Goal: Task Accomplishment & Management: Manage account settings

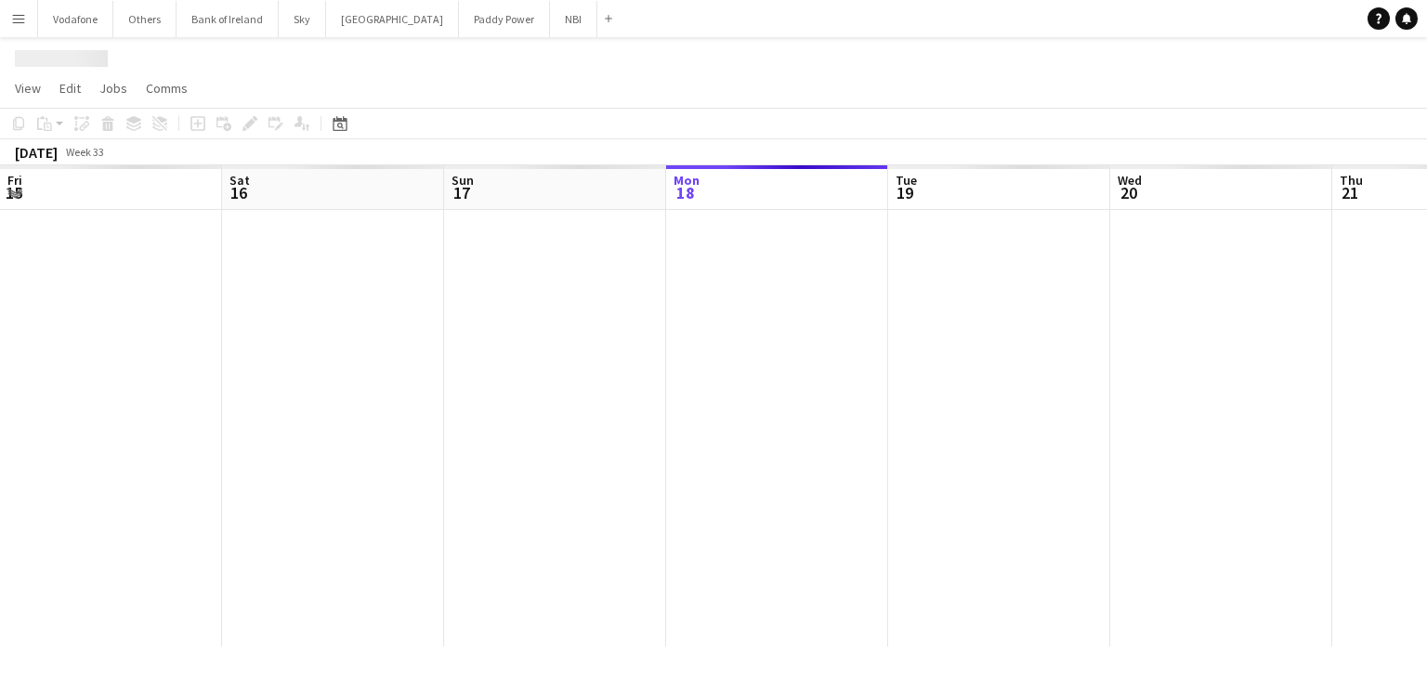
scroll to position [0, 444]
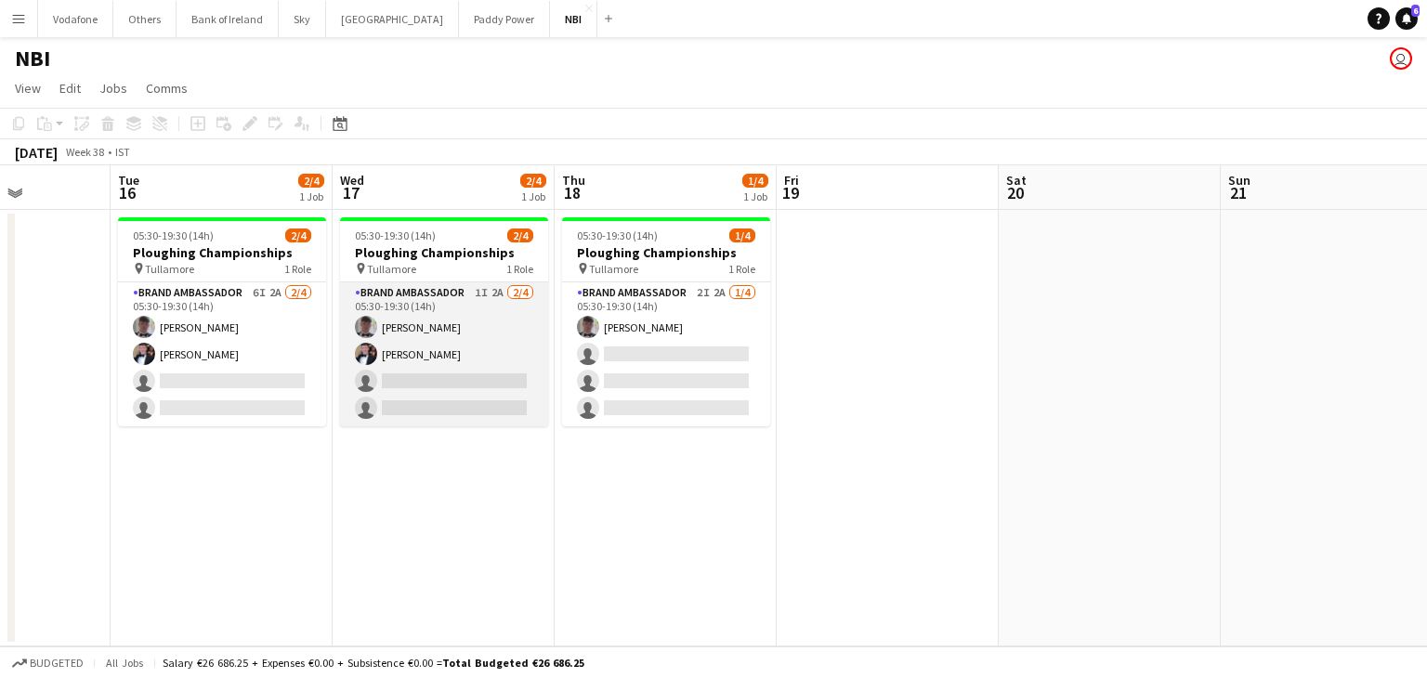
click at [496, 335] on app-card-role "Brand Ambassador 1I 2A [DATE] 05:30-19:30 (14h) [PERSON_NAME] [PERSON_NAME] sin…" at bounding box center [444, 354] width 208 height 144
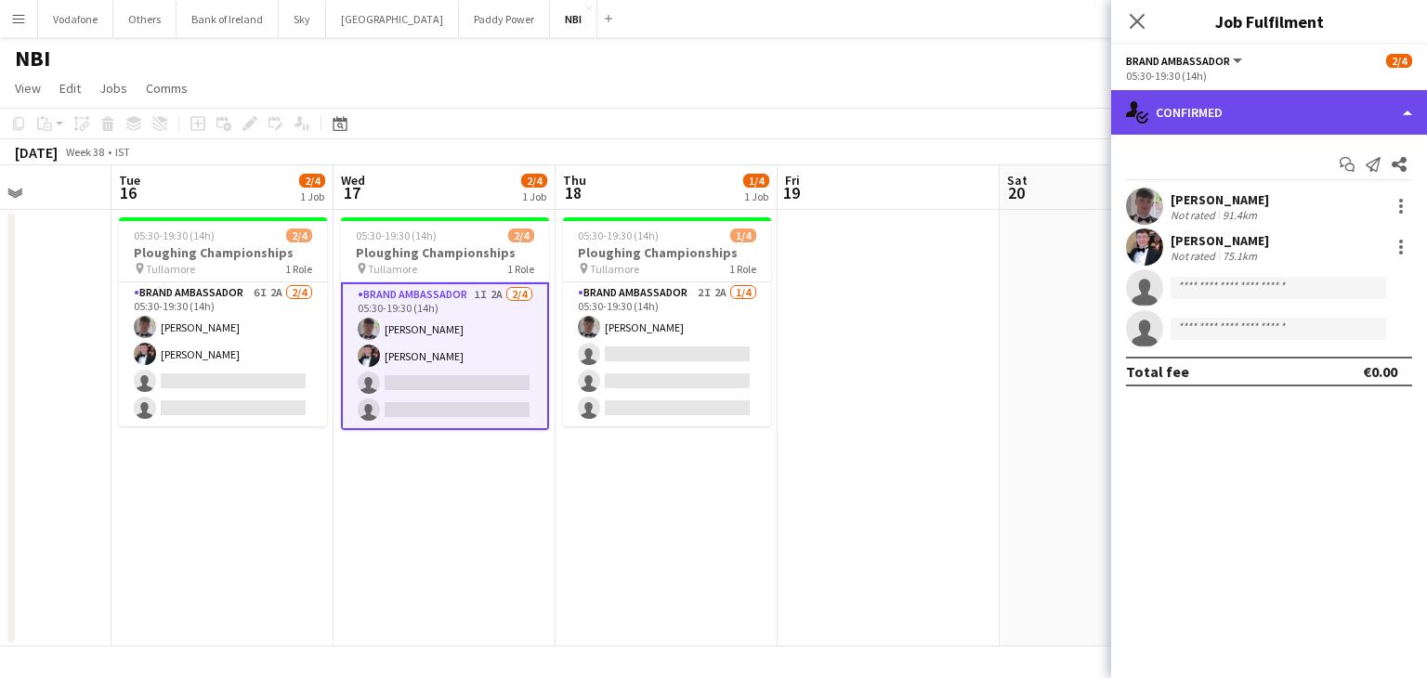
click at [1370, 112] on div "single-neutral-actions-check-2 Confirmed" at bounding box center [1269, 112] width 316 height 45
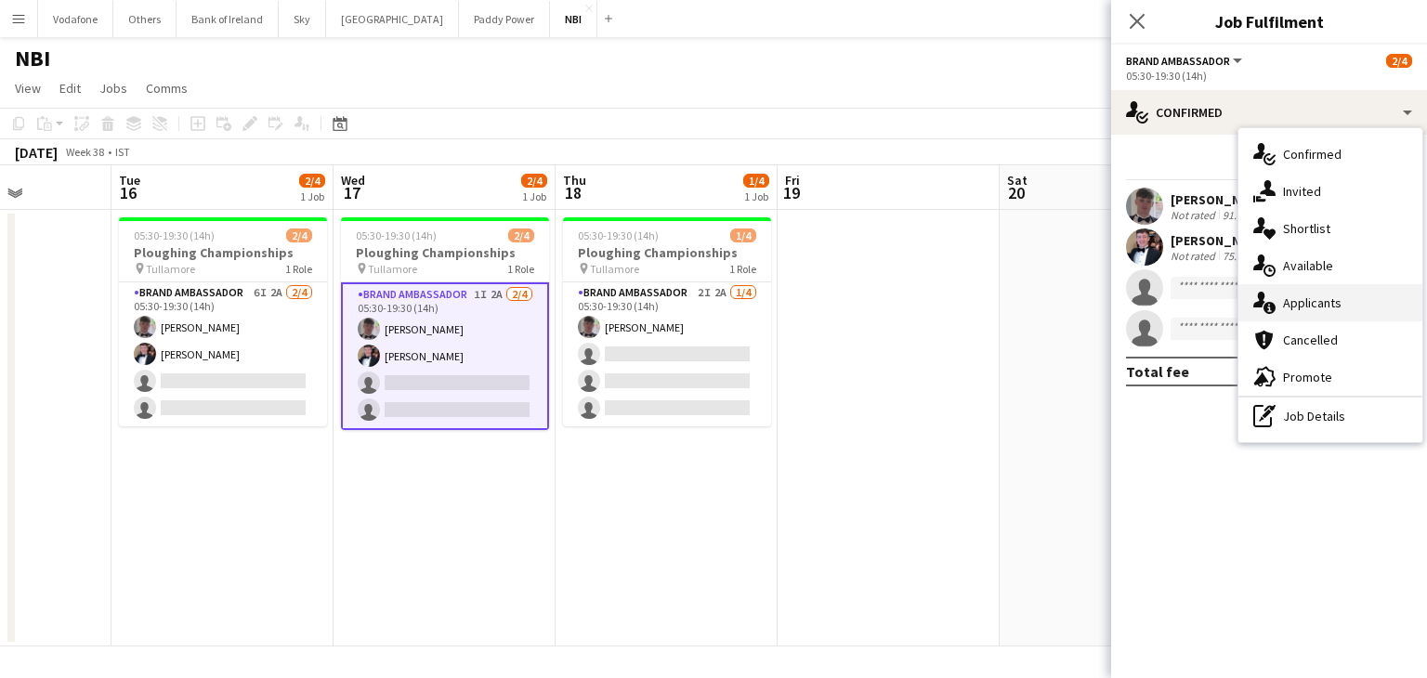
click at [1358, 317] on div "single-neutral-actions-information Applicants" at bounding box center [1331, 302] width 184 height 37
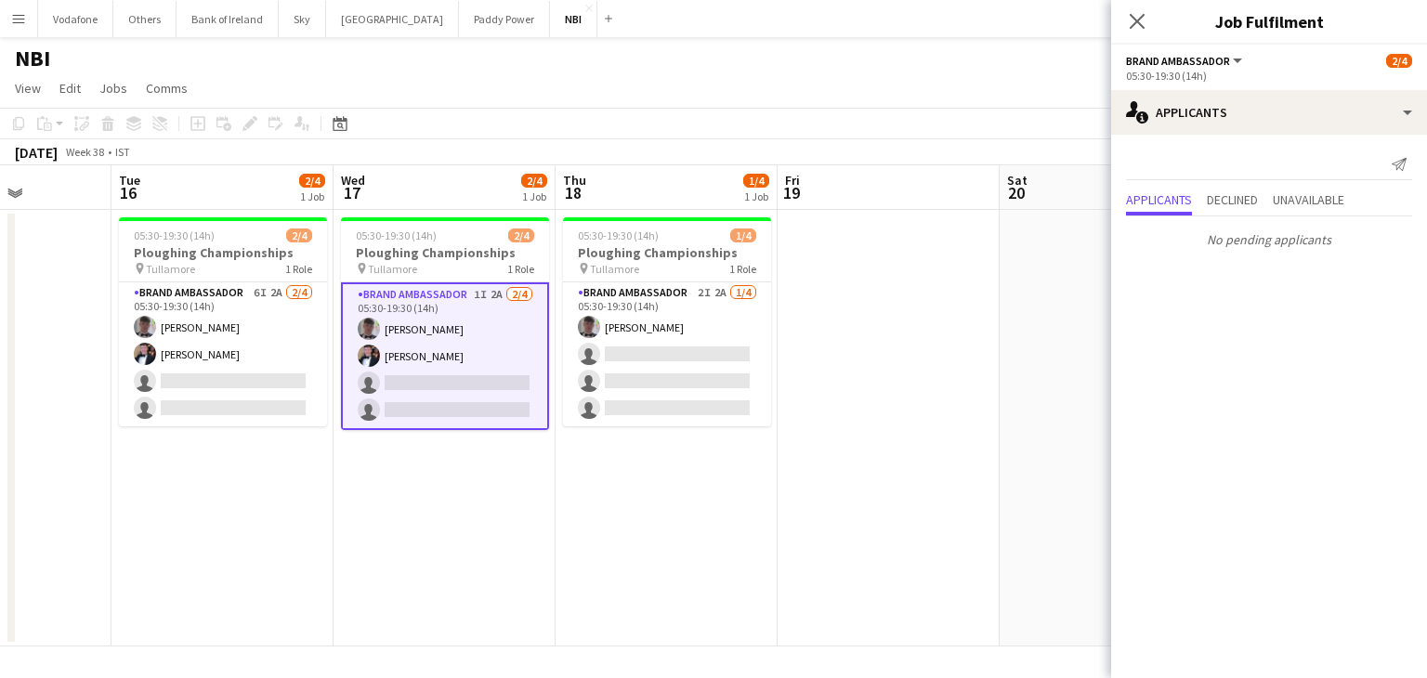
click at [1000, 314] on app-date-cell at bounding box center [1111, 428] width 222 height 437
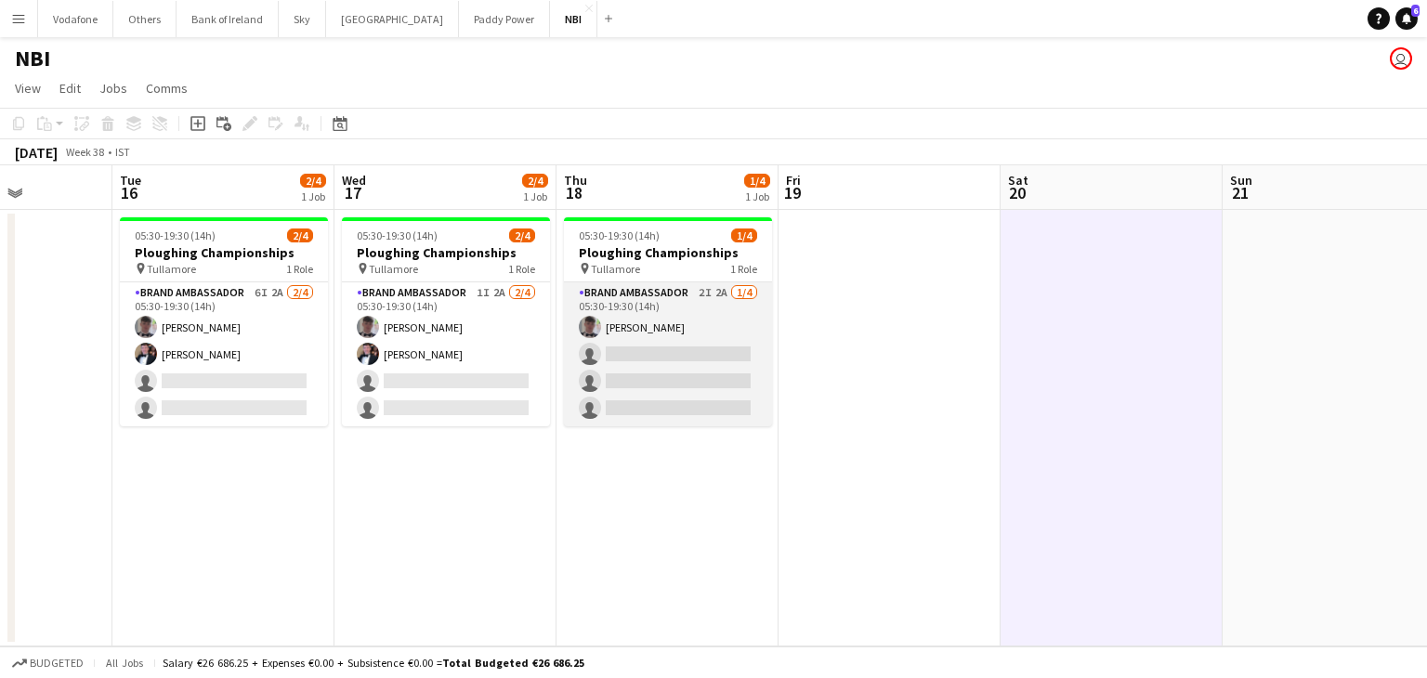
click at [706, 395] on app-card-role "Brand Ambassador 2I 2A [DATE] 05:30-19:30 (14h) [PERSON_NAME] single-neutral-ac…" at bounding box center [668, 354] width 208 height 144
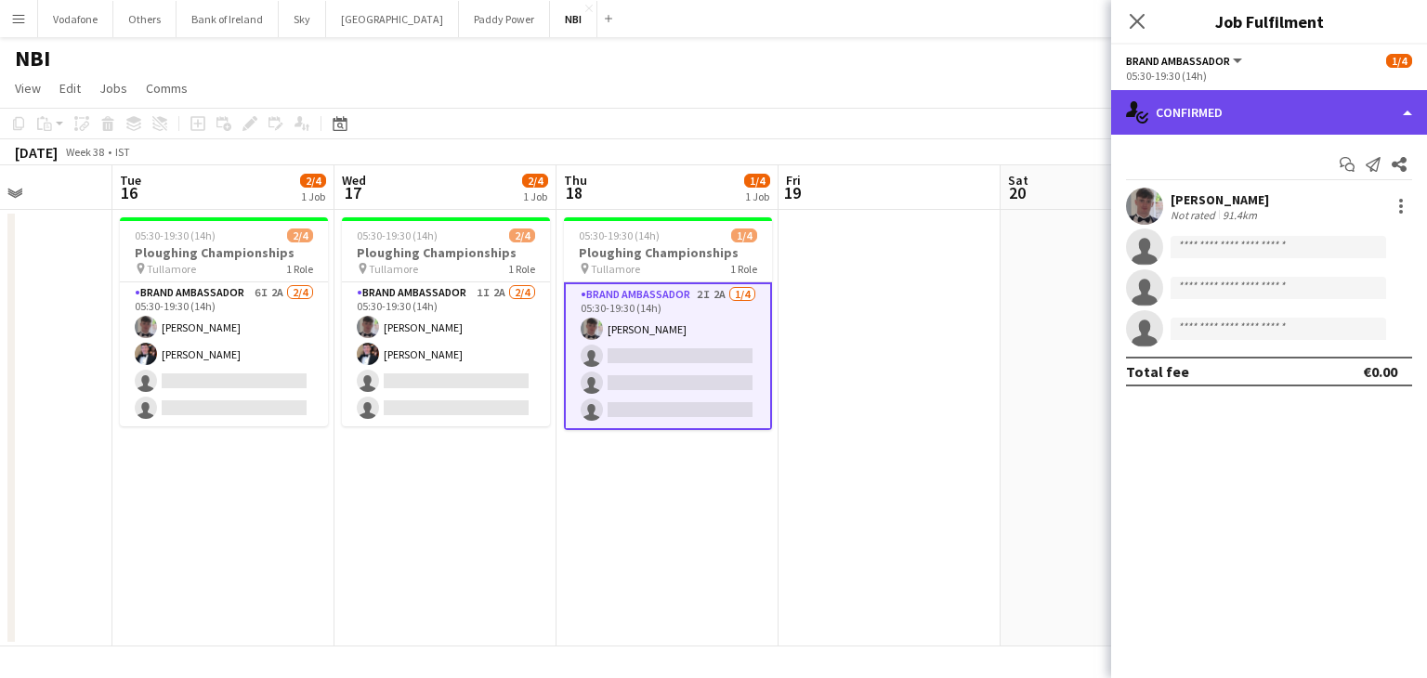
click at [1197, 114] on div "single-neutral-actions-check-2 Confirmed" at bounding box center [1269, 112] width 316 height 45
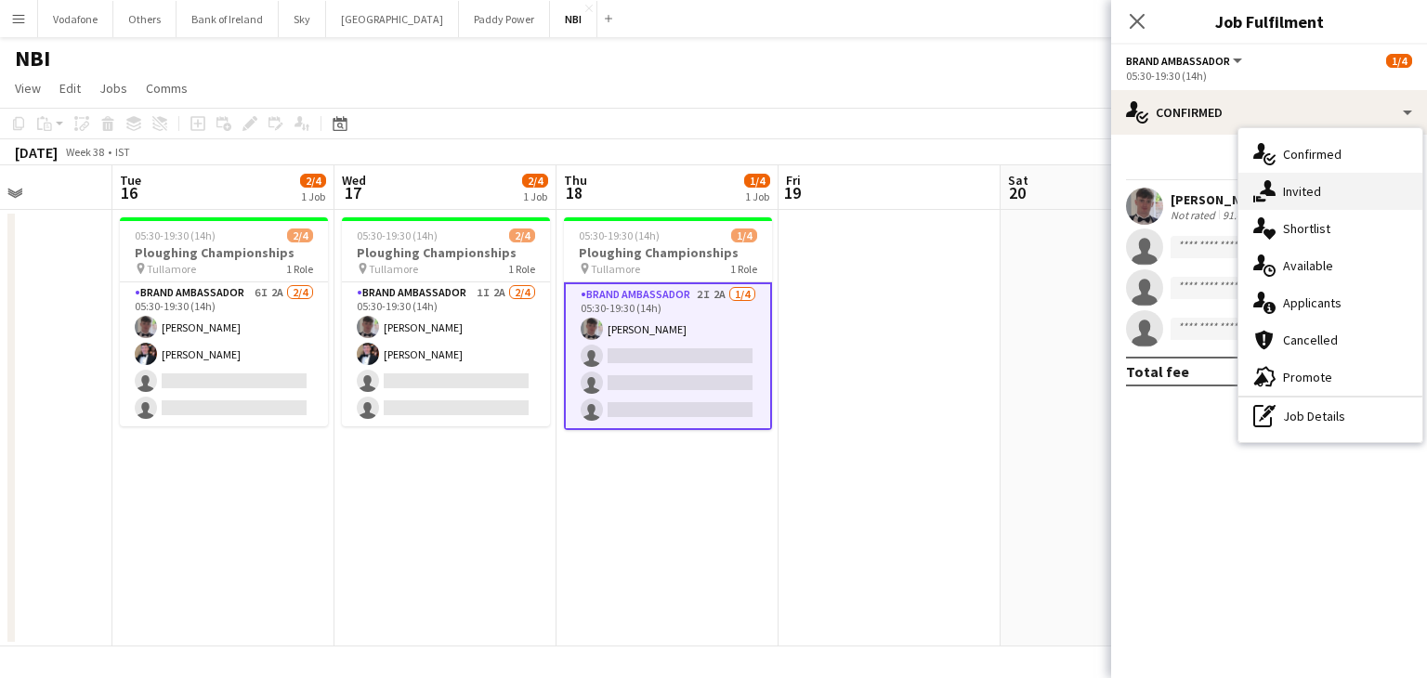
click at [1321, 199] on div "single-neutral-actions-share-1 Invited" at bounding box center [1331, 191] width 184 height 37
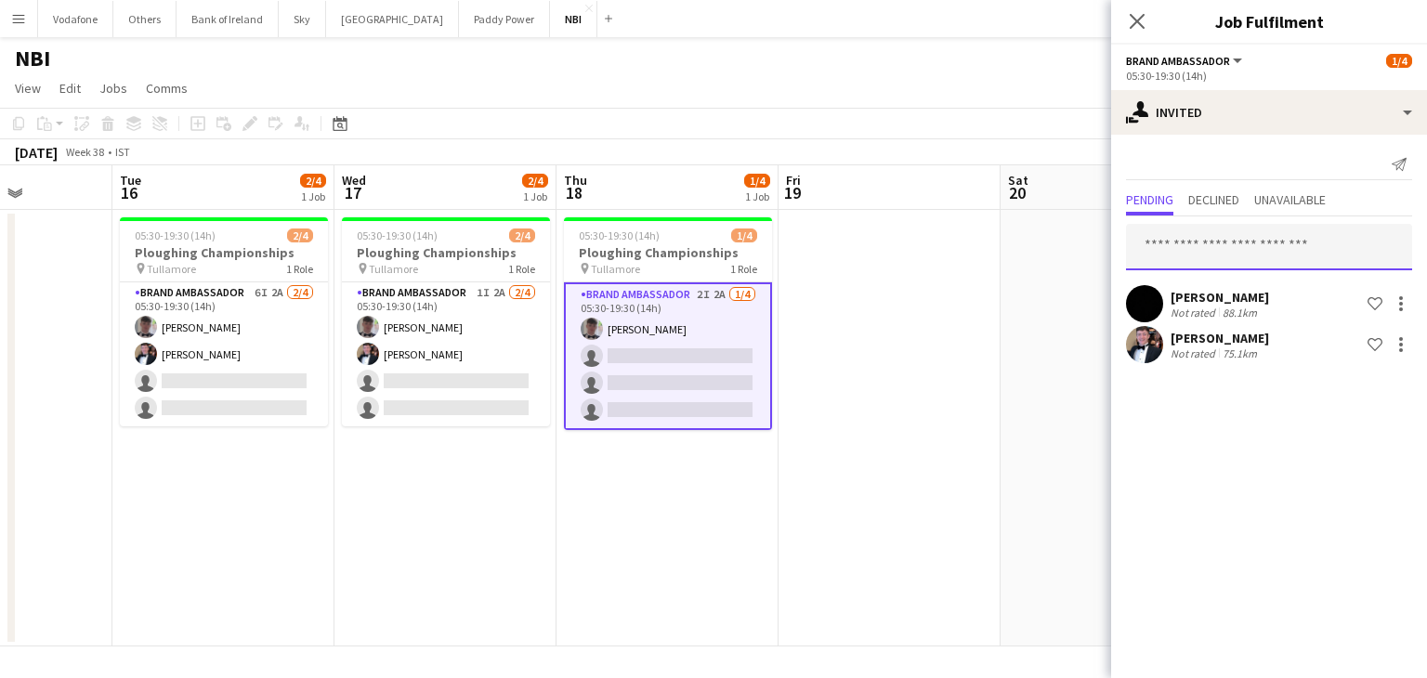
click at [1258, 253] on input "text" at bounding box center [1269, 247] width 286 height 46
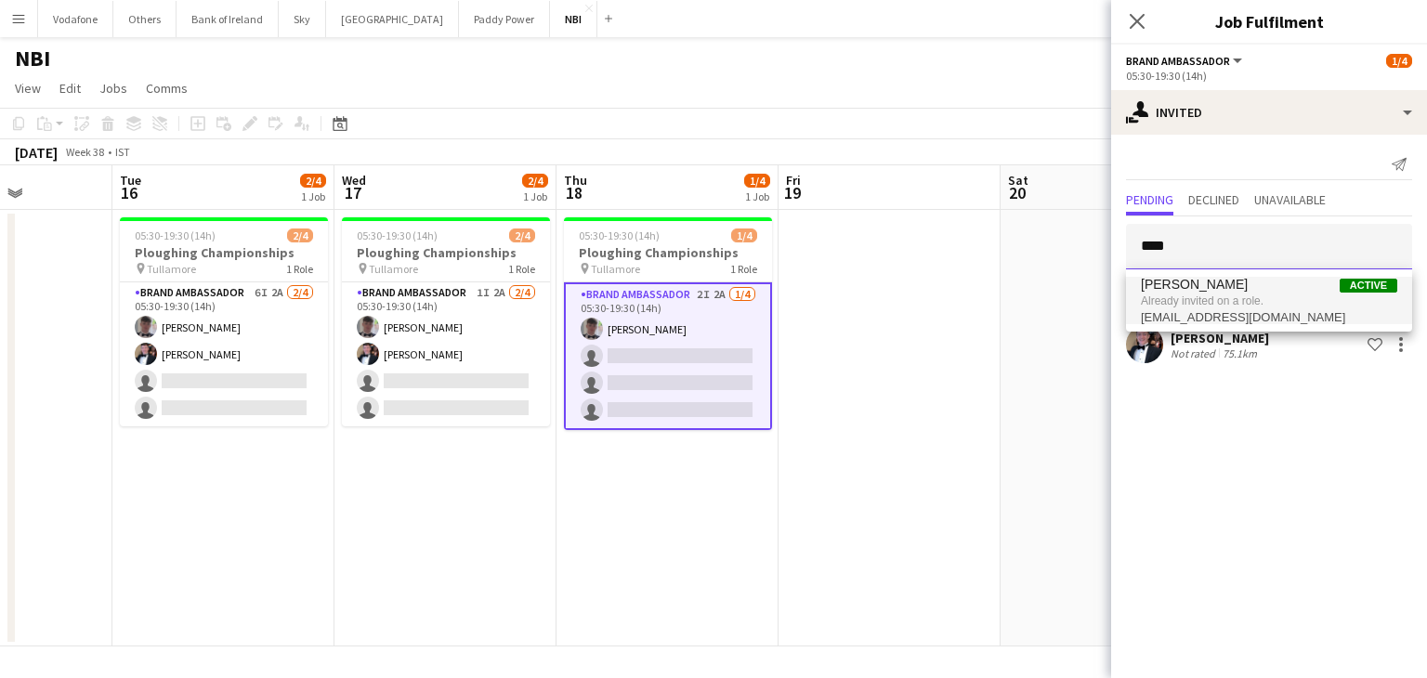
type input "****"
click at [1249, 310] on span "[EMAIL_ADDRESS][DOMAIN_NAME]" at bounding box center [1269, 317] width 256 height 15
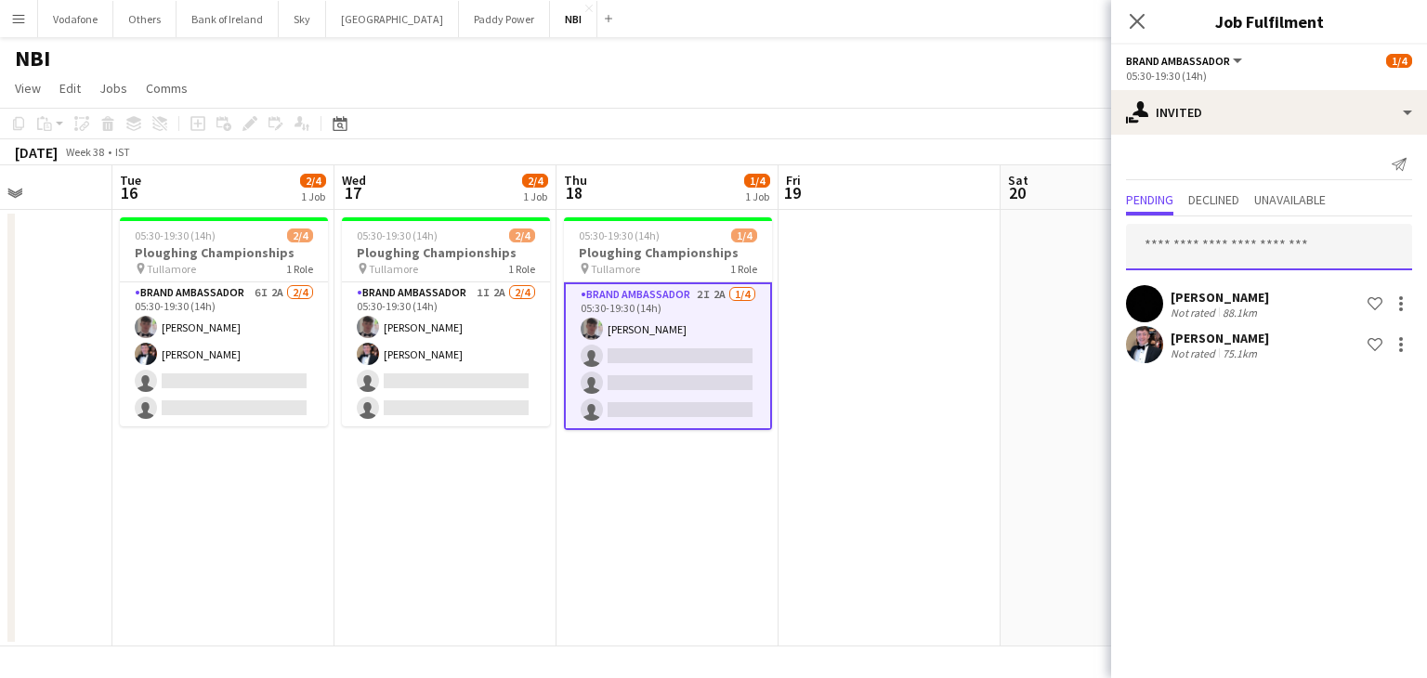
click at [1227, 242] on input "text" at bounding box center [1269, 247] width 286 height 46
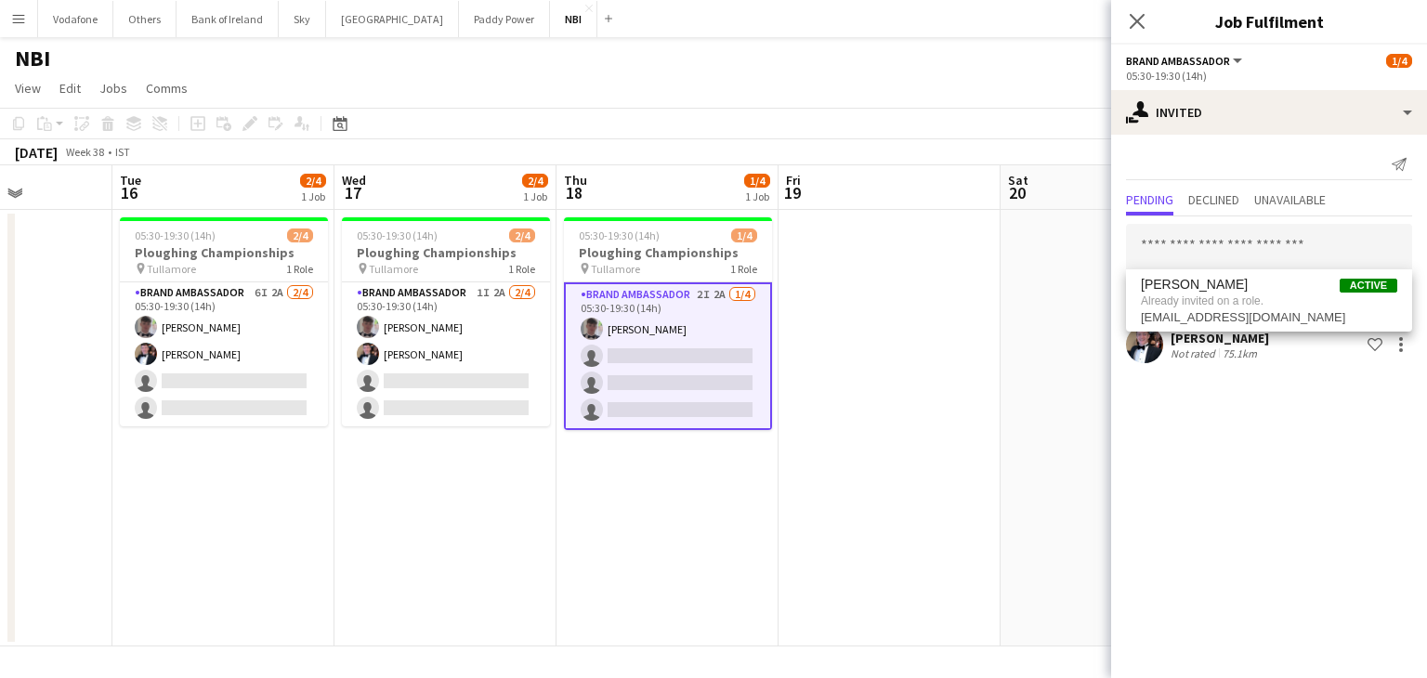
click at [1024, 308] on app-date-cell at bounding box center [1112, 428] width 222 height 437
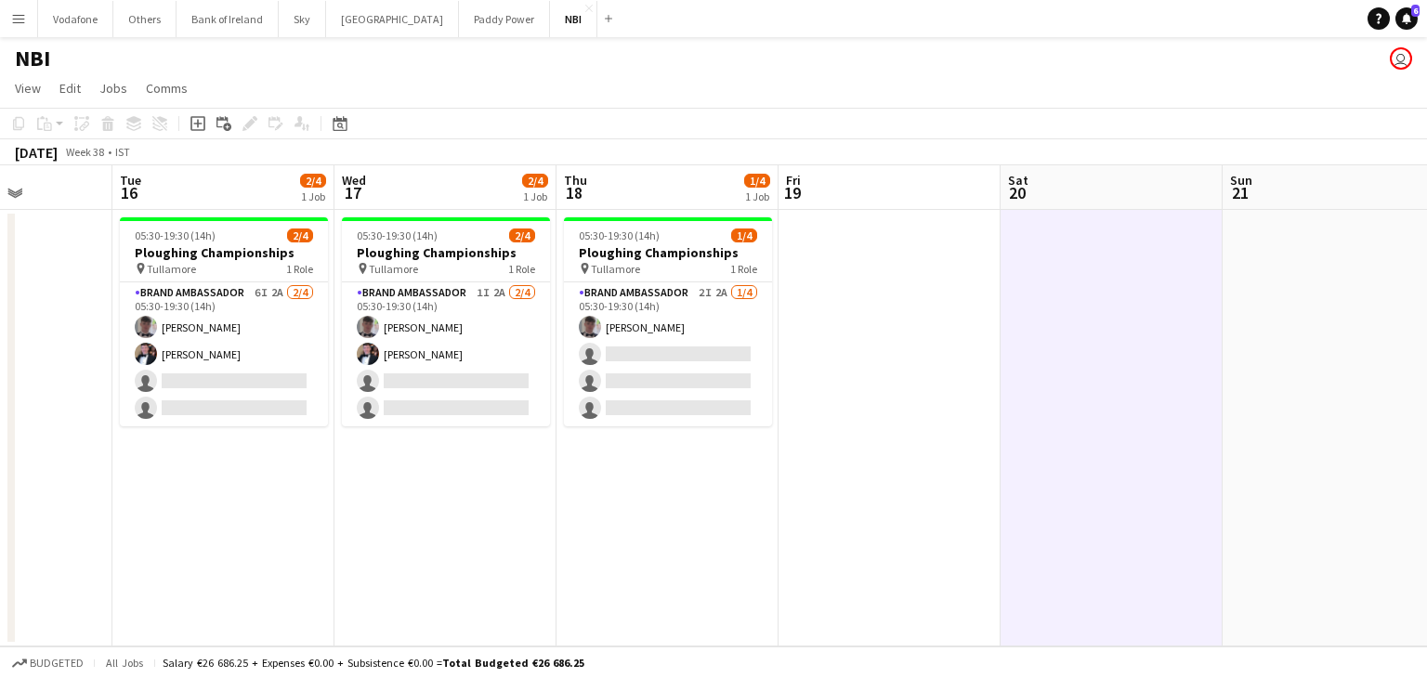
click at [810, 324] on app-date-cell at bounding box center [890, 428] width 222 height 437
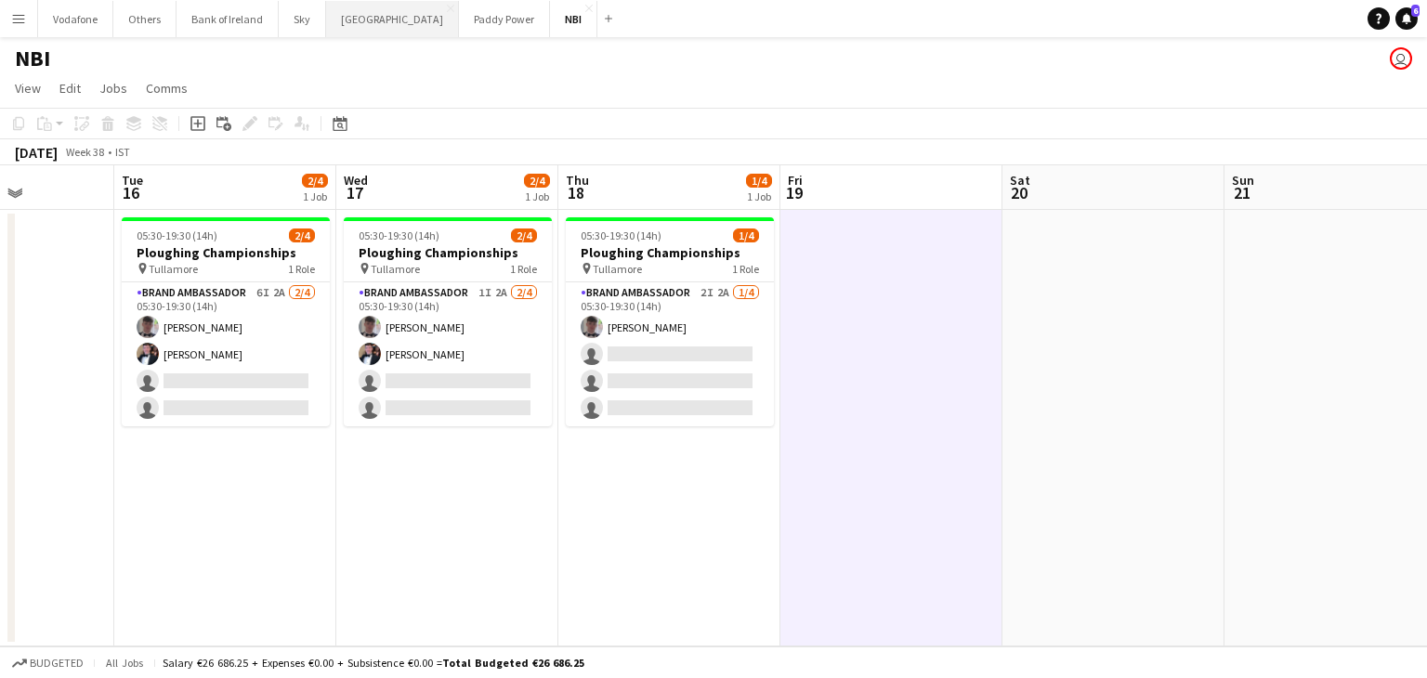
click at [356, 26] on button "[GEOGRAPHIC_DATA] Close" at bounding box center [392, 19] width 133 height 36
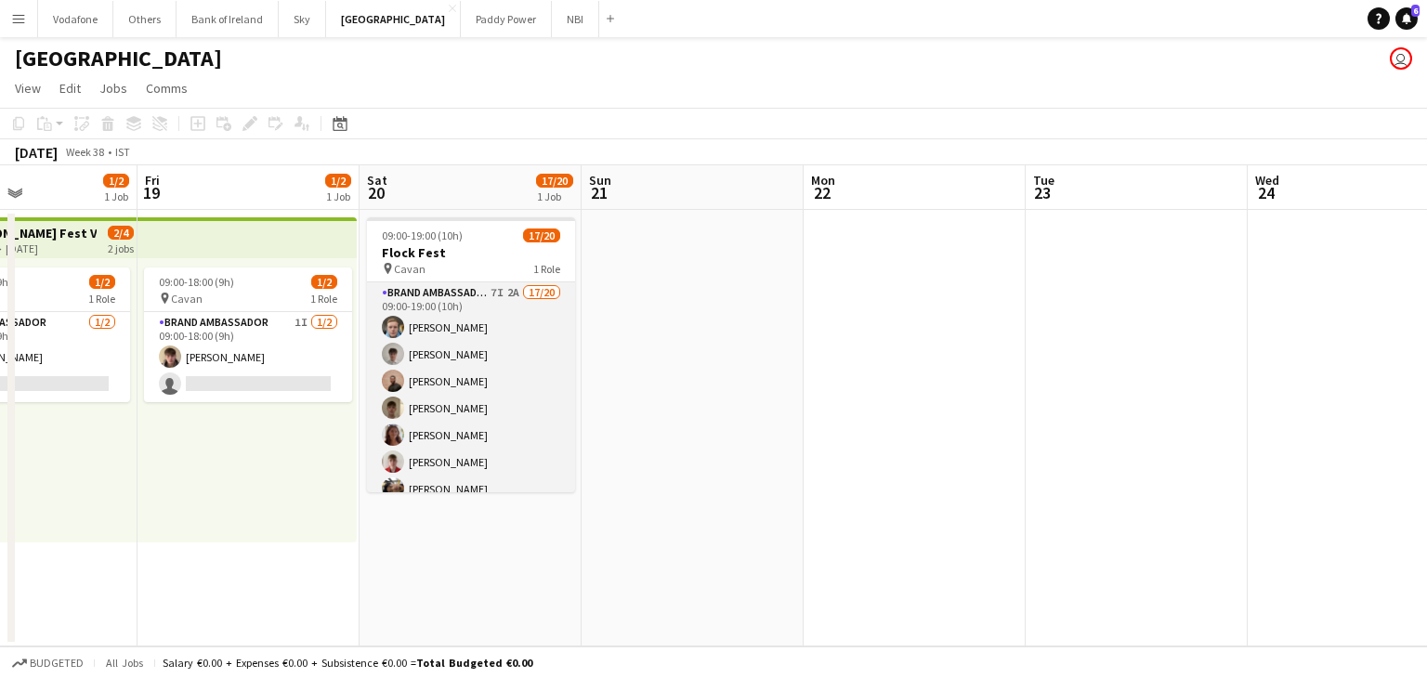
click at [443, 427] on app-card-role "Brand Ambassador 7I 2A 17/20 09:00-19:00 (10h) [PERSON_NAME] [PERSON_NAME] [PER…" at bounding box center [471, 569] width 208 height 575
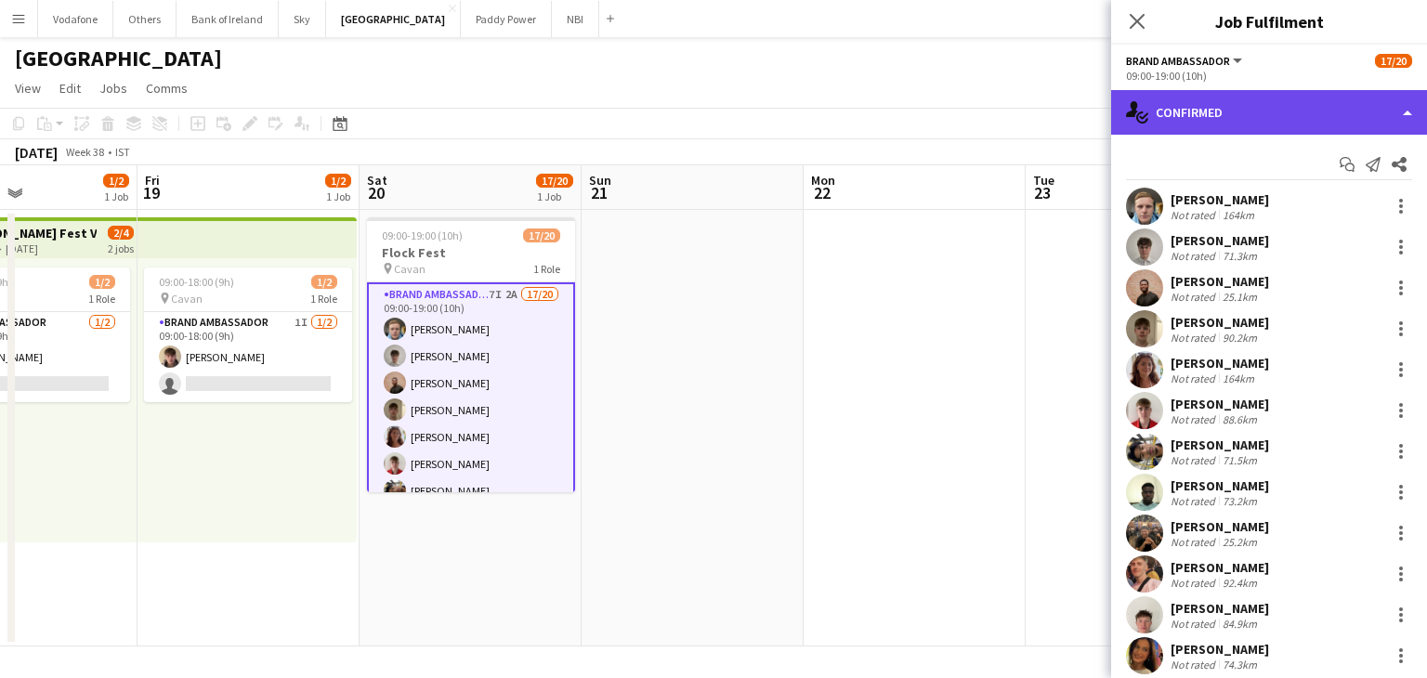
click at [1136, 122] on icon "single-neutral-actions-check-2" at bounding box center [1137, 112] width 22 height 22
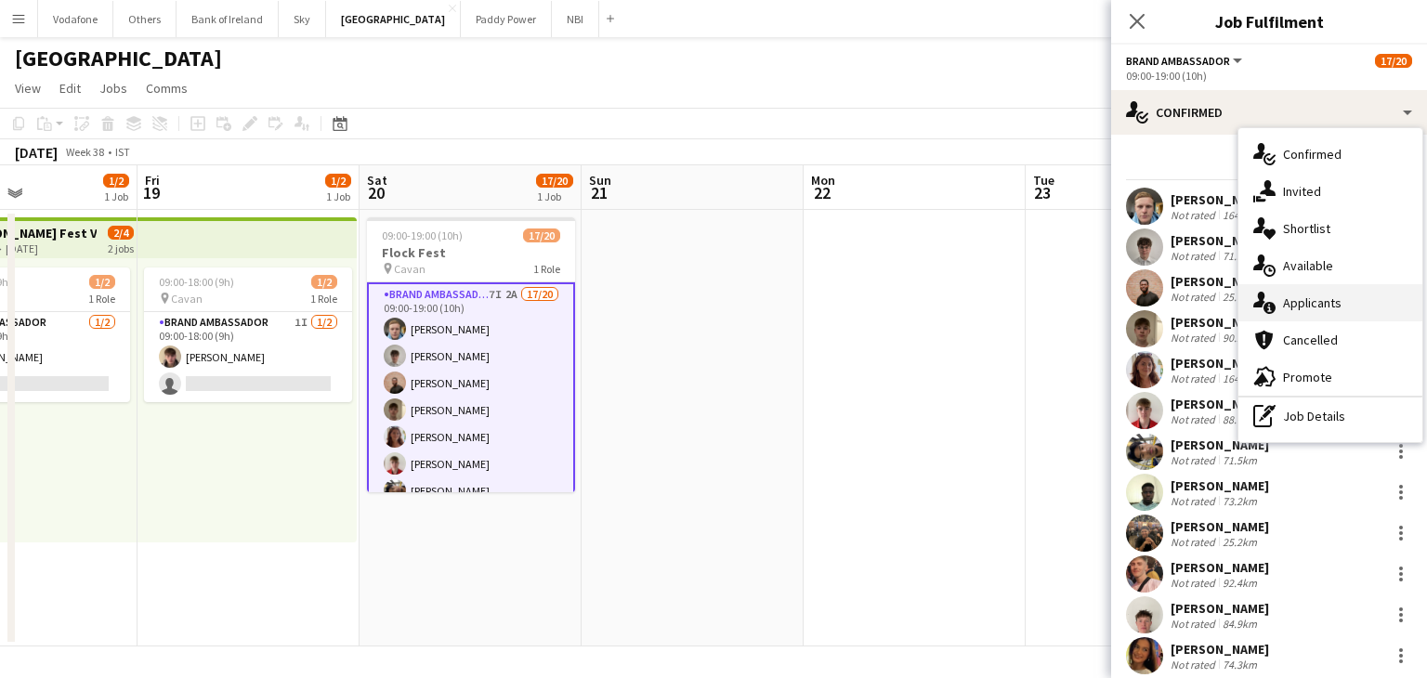
click at [1284, 306] on div "single-neutral-actions-information Applicants" at bounding box center [1331, 302] width 184 height 37
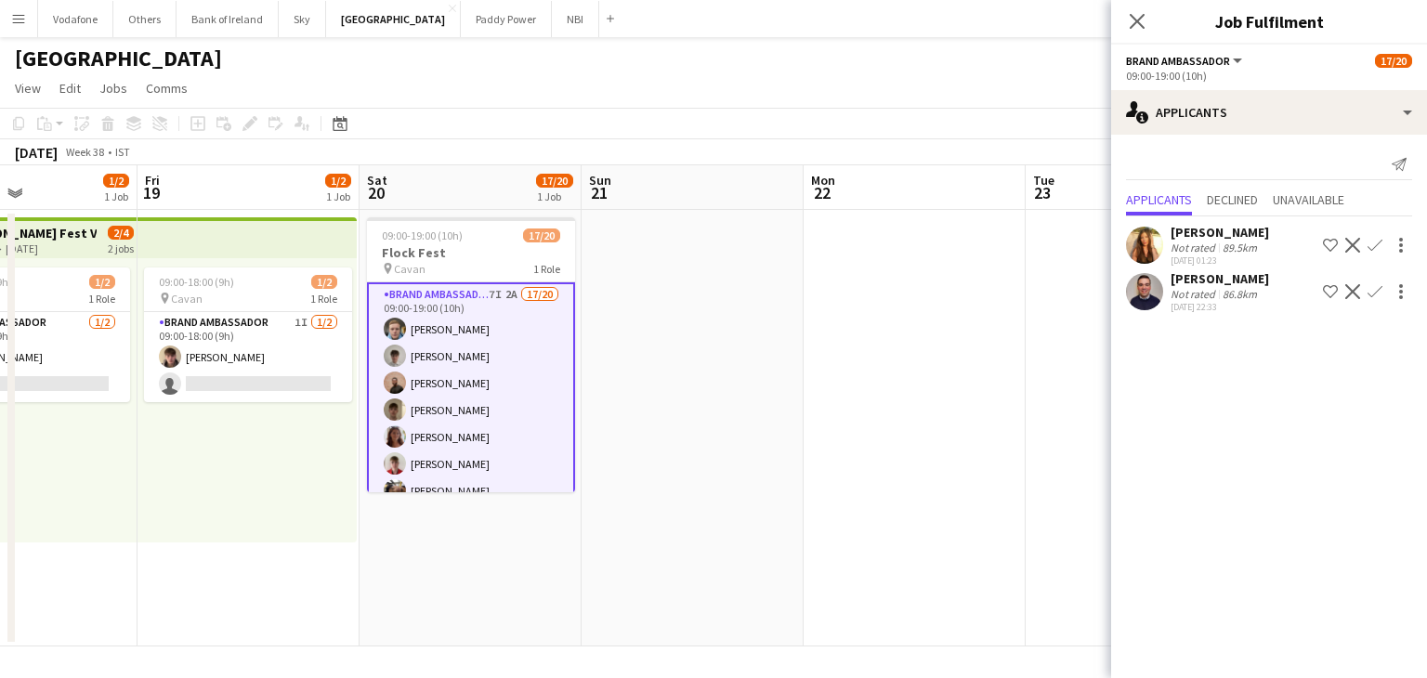
click at [628, 361] on app-date-cell at bounding box center [693, 428] width 222 height 437
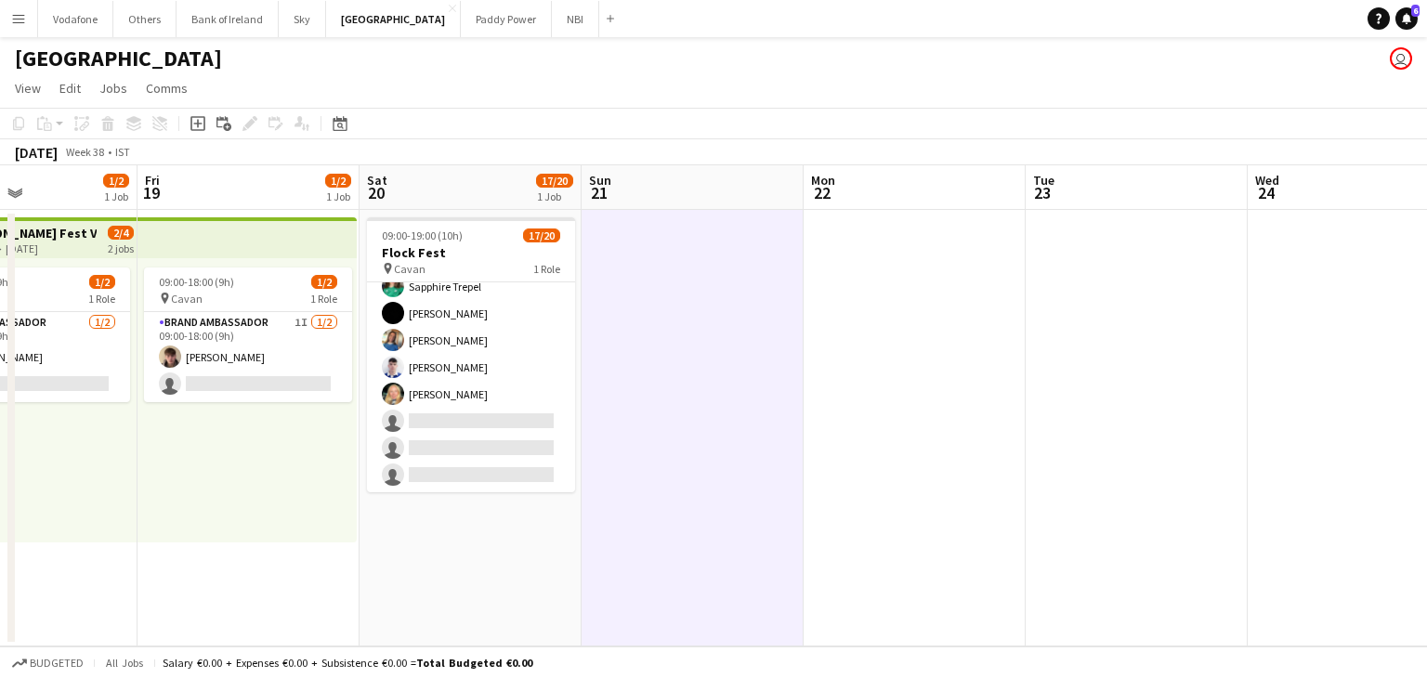
scroll to position [0, 528]
click at [839, 400] on app-date-cell at bounding box center [916, 428] width 222 height 437
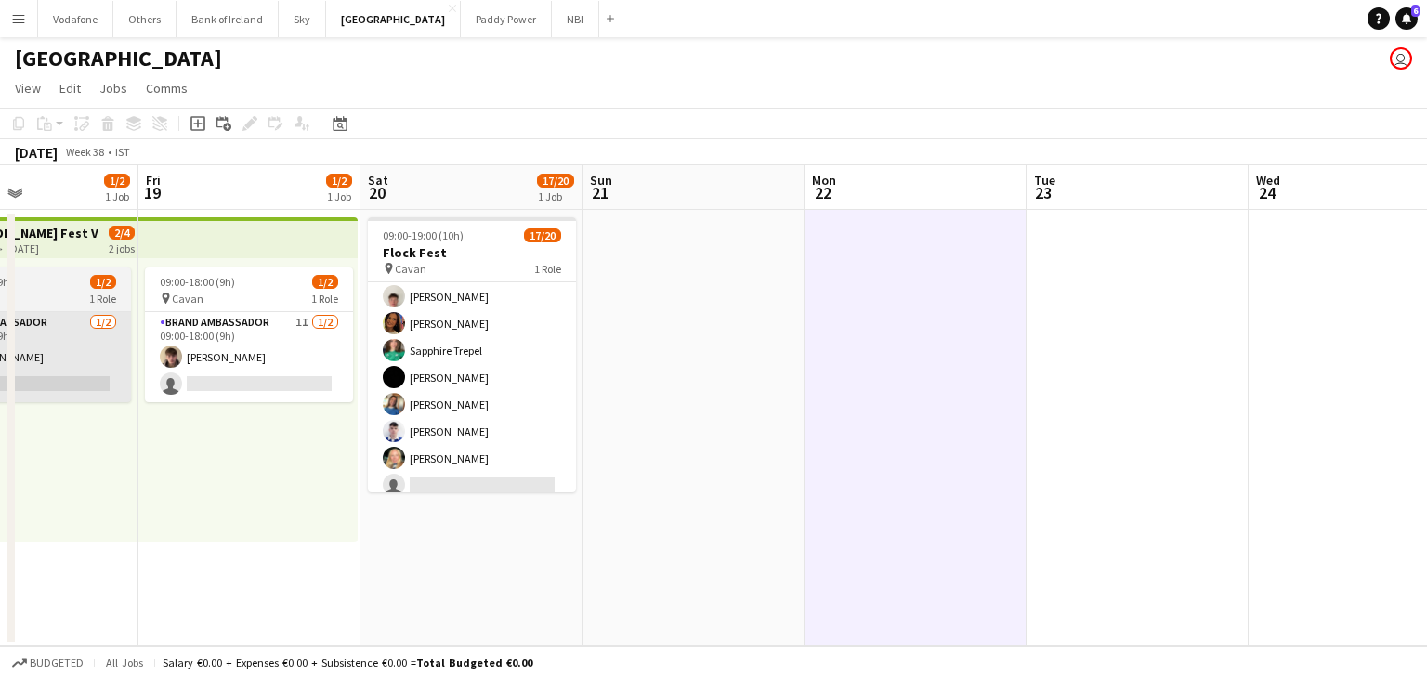
scroll to position [271, 0]
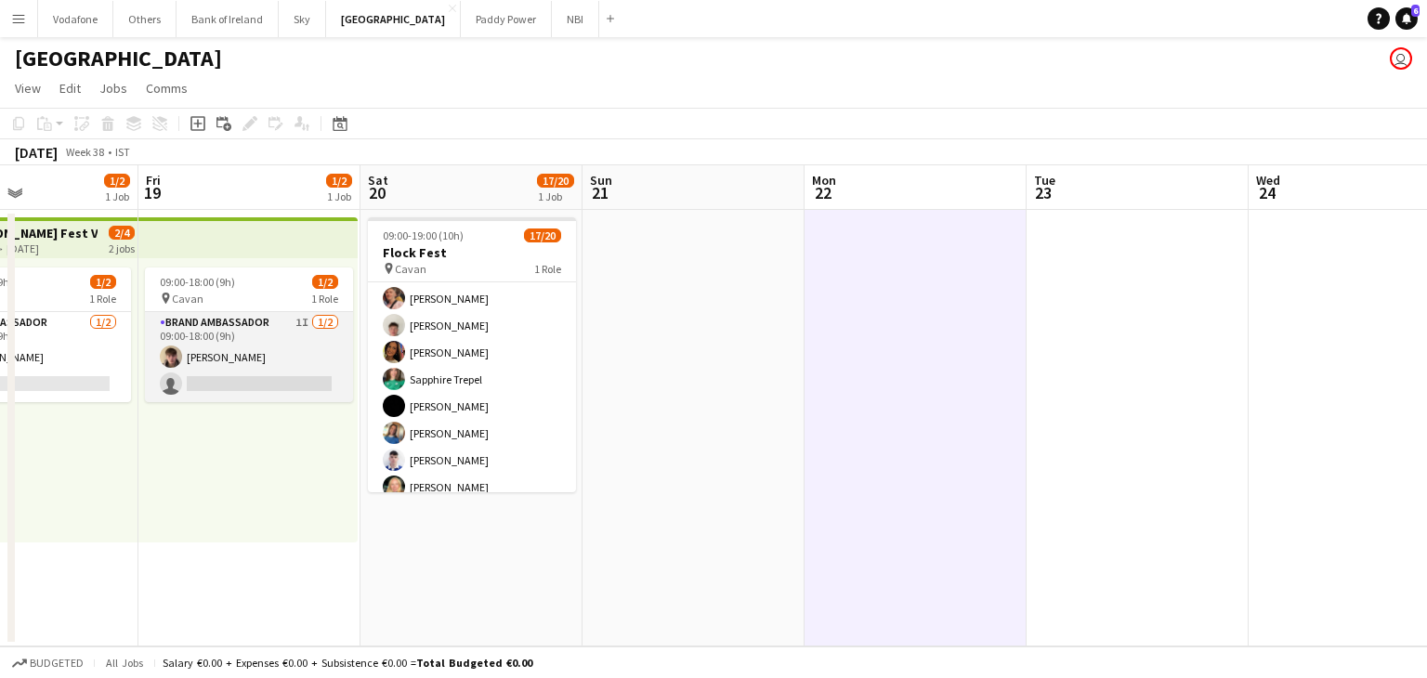
click at [297, 352] on app-card-role "Brand Ambassador 1I [DATE] 09:00-18:00 (9h) [PERSON_NAME] single-neutral-actions" at bounding box center [249, 357] width 208 height 90
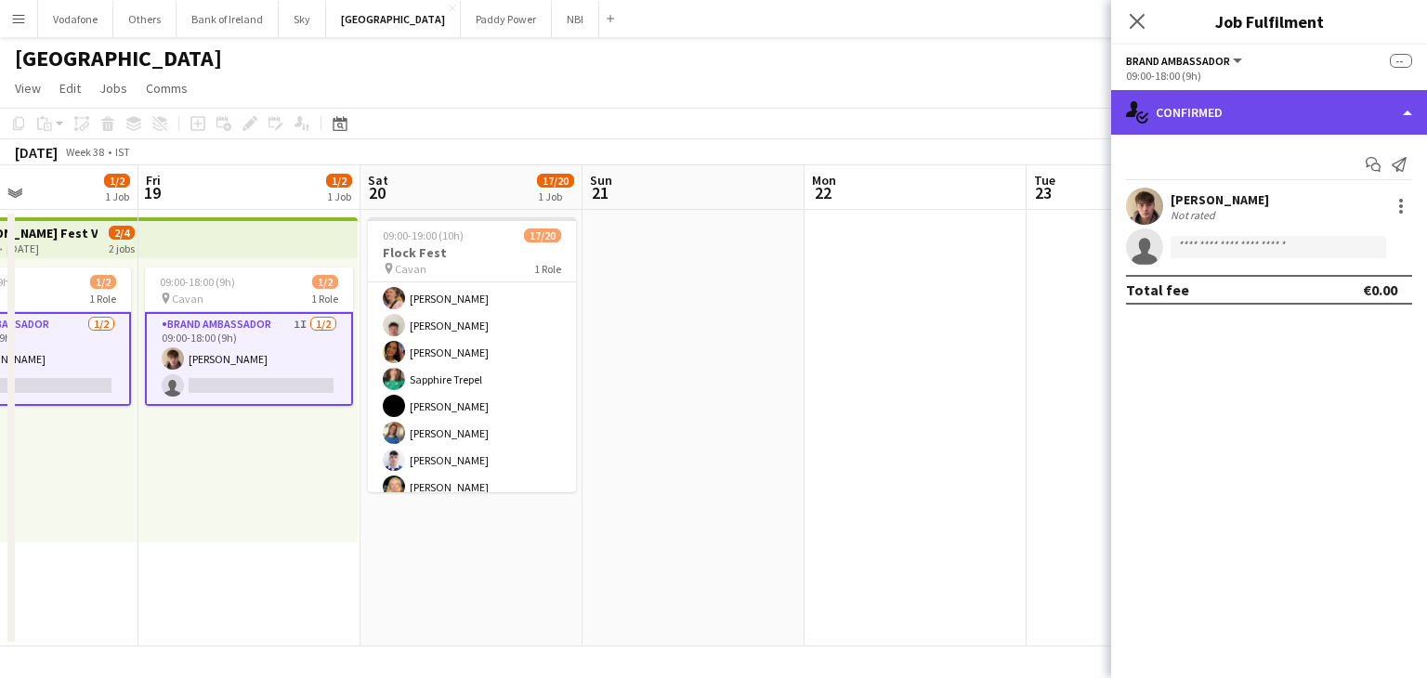
click at [1256, 121] on div "single-neutral-actions-check-2 Confirmed" at bounding box center [1269, 112] width 316 height 45
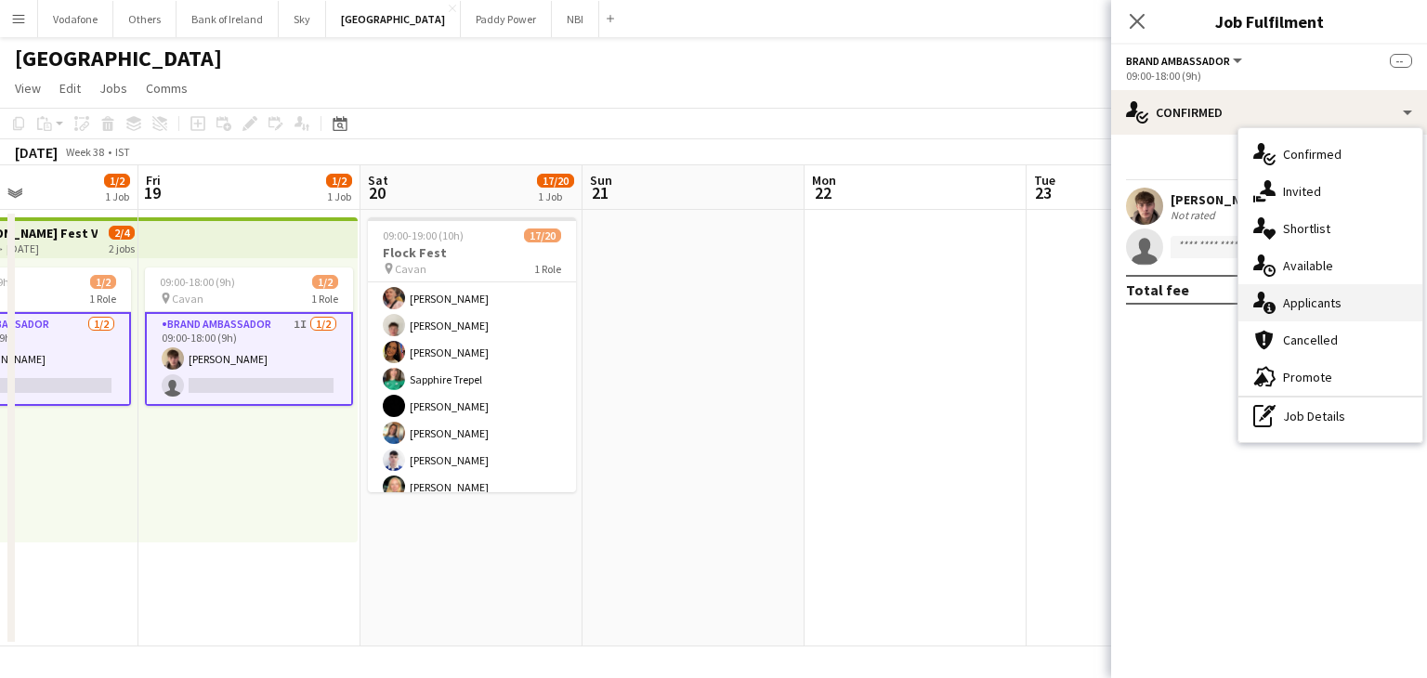
click at [1320, 295] on div "single-neutral-actions-information Applicants" at bounding box center [1331, 302] width 184 height 37
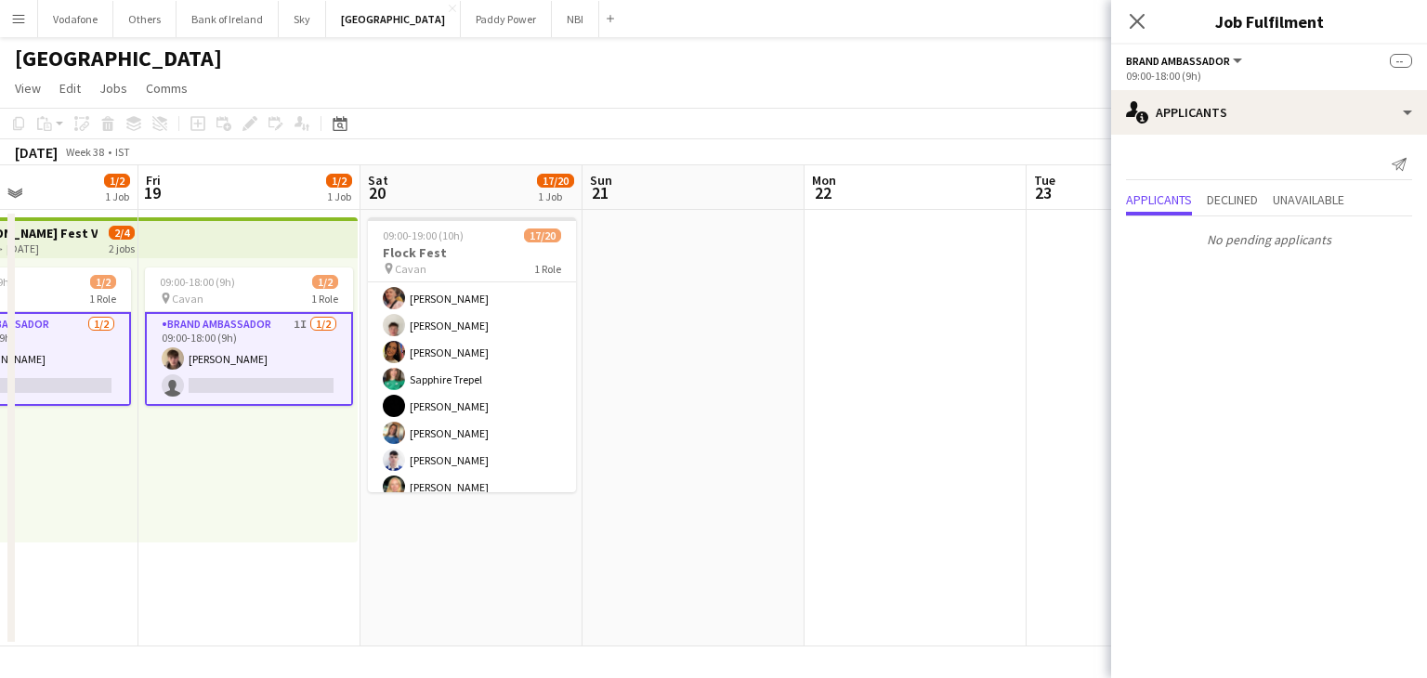
click at [1020, 329] on app-date-cell at bounding box center [916, 428] width 222 height 437
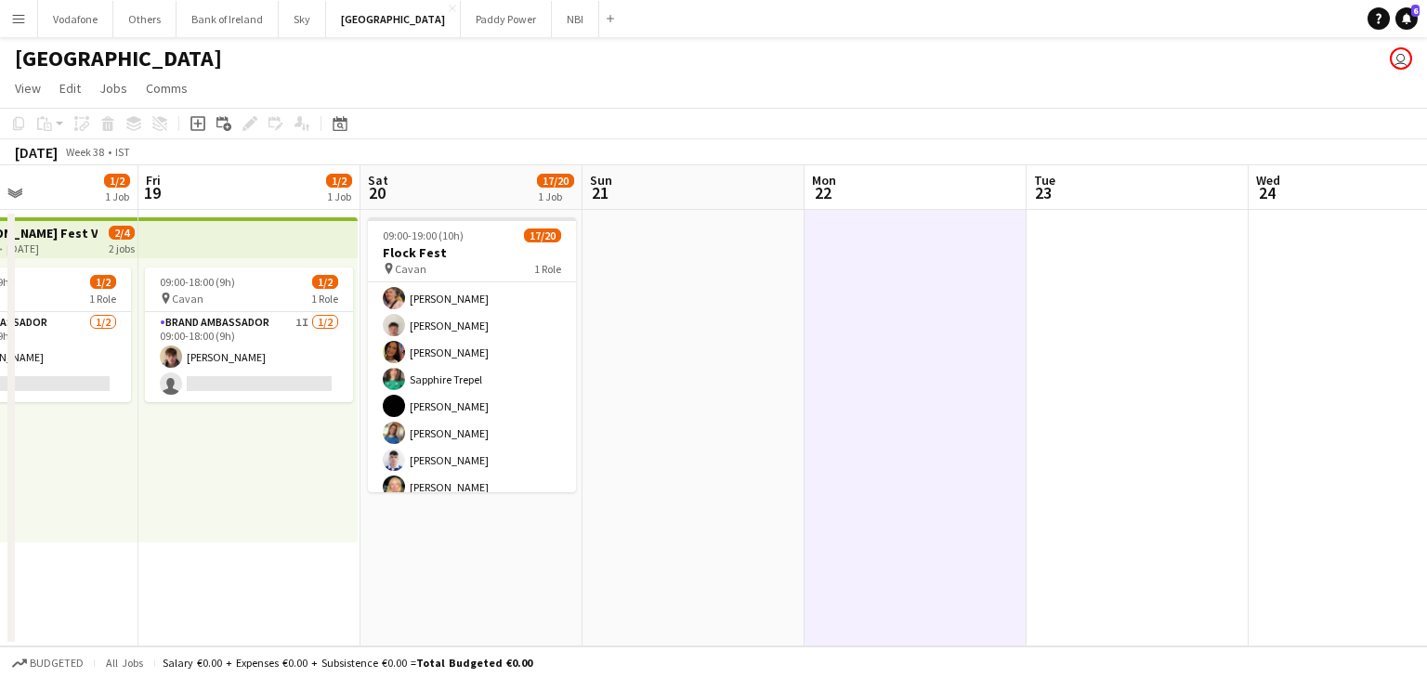
click at [248, 328] on app-calendar-viewport "Tue 16 Wed 17 Thu 18 1/2 1 Job Fri 19 1/2 1 Job Sat 20 17/20 1 Job Sun 21 Mon 2…" at bounding box center [713, 405] width 1427 height 481
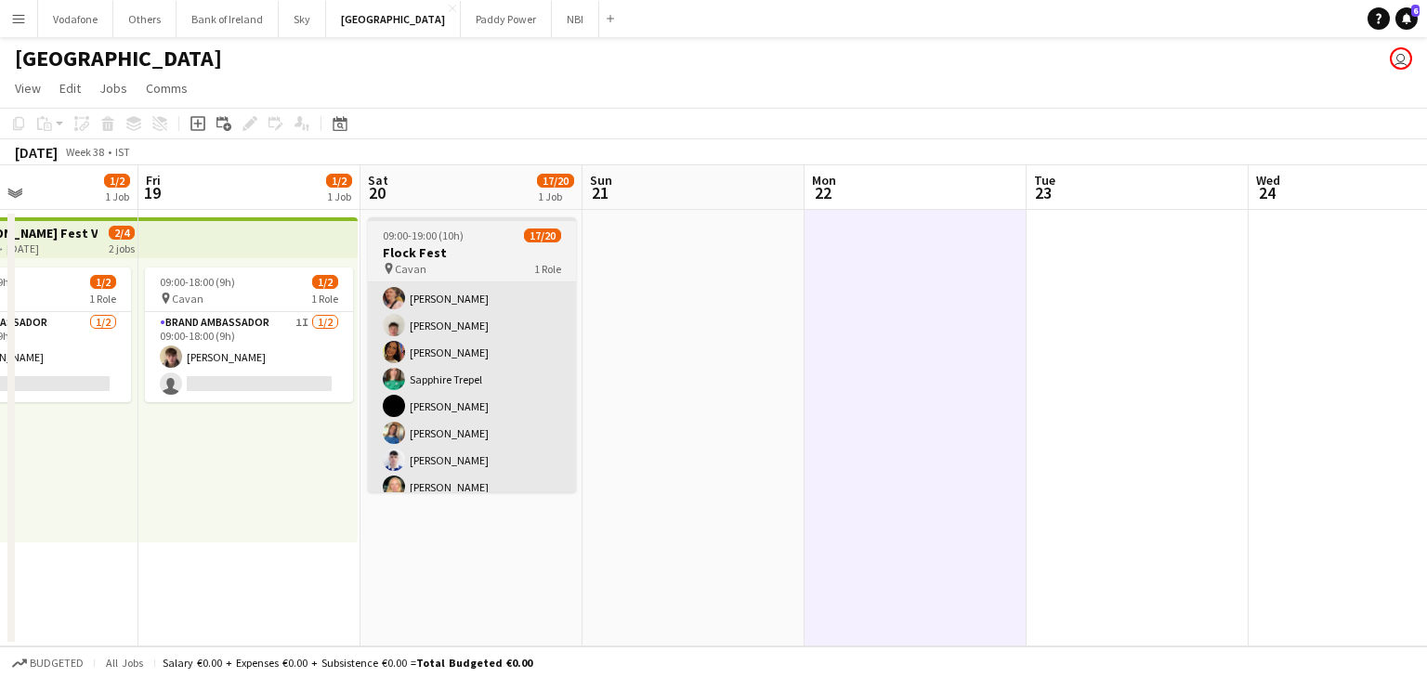
scroll to position [0, 520]
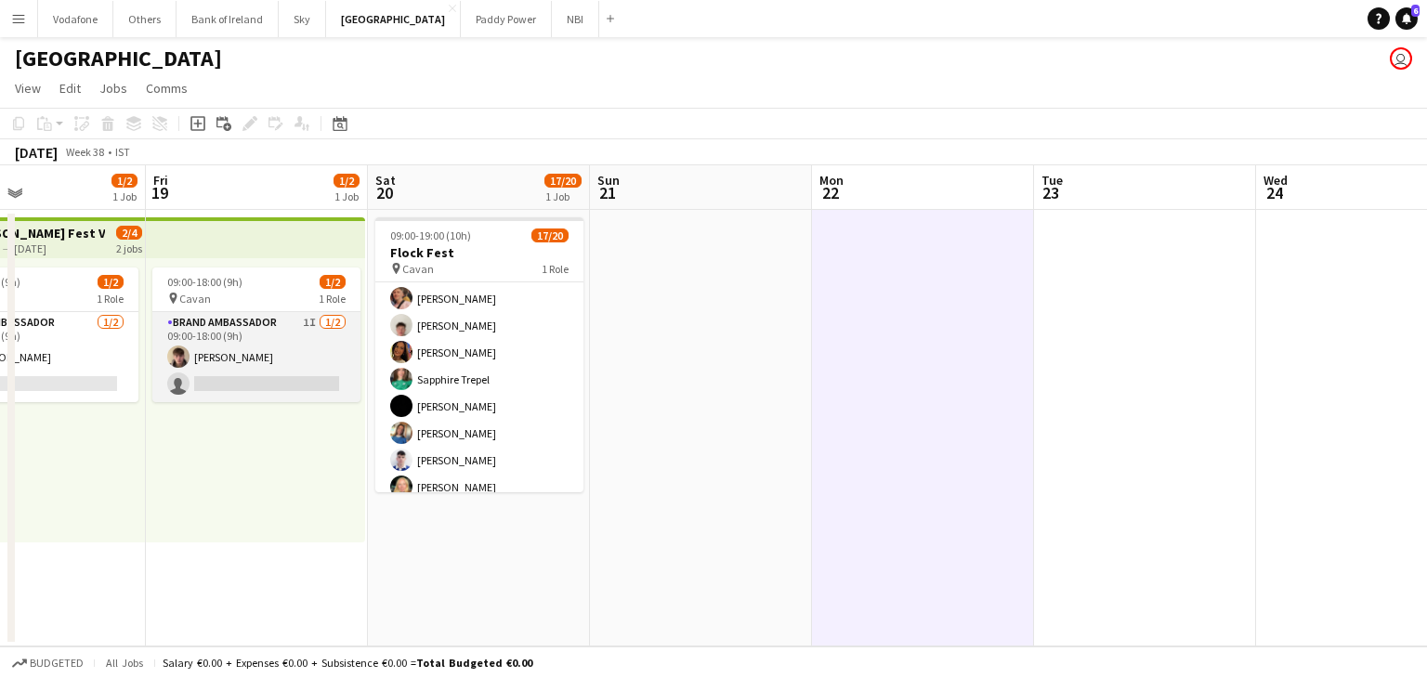
click at [308, 376] on app-card-role "Brand Ambassador 1I [DATE] 09:00-18:00 (9h) [PERSON_NAME] single-neutral-actions" at bounding box center [256, 357] width 208 height 90
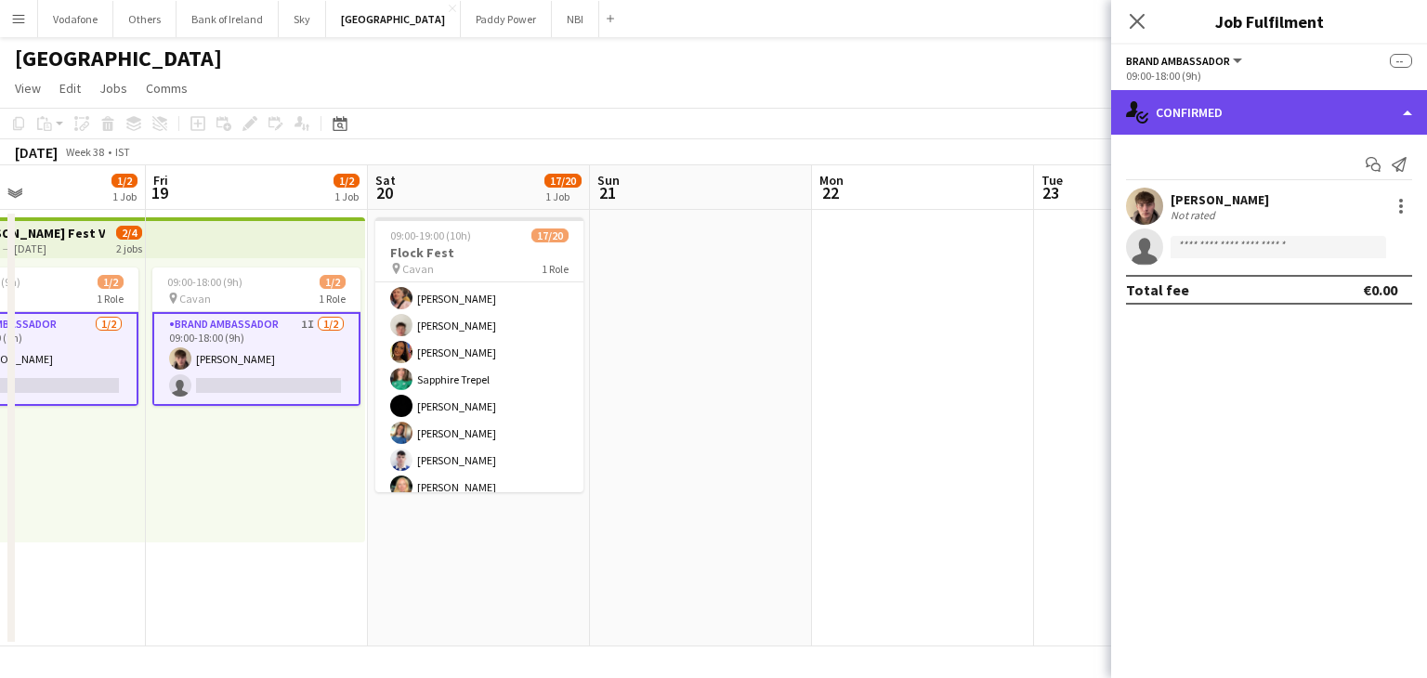
click at [1278, 121] on div "single-neutral-actions-check-2 Confirmed" at bounding box center [1269, 112] width 316 height 45
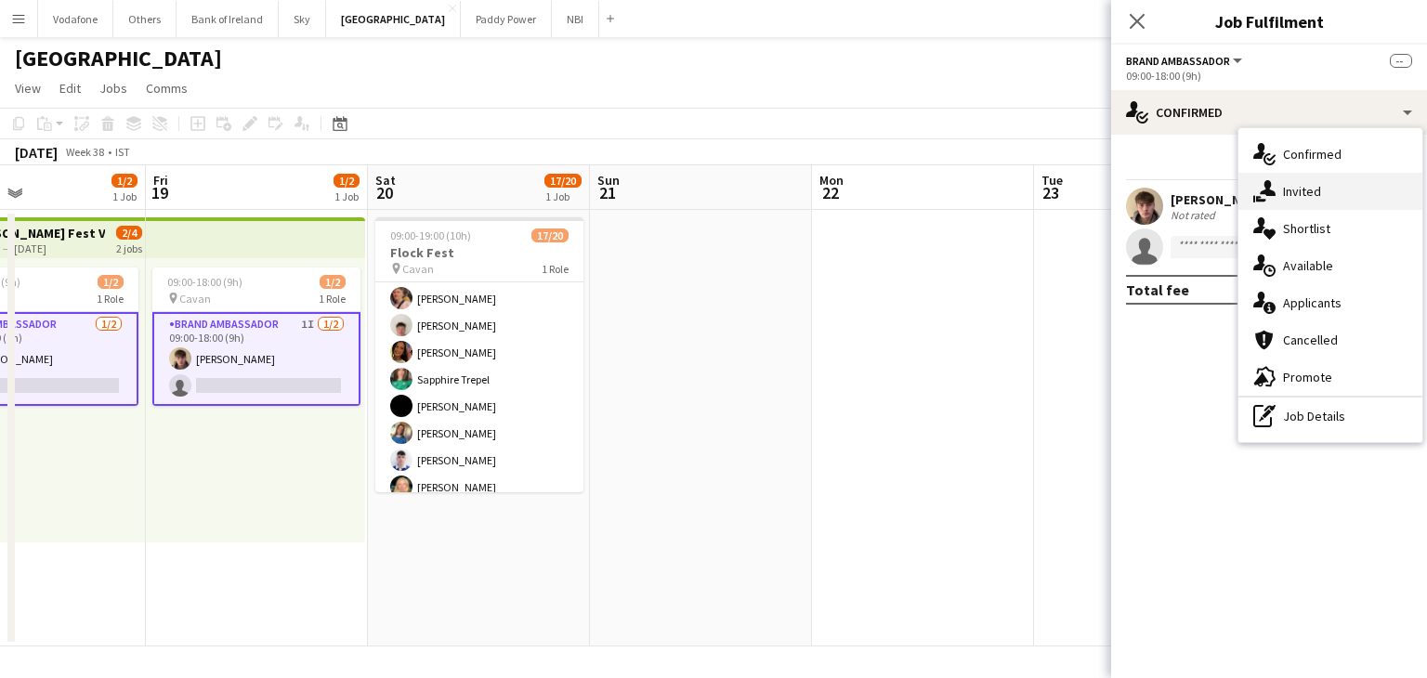
click at [1332, 194] on div "single-neutral-actions-share-1 Invited" at bounding box center [1331, 191] width 184 height 37
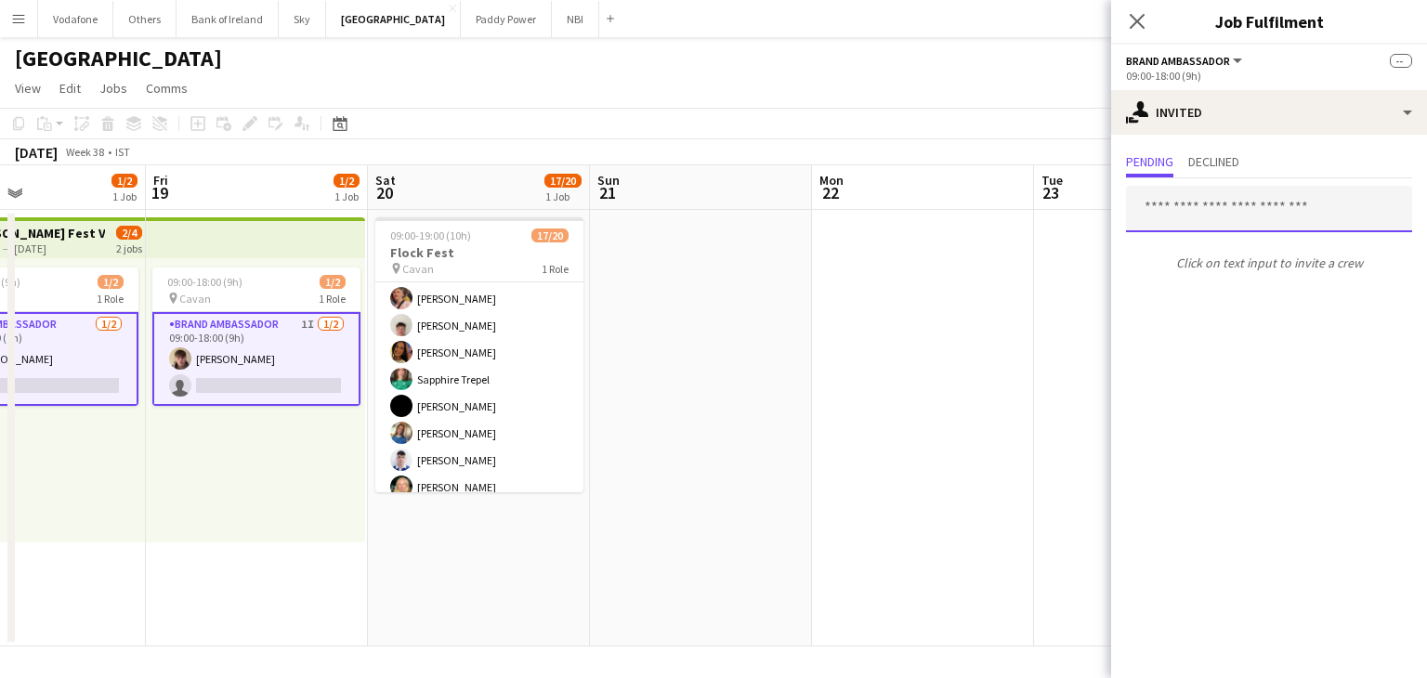
click at [1178, 220] on input "text" at bounding box center [1269, 209] width 286 height 46
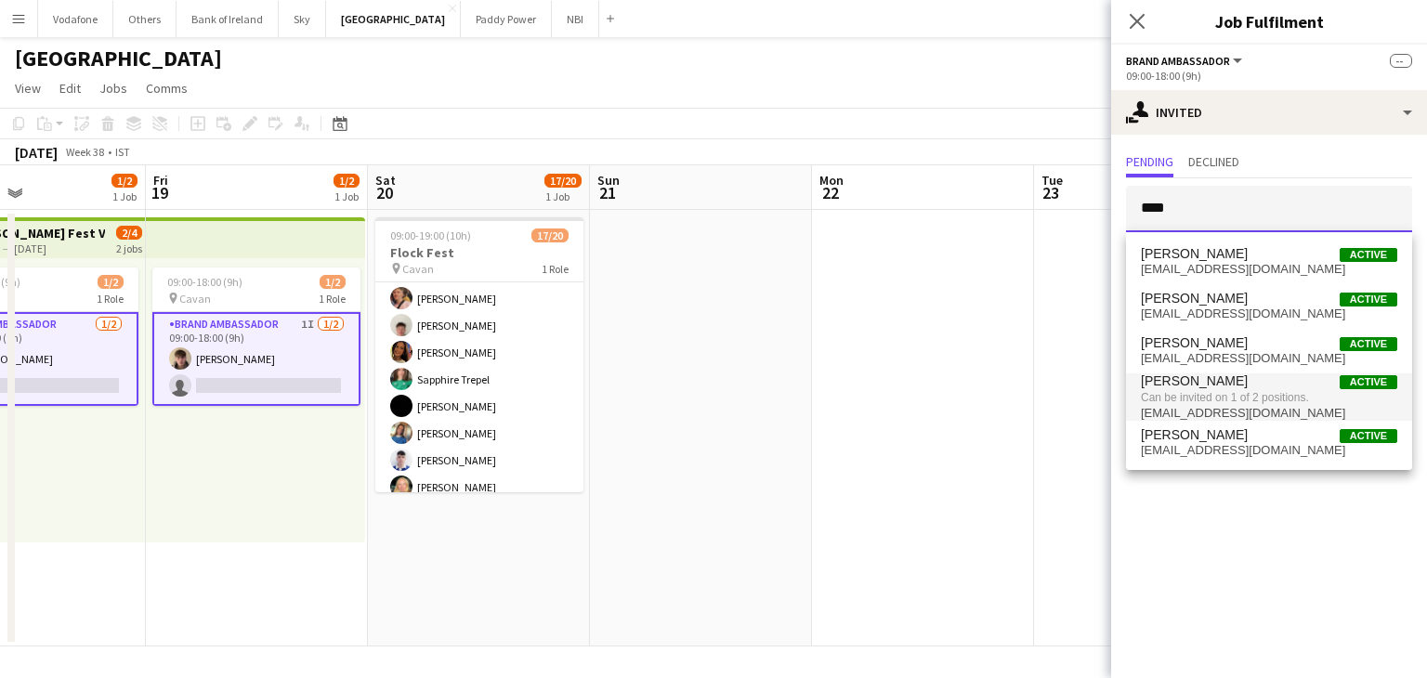
type input "****"
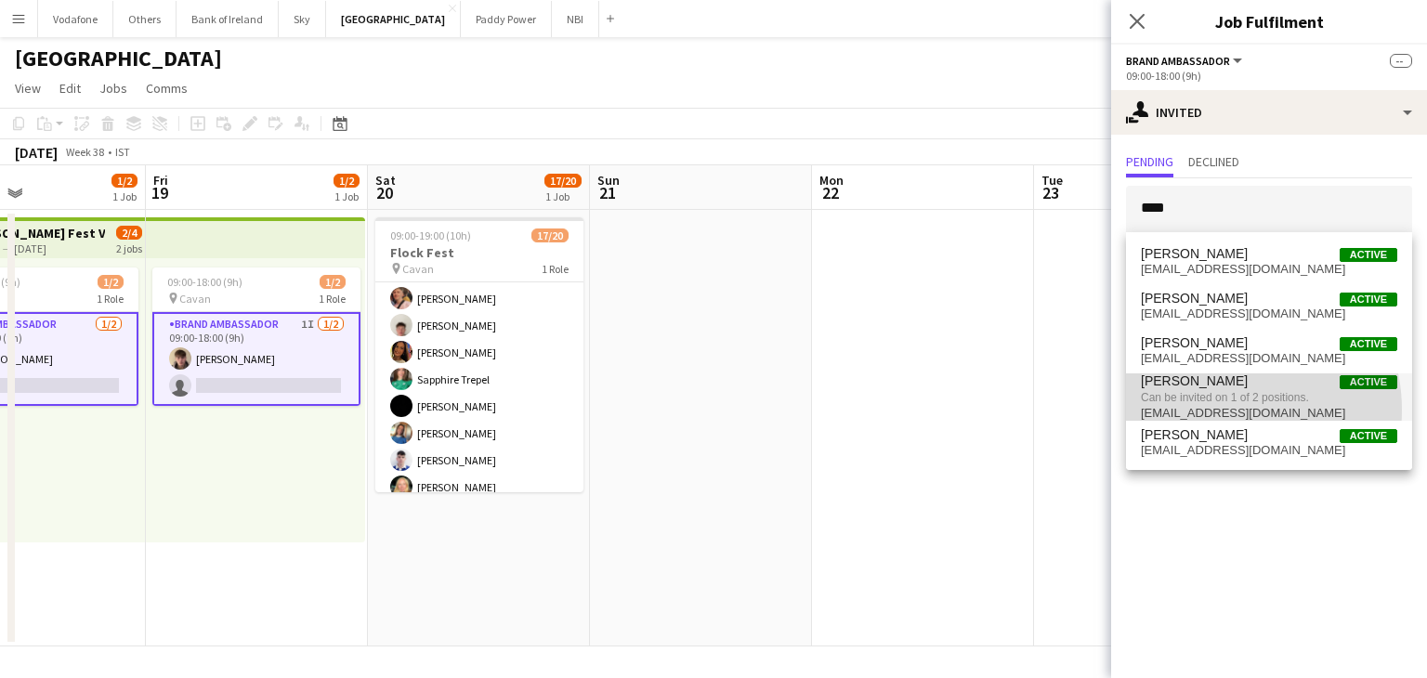
click at [1223, 410] on span "[EMAIL_ADDRESS][DOMAIN_NAME]" at bounding box center [1269, 413] width 256 height 15
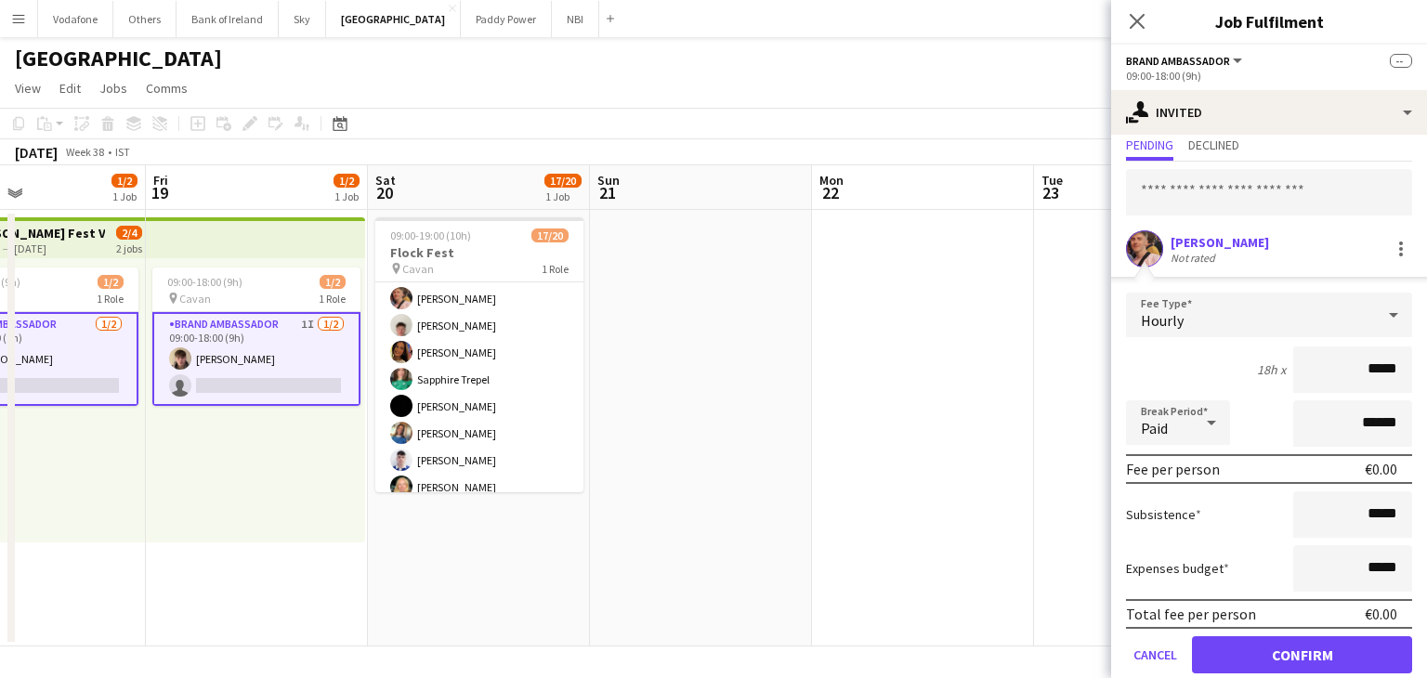
scroll to position [82, 0]
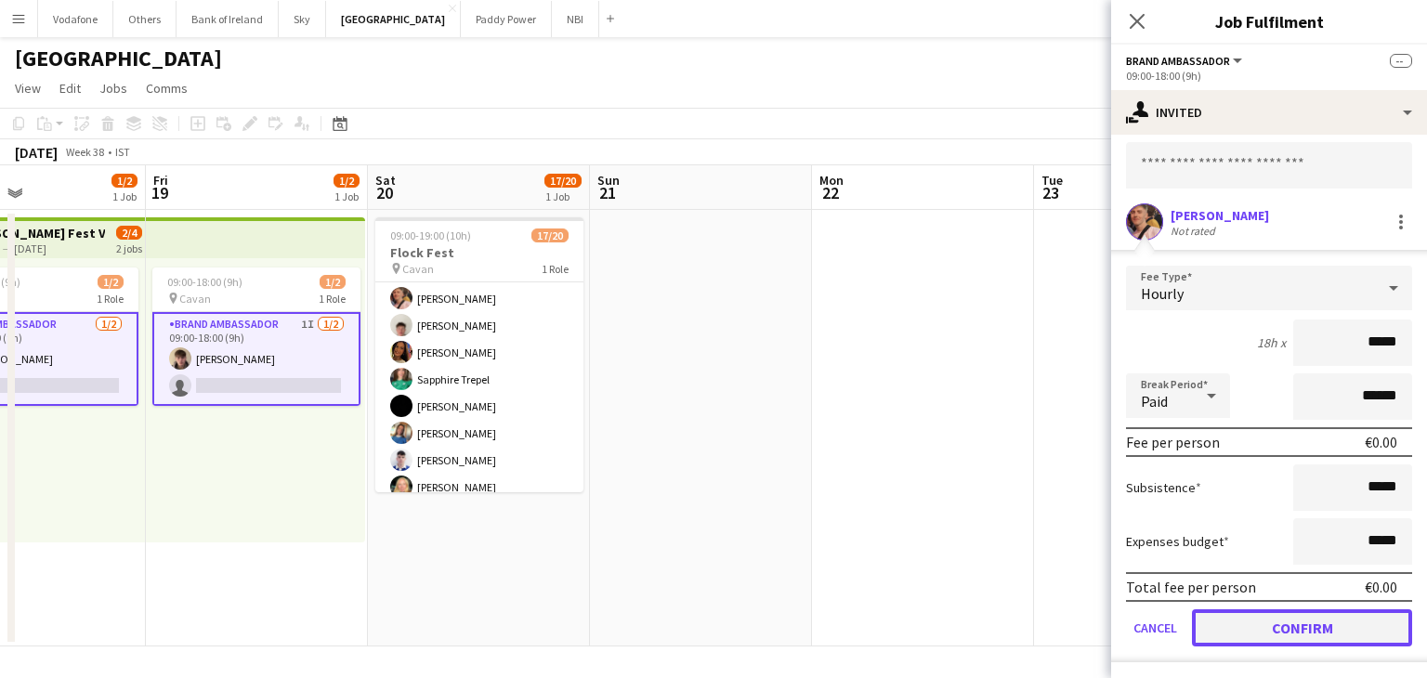
click at [1327, 612] on button "Confirm" at bounding box center [1302, 628] width 220 height 37
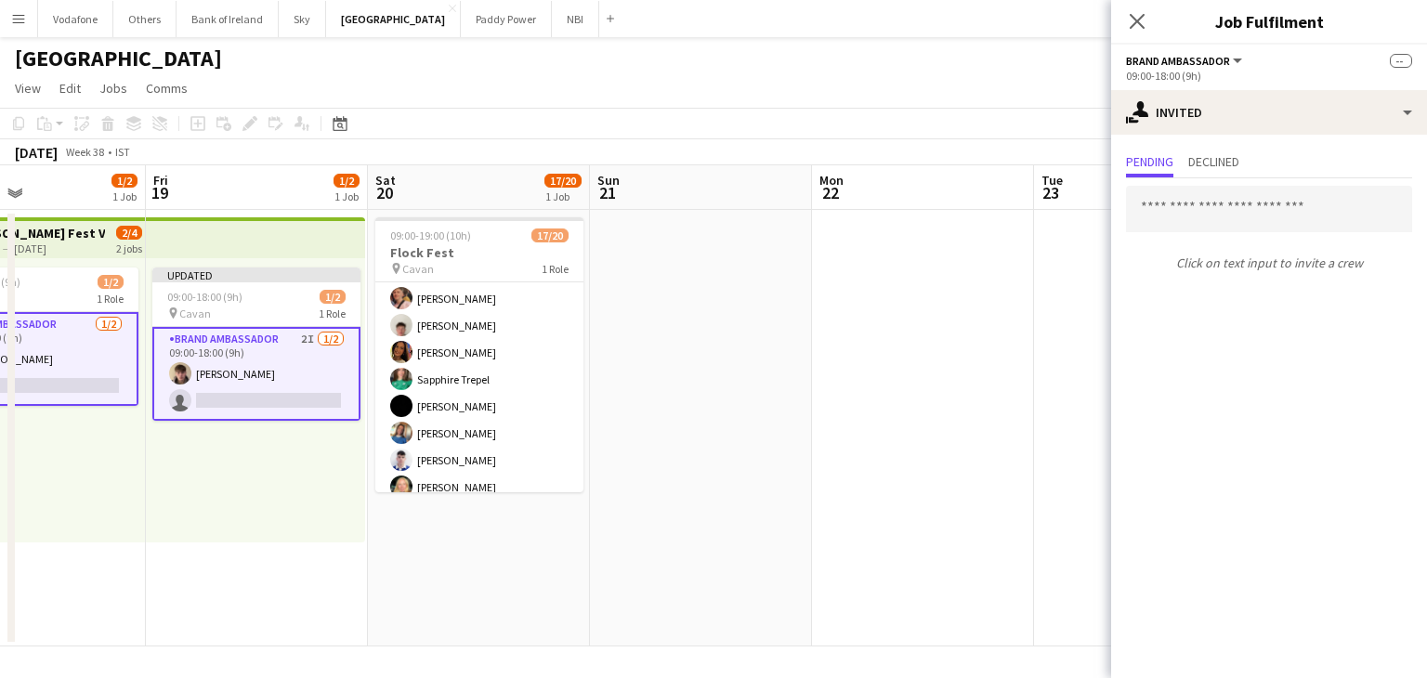
scroll to position [0, 0]
click at [1017, 477] on app-date-cell at bounding box center [923, 428] width 222 height 437
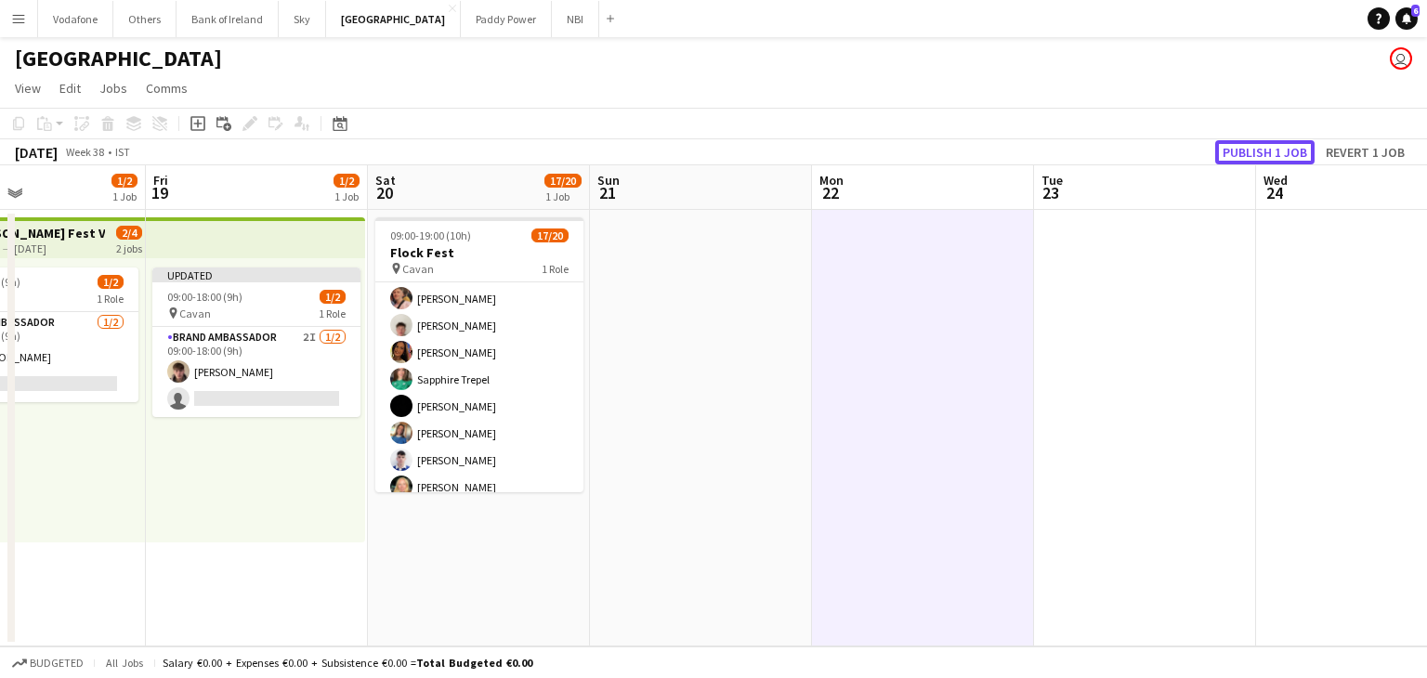
click at [1267, 153] on button "Publish 1 job" at bounding box center [1264, 152] width 99 height 24
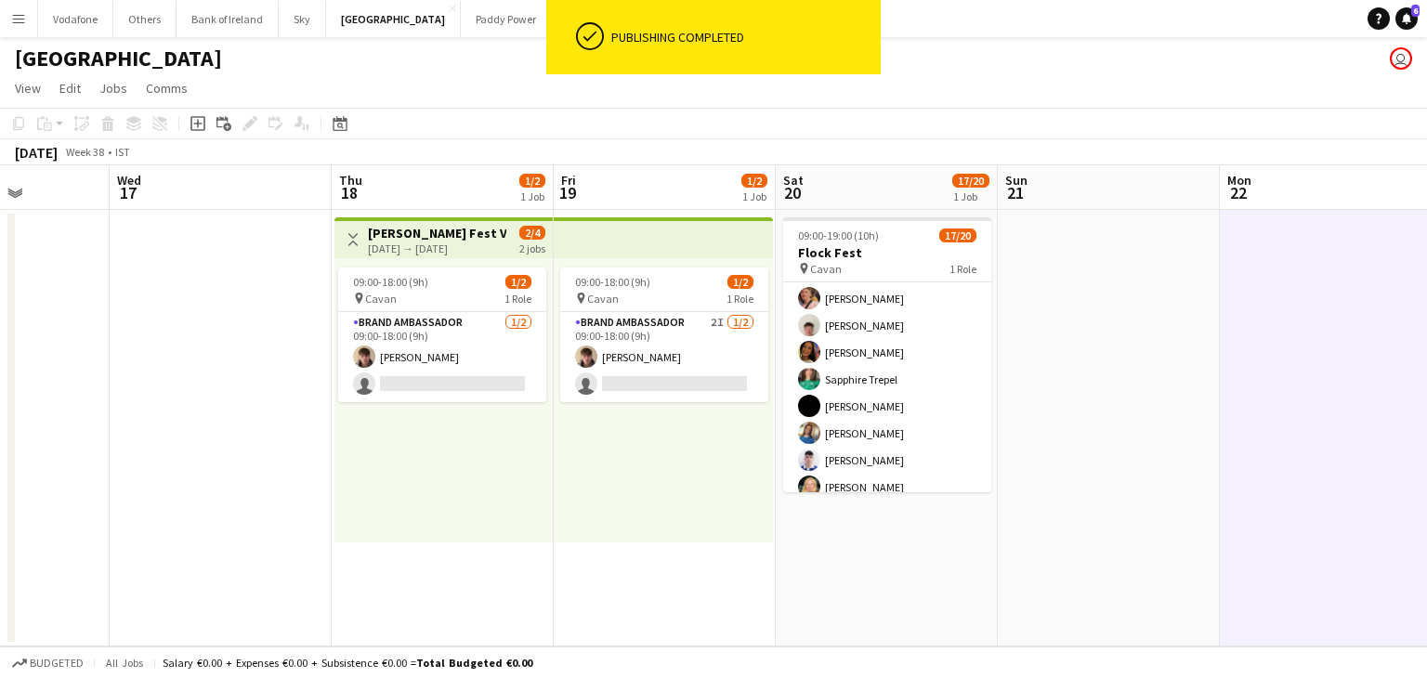
drag, startPoint x: 939, startPoint y: 488, endPoint x: 1347, endPoint y: 484, distance: 407.9
click at [1347, 484] on app-calendar-viewport "Sun 14 Mon 15 Tue 16 Wed 17 Thu 18 1/2 1 Job Fri 19 1/2 1 Job Sat 20 17/20 1 Jo…" at bounding box center [713, 405] width 1427 height 481
click at [654, 344] on app-card-role "Brand Ambassador 2I [DATE] 09:00-18:00 (9h) [PERSON_NAME] single-neutral-actions" at bounding box center [664, 357] width 208 height 90
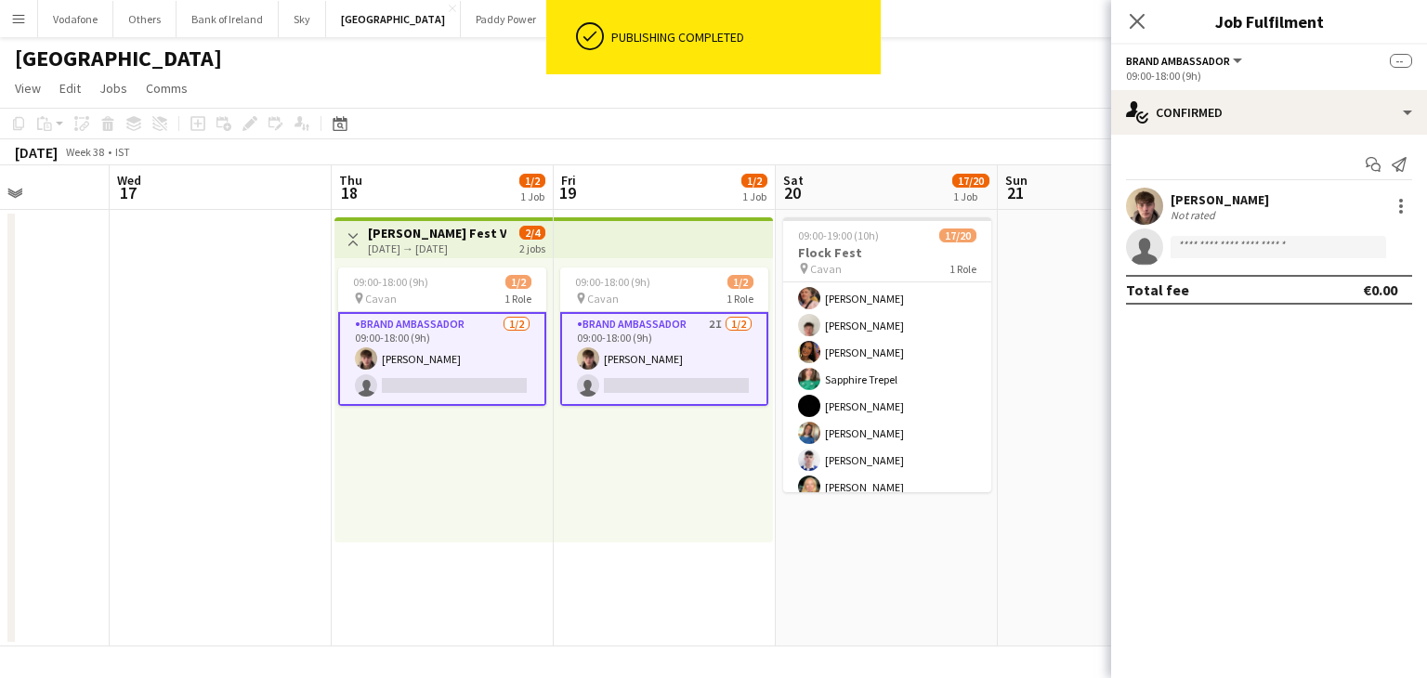
scroll to position [0, 558]
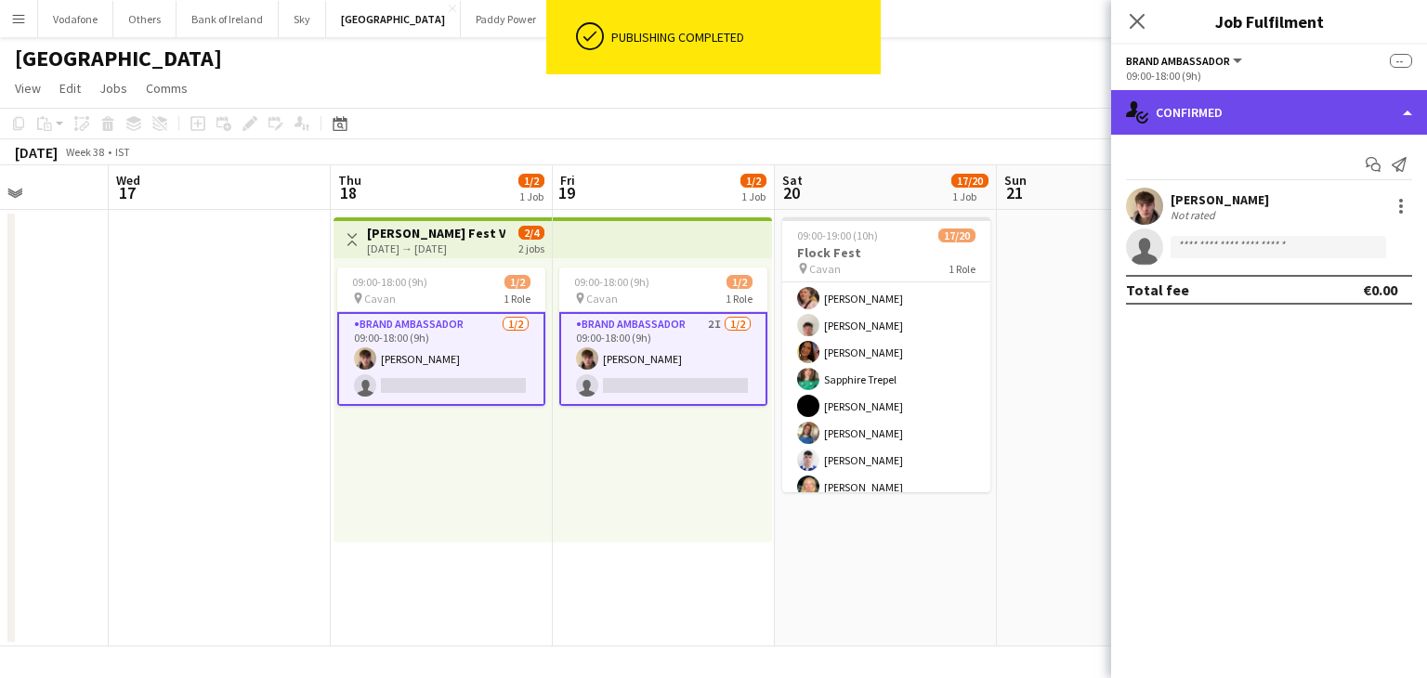
click at [1202, 110] on div "single-neutral-actions-check-2 Confirmed" at bounding box center [1269, 112] width 316 height 45
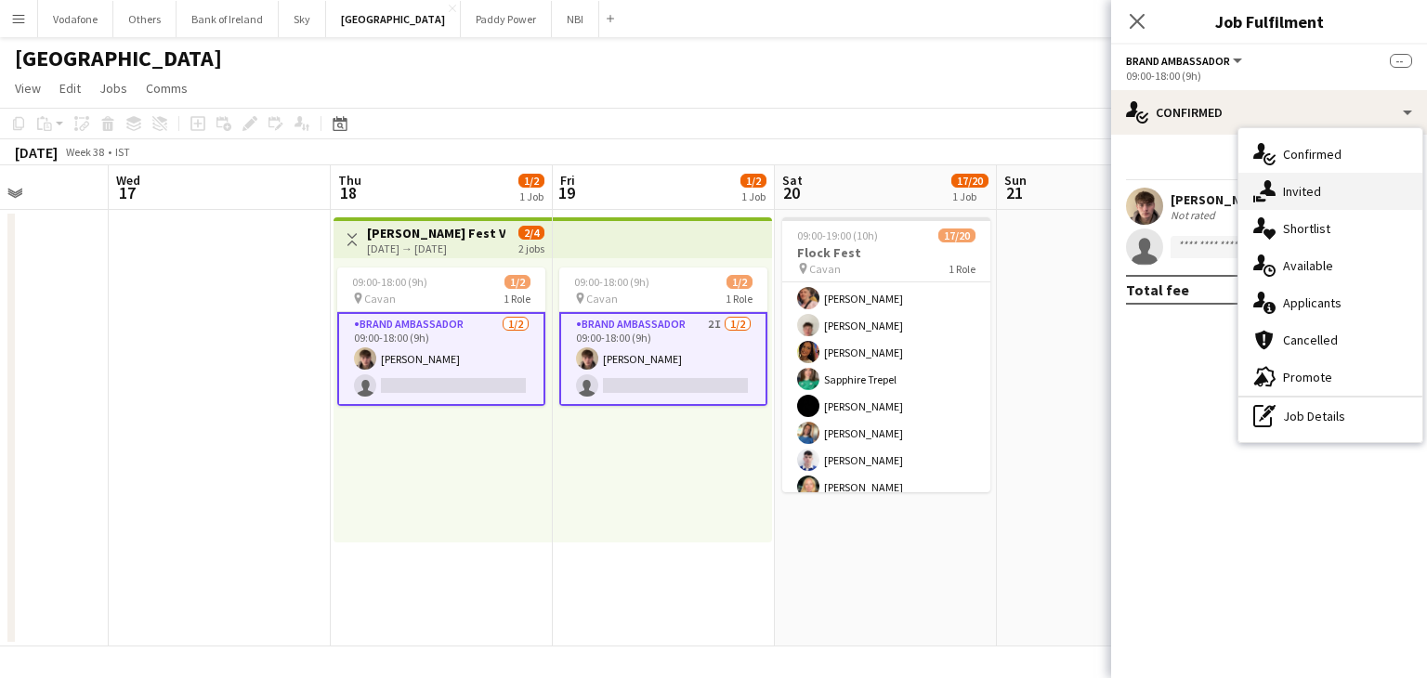
click at [1319, 187] on div "single-neutral-actions-share-1 Invited" at bounding box center [1331, 191] width 184 height 37
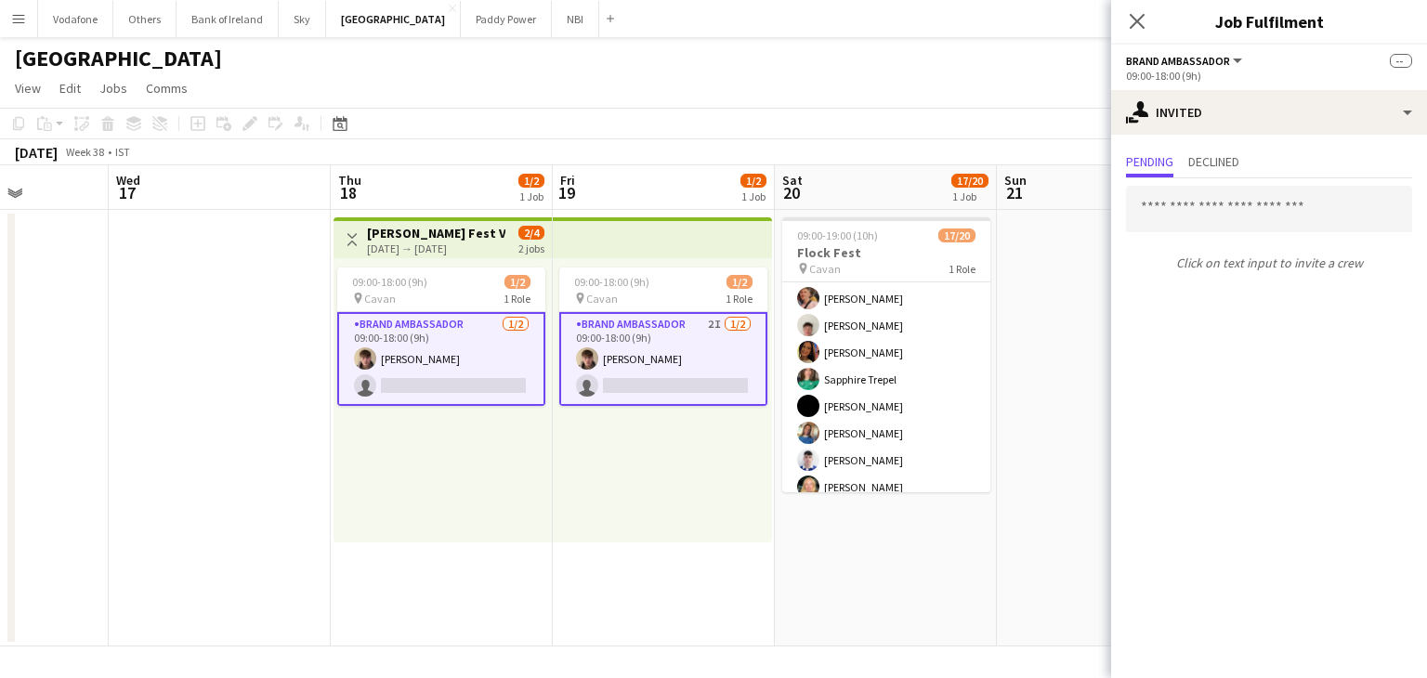
click at [1058, 282] on app-date-cell at bounding box center [1108, 428] width 222 height 437
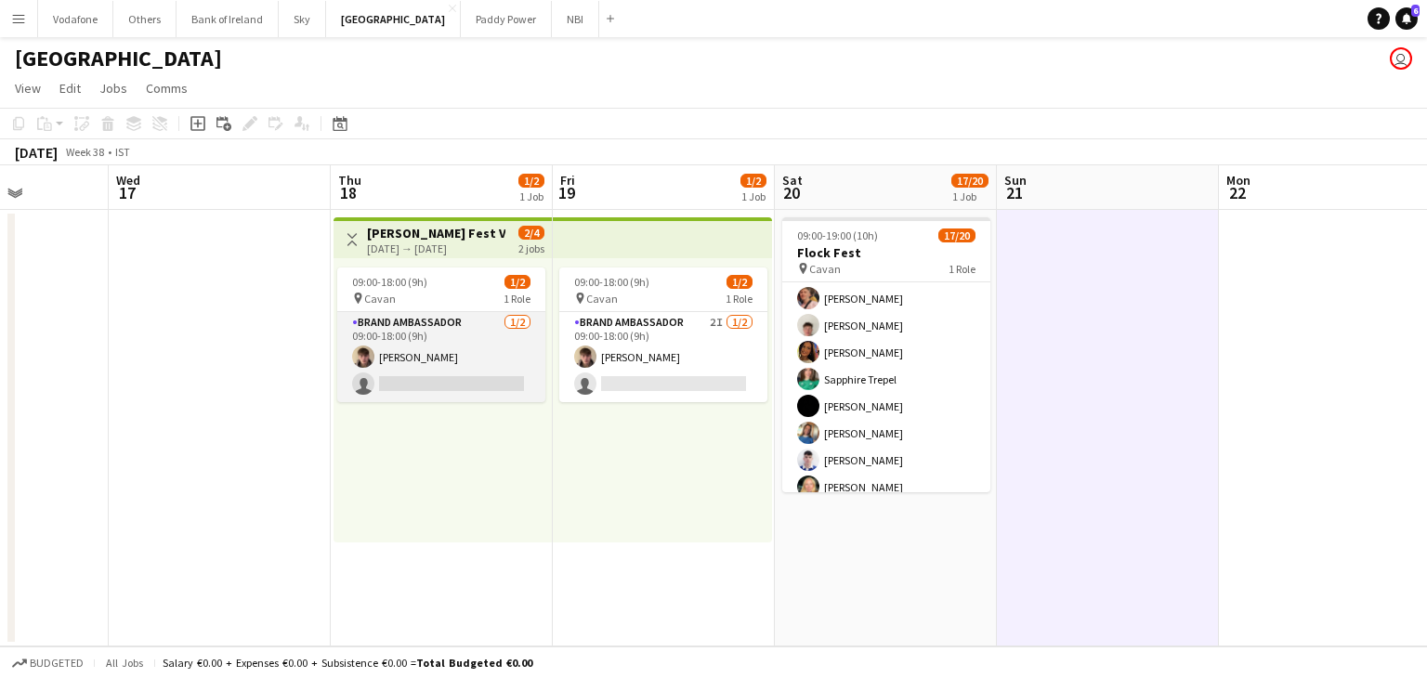
click at [441, 326] on app-card-role "Brand Ambassador [DATE] 09:00-18:00 (9h) [PERSON_NAME] single-neutral-actions" at bounding box center [441, 357] width 208 height 90
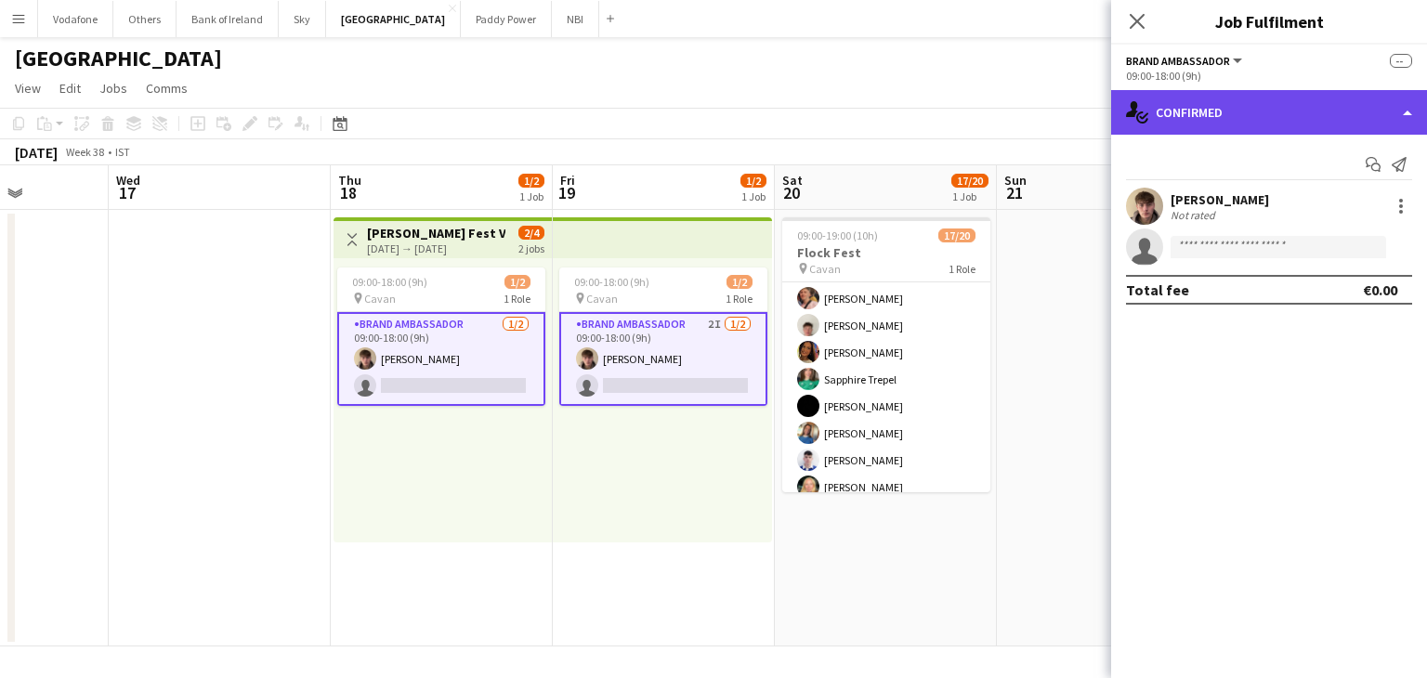
click at [1245, 116] on div "single-neutral-actions-check-2 Confirmed" at bounding box center [1269, 112] width 316 height 45
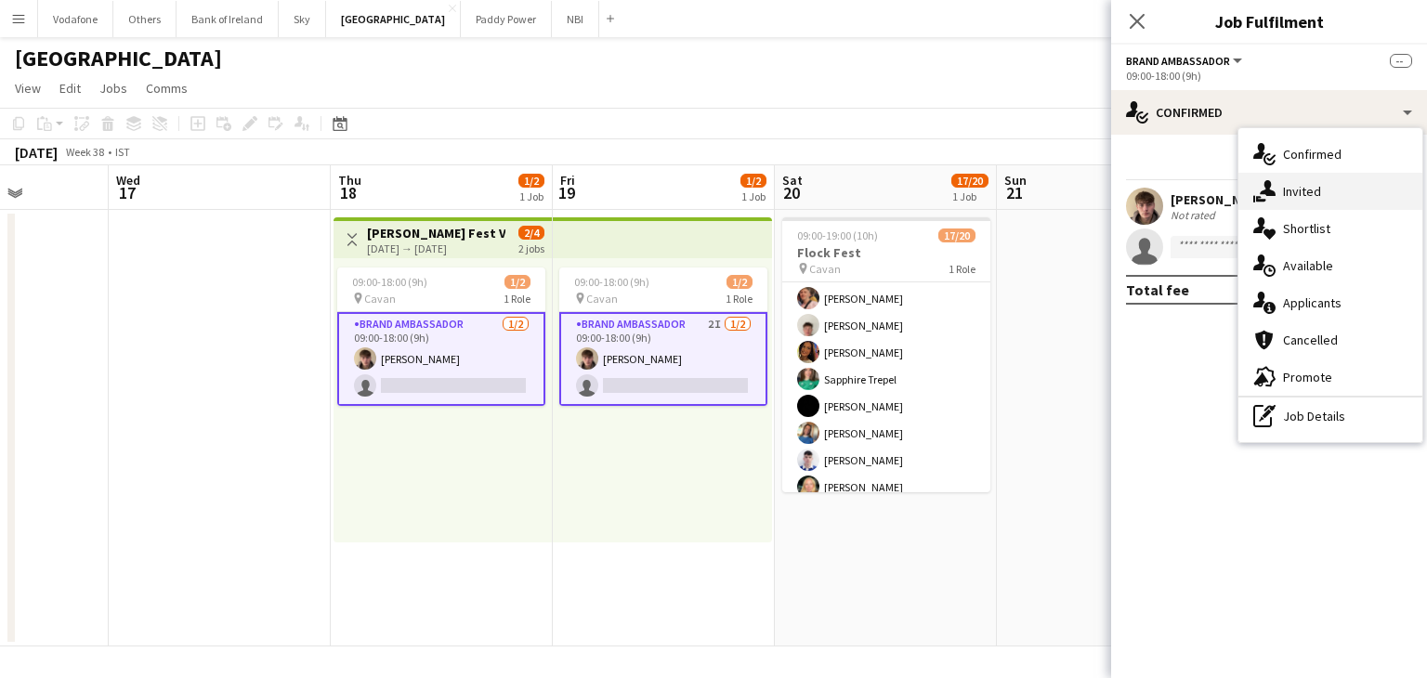
click at [1291, 186] on div "single-neutral-actions-share-1 Invited" at bounding box center [1331, 191] width 184 height 37
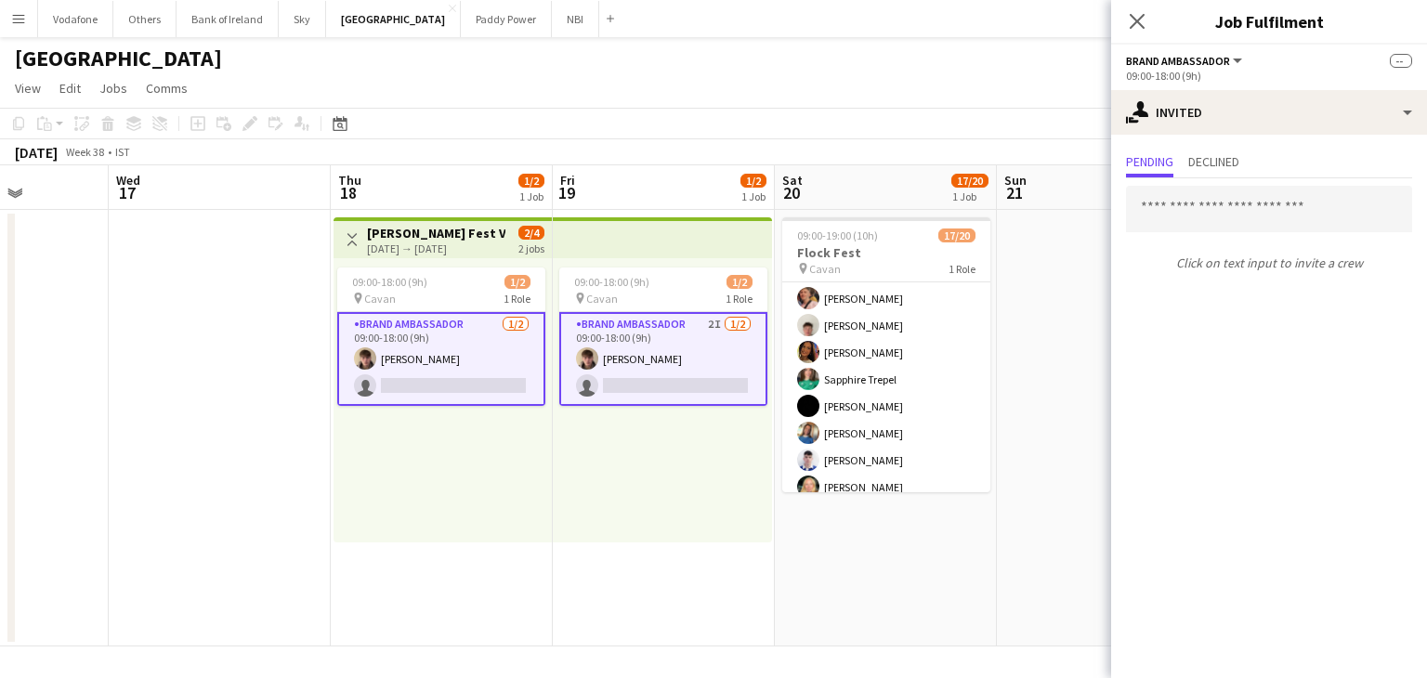
click at [1080, 269] on app-date-cell at bounding box center [1108, 428] width 222 height 437
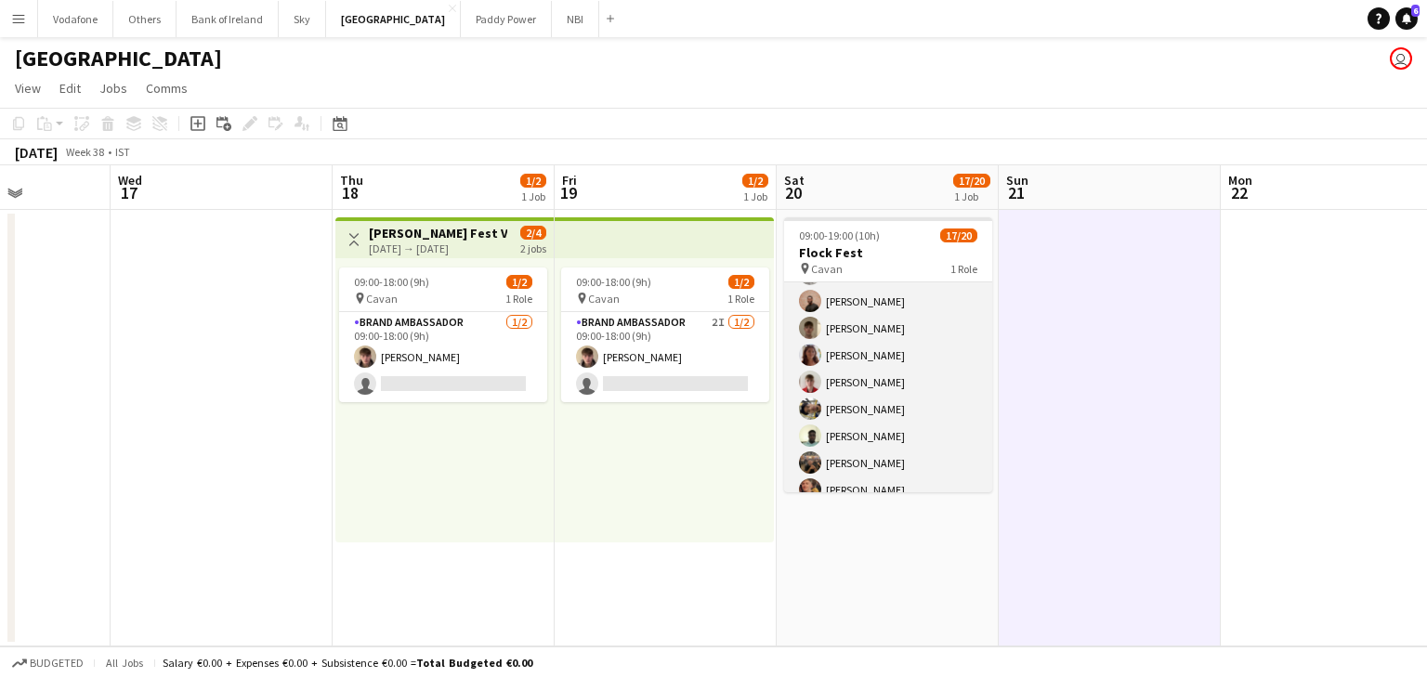
scroll to position [0, 0]
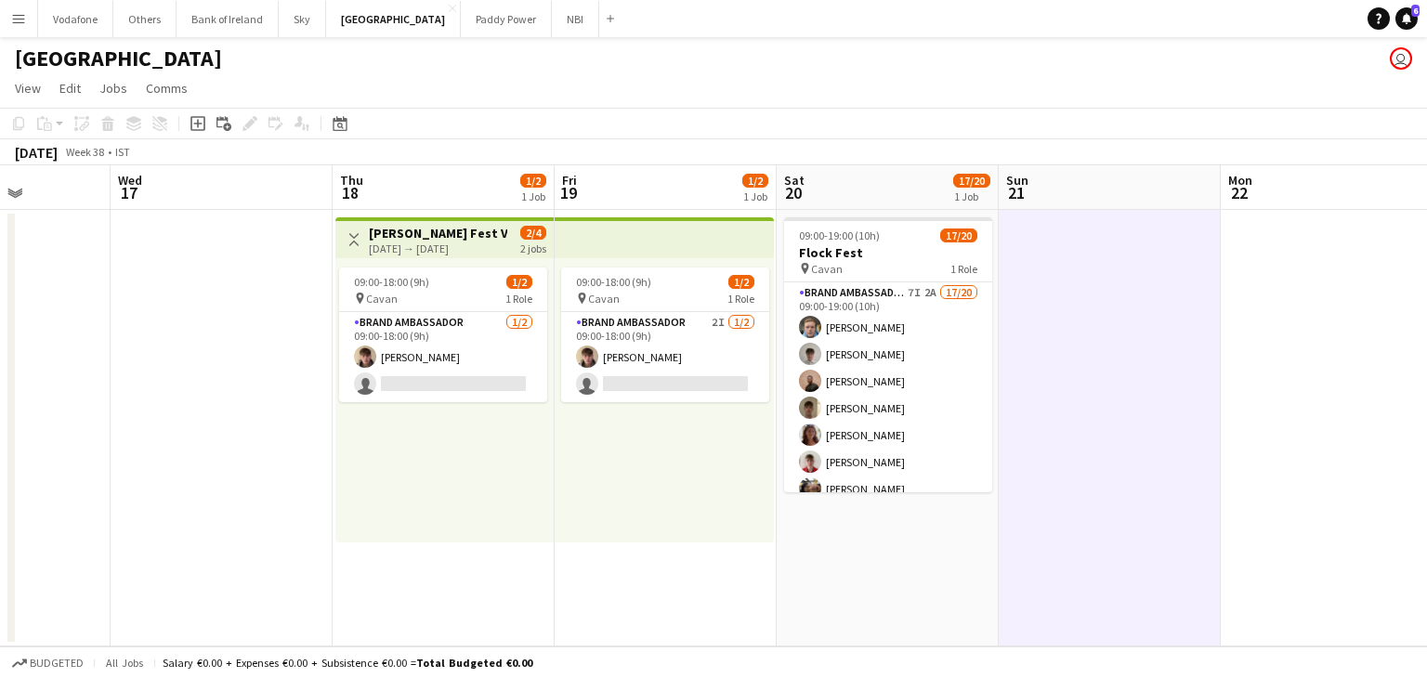
click at [1084, 295] on app-date-cell at bounding box center [1110, 428] width 222 height 437
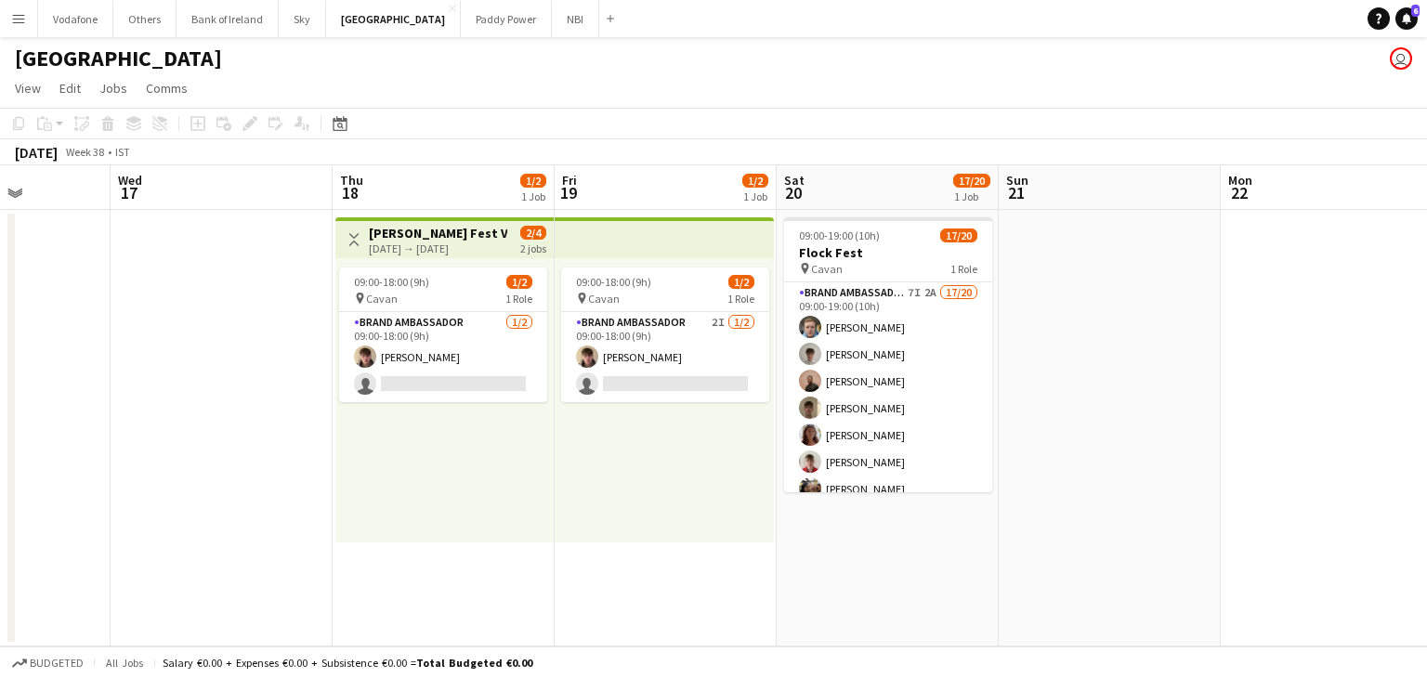
scroll to position [0, 557]
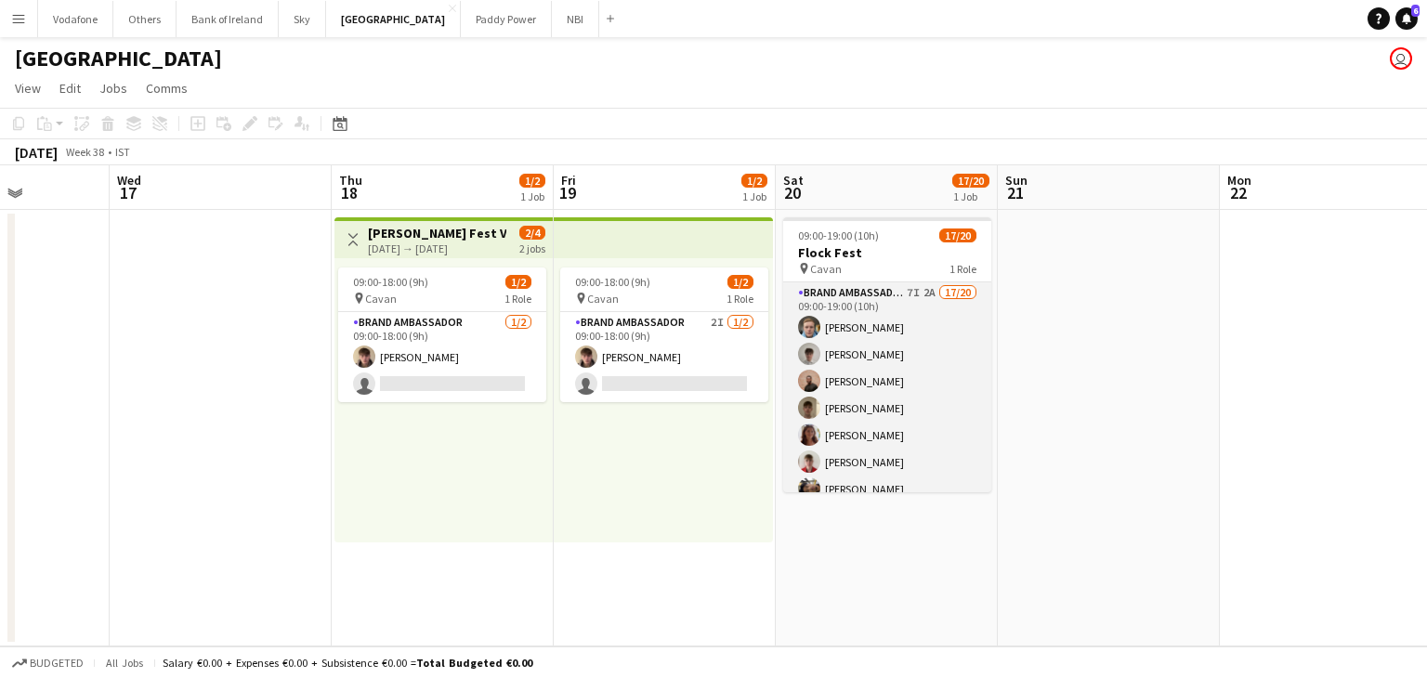
click at [871, 399] on app-card-role "Brand Ambassador 7I 2A 17/20 09:00-19:00 (10h) [PERSON_NAME] [PERSON_NAME] [PER…" at bounding box center [887, 569] width 208 height 575
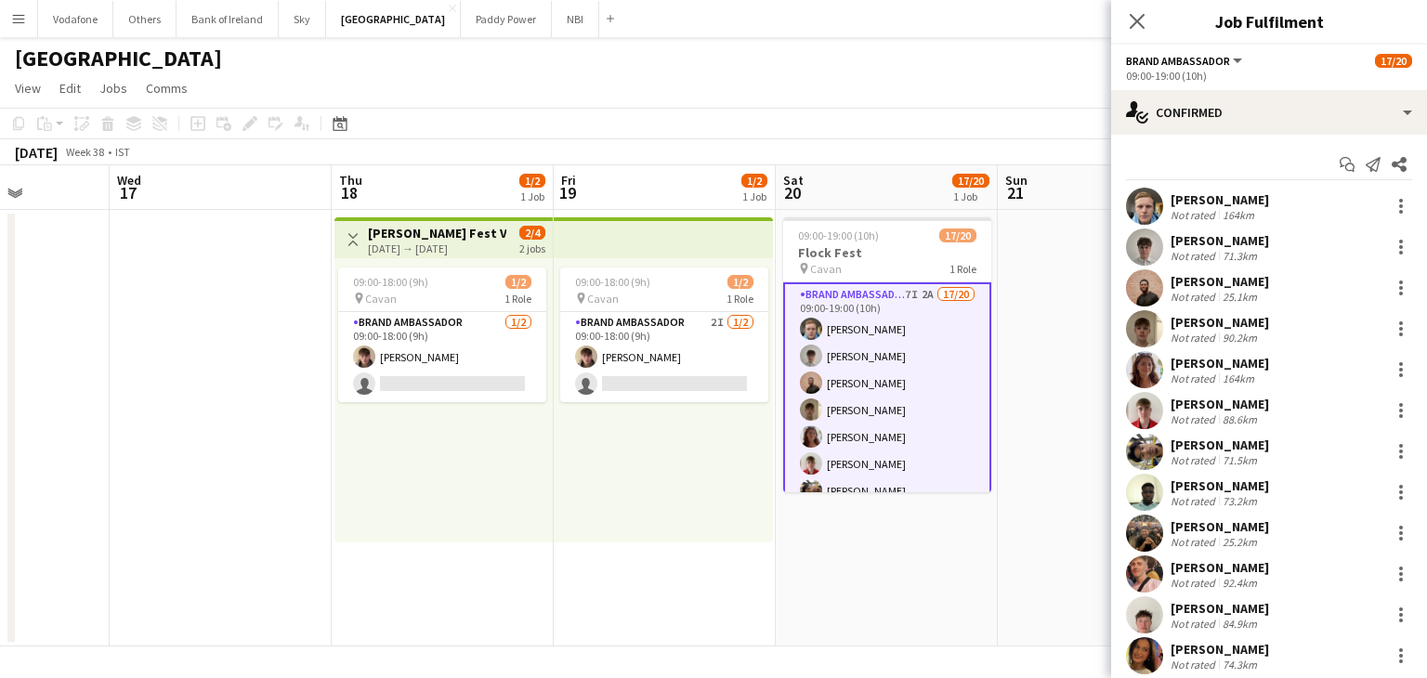
click at [1127, 203] on app-user-avatar at bounding box center [1144, 206] width 37 height 37
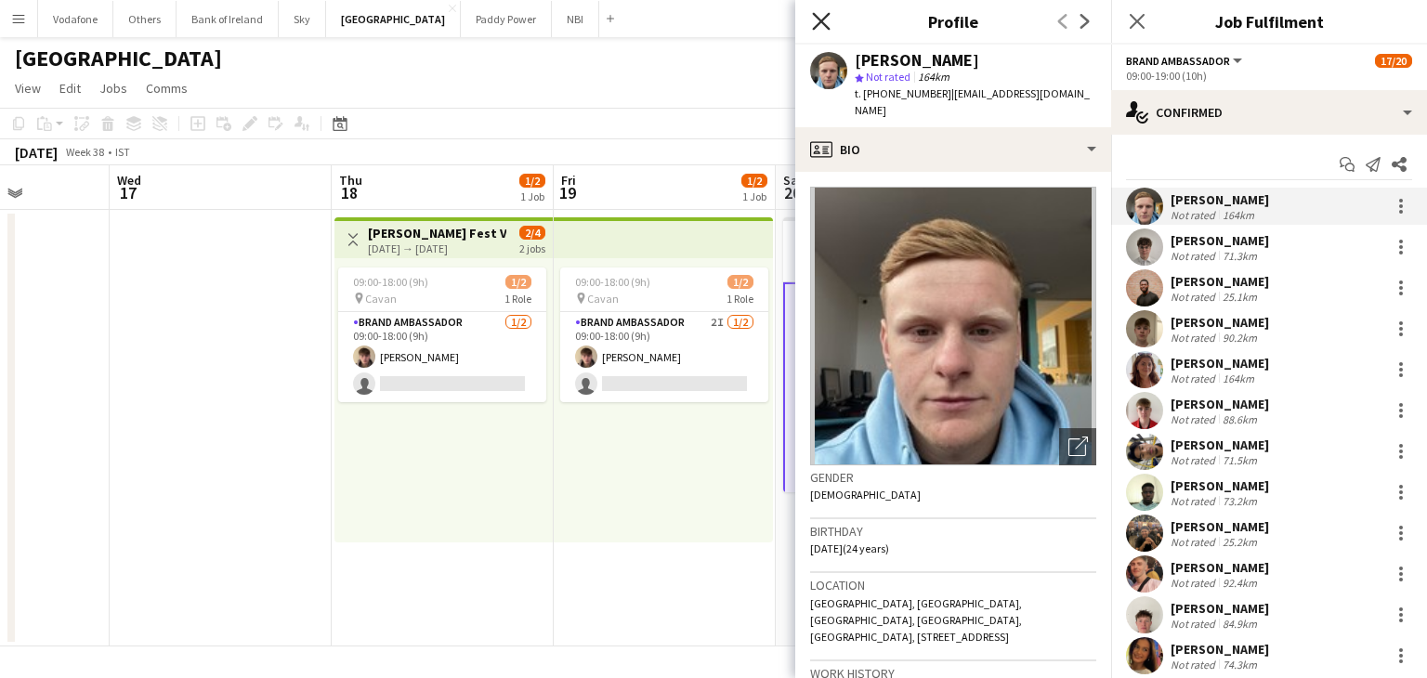
click at [818, 20] on icon "Close pop-in" at bounding box center [821, 21] width 18 height 18
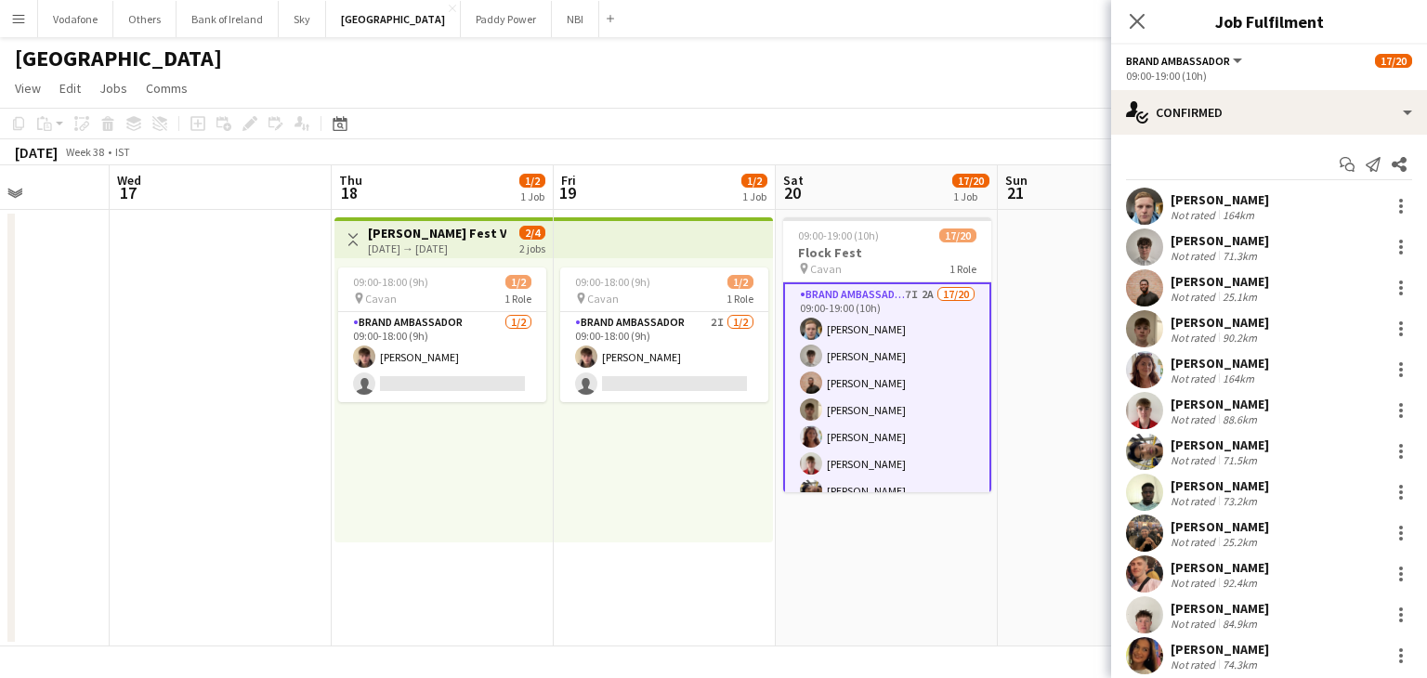
click at [758, 516] on div "09:00-18:00 (9h) 1/2 pin Cavan 1 Role Brand Ambassador 2I [DATE] 09:00-18:00 (9…" at bounding box center [663, 400] width 219 height 284
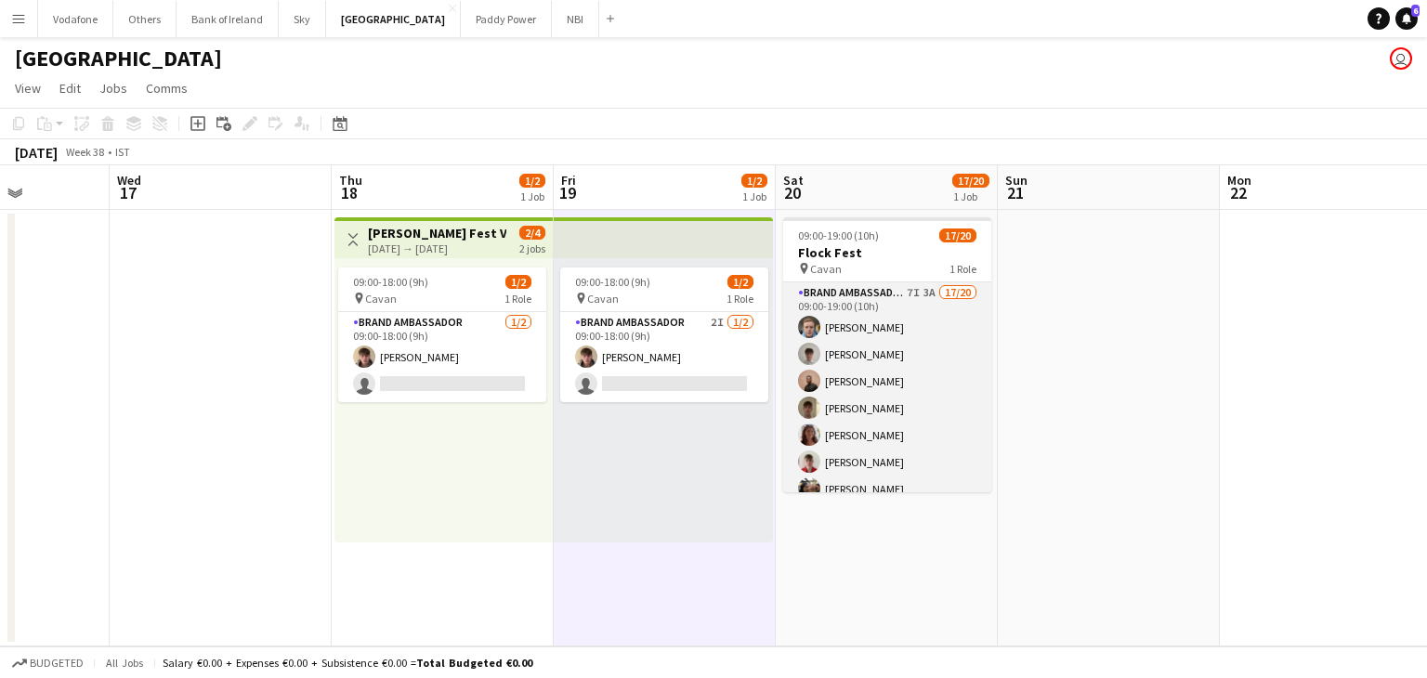
drag, startPoint x: 896, startPoint y: 464, endPoint x: 889, endPoint y: 456, distance: 9.9
click at [891, 458] on app-card-role "Brand Ambassador 7I 3A 17/20 09:00-19:00 (10h) [PERSON_NAME] [PERSON_NAME] [PER…" at bounding box center [887, 569] width 208 height 575
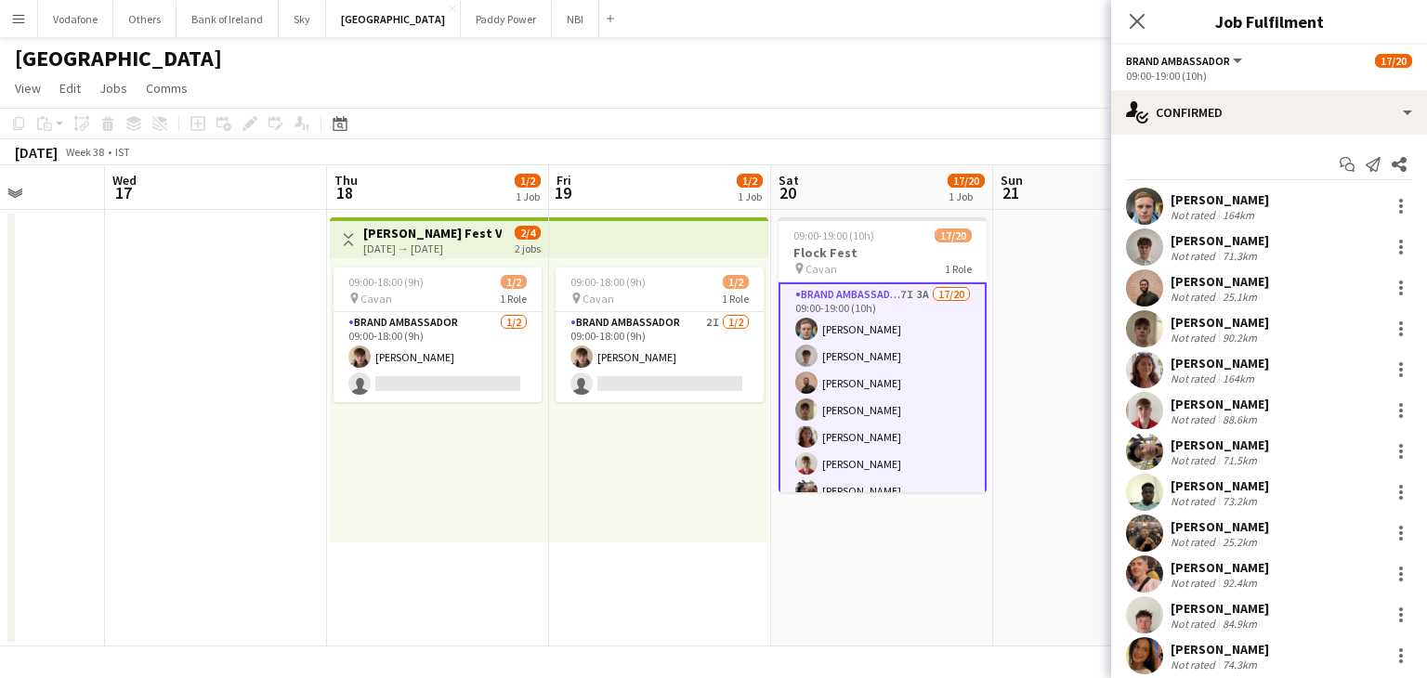
click at [1069, 391] on app-date-cell at bounding box center [1104, 428] width 222 height 437
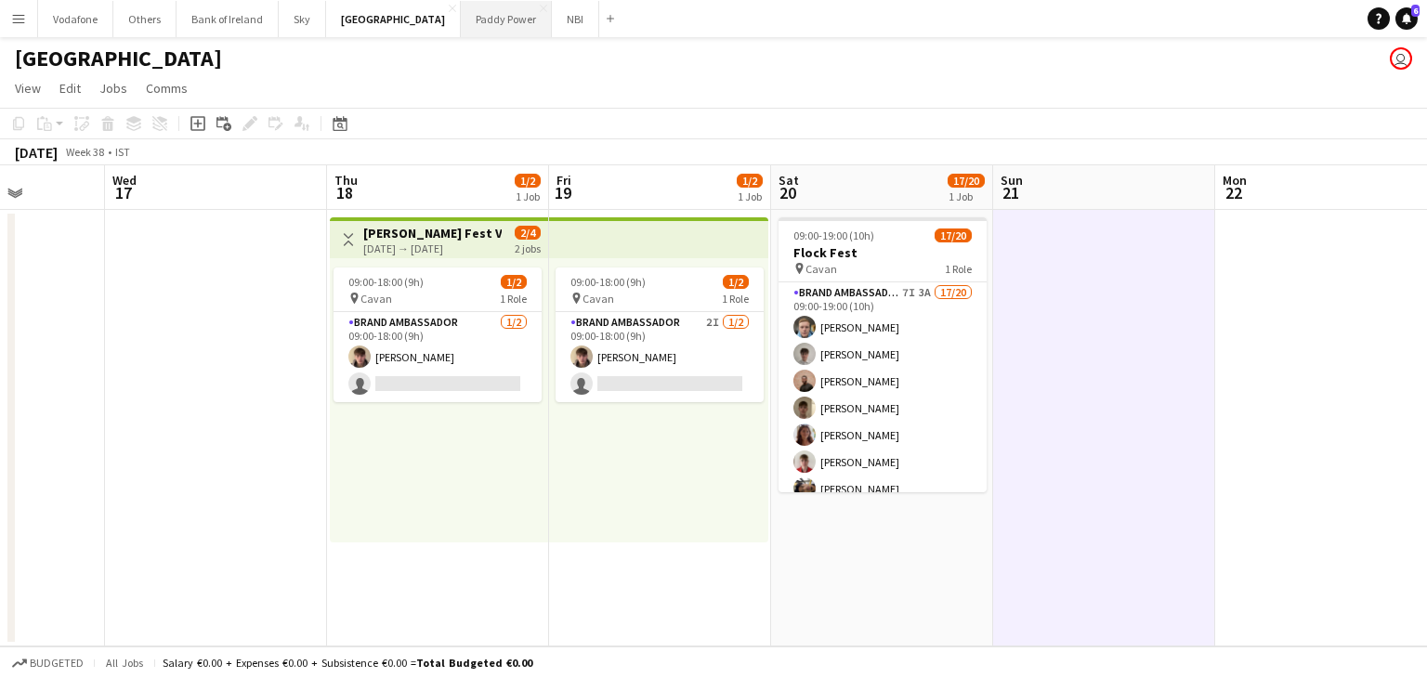
click at [461, 24] on button "Paddy Power Close" at bounding box center [506, 19] width 91 height 36
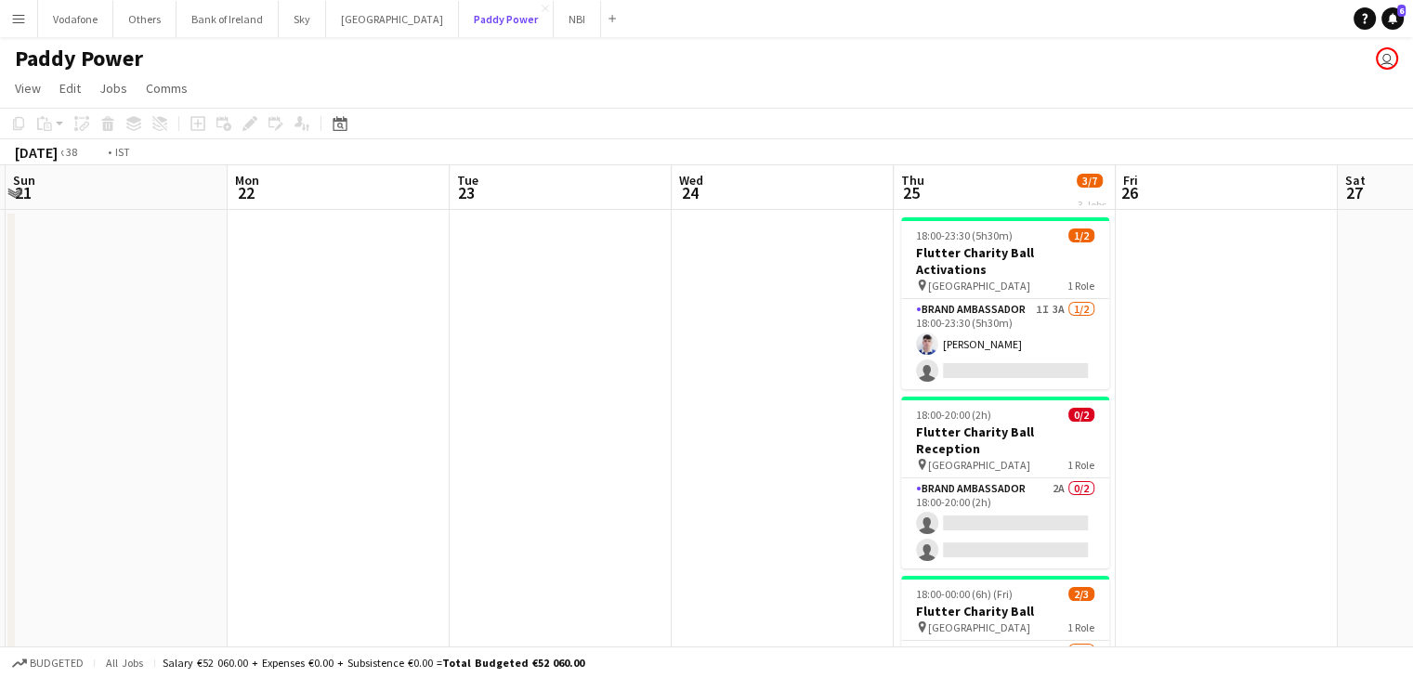
scroll to position [0, 468]
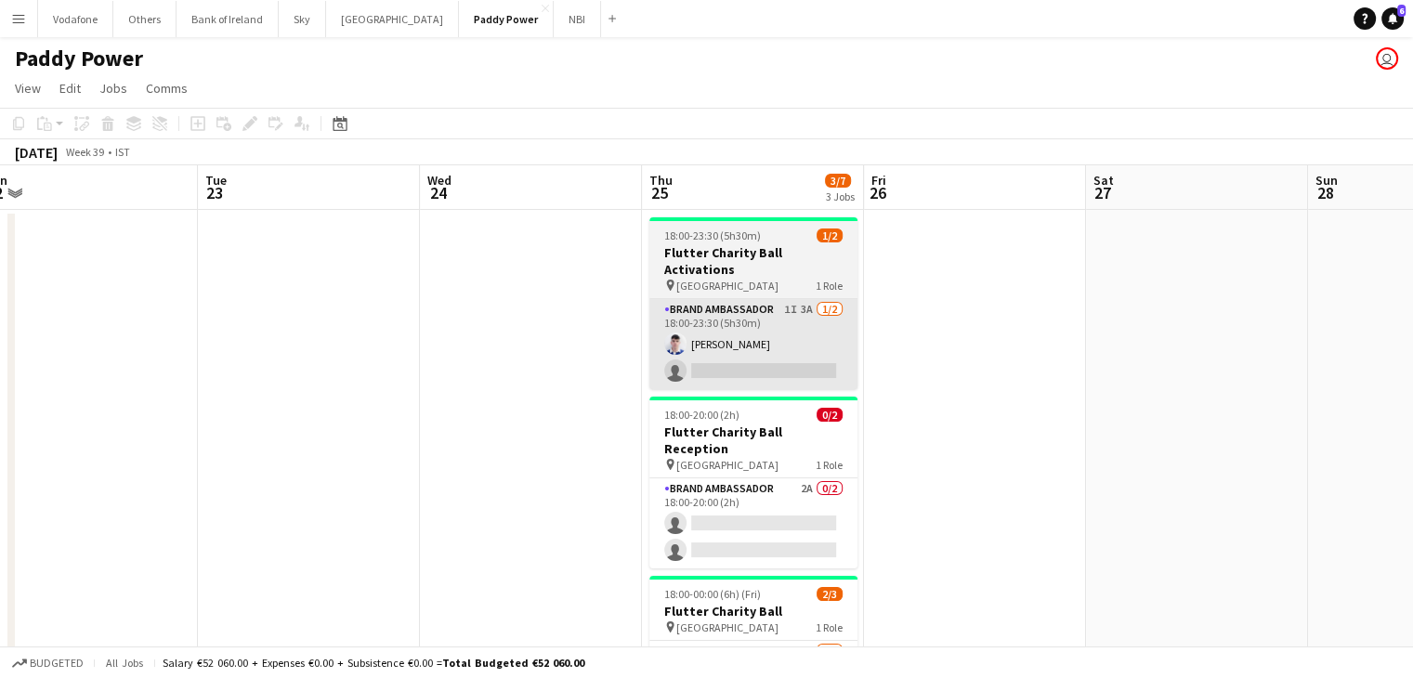
click at [755, 335] on app-card-role "Brand Ambassador 1I 3A [DATE] 18:00-23:30 (5h30m) [DEMOGRAPHIC_DATA][PERSON_NAM…" at bounding box center [754, 344] width 208 height 90
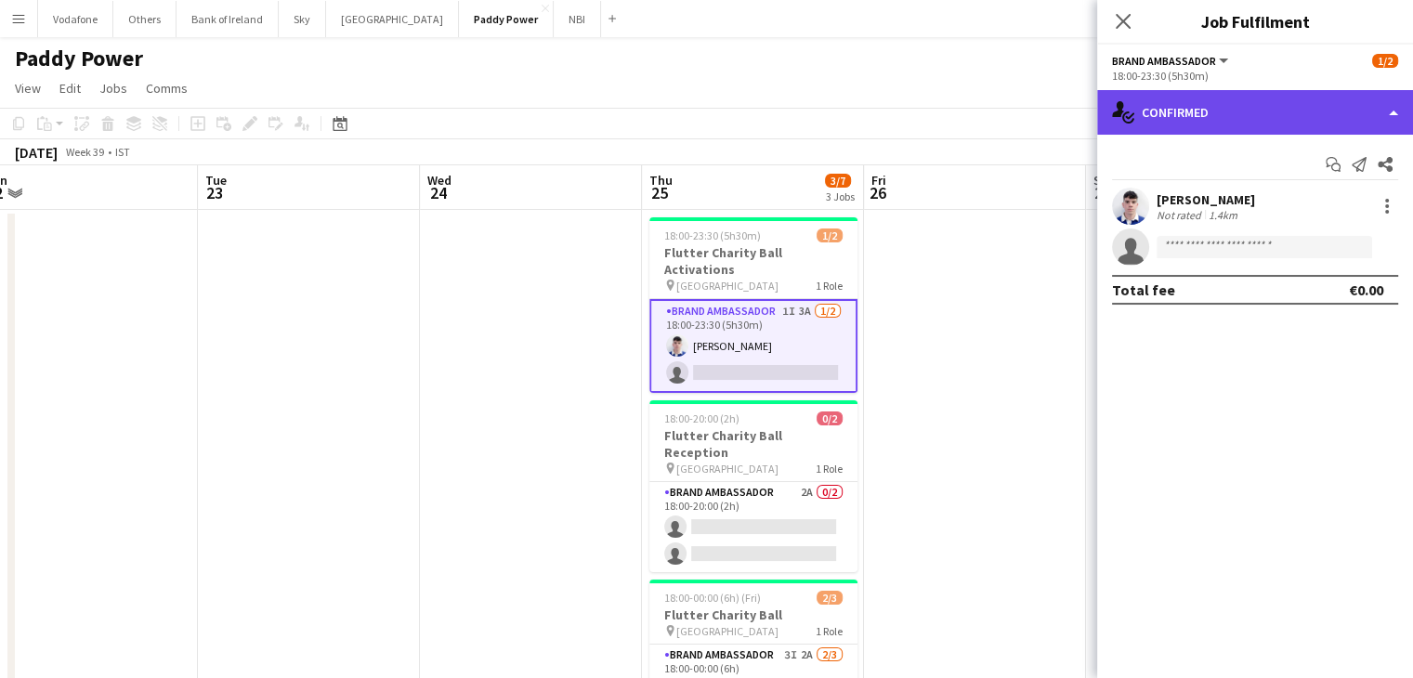
click at [1238, 115] on div "single-neutral-actions-check-2 Confirmed" at bounding box center [1255, 112] width 316 height 45
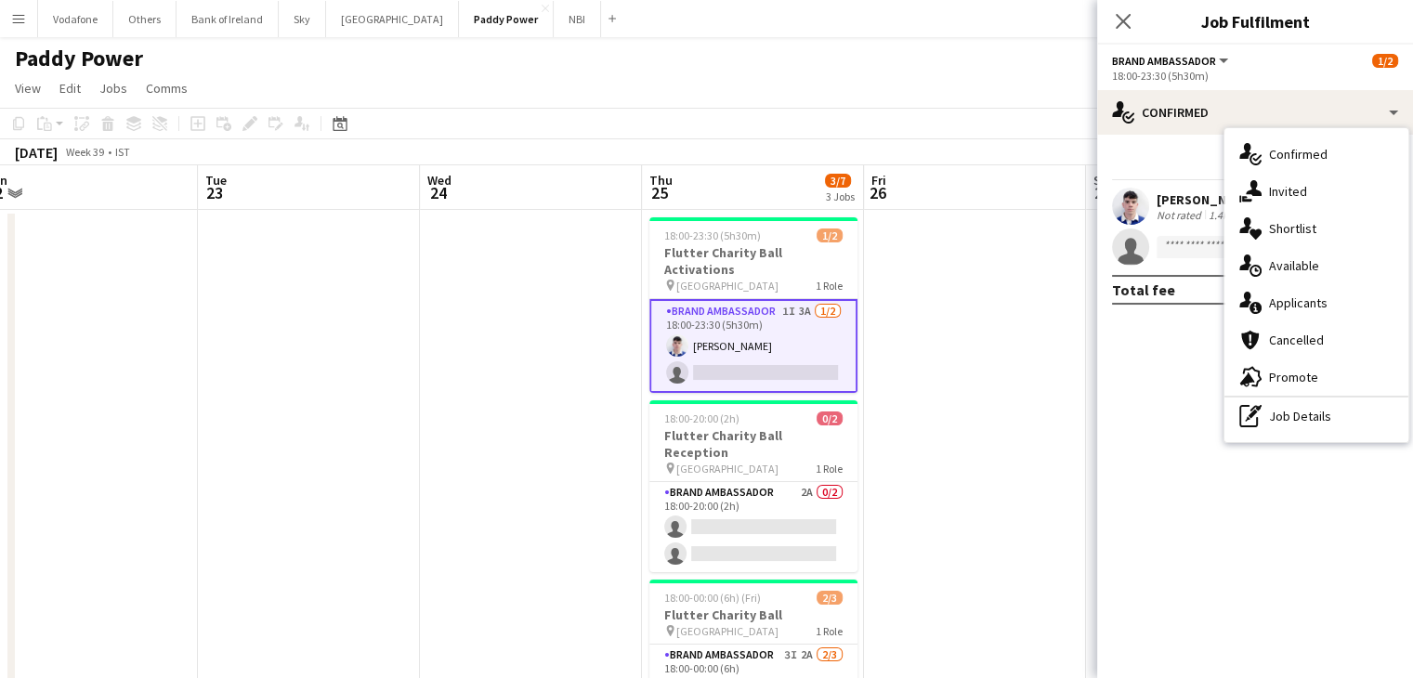
click at [1319, 291] on div "single-neutral-actions-information Applicants" at bounding box center [1317, 302] width 184 height 37
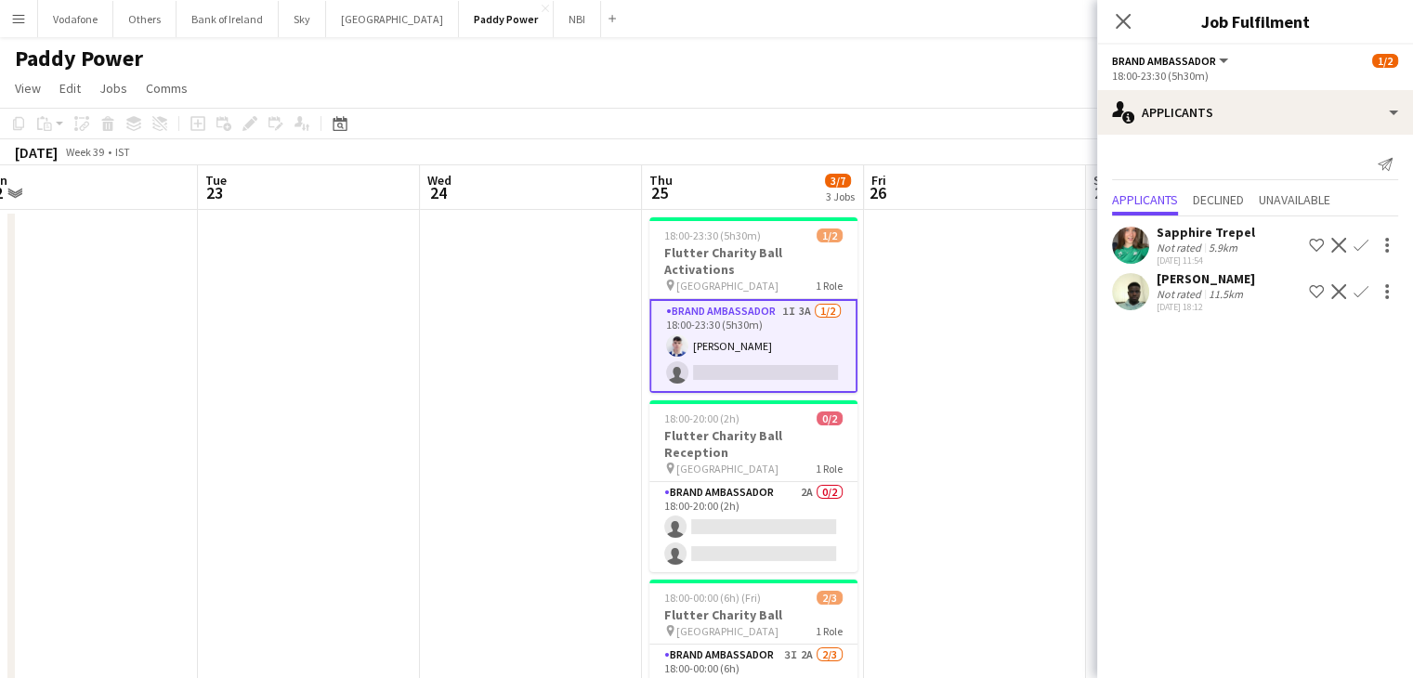
click at [1045, 306] on app-date-cell at bounding box center [975, 505] width 222 height 590
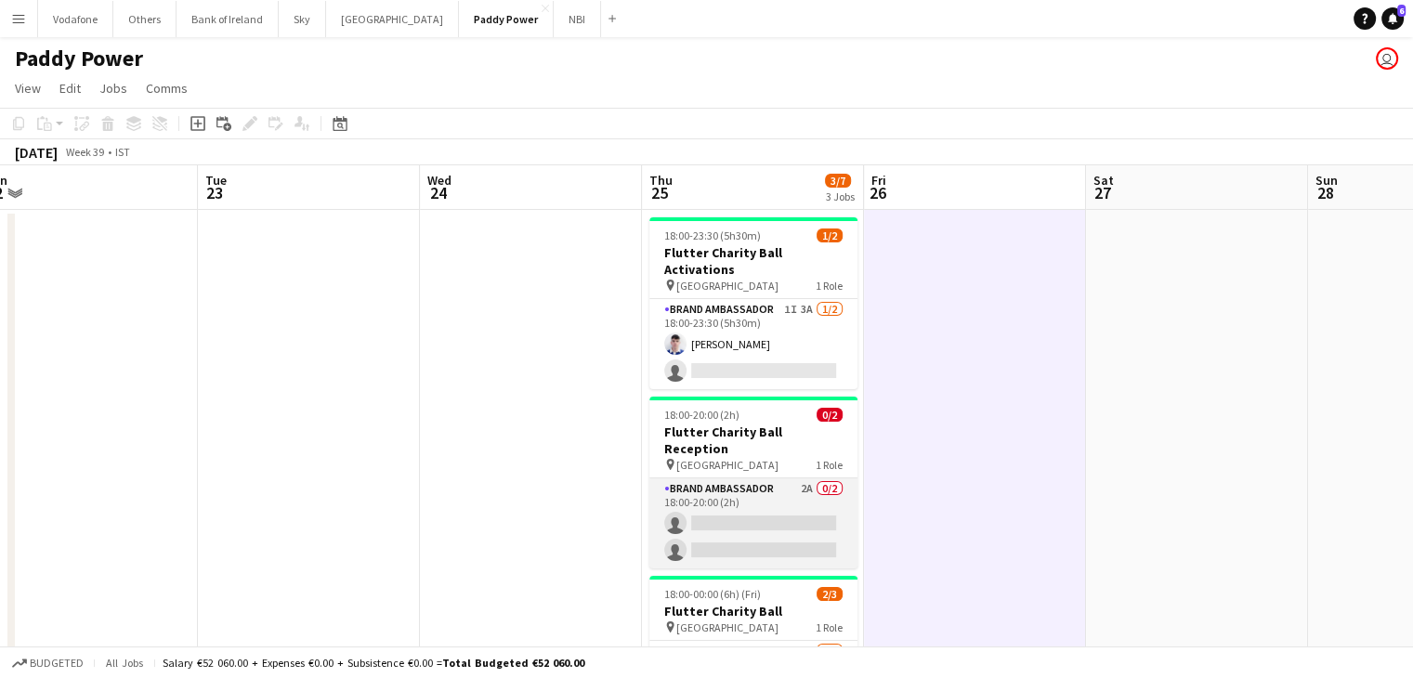
click at [769, 498] on app-card-role "Brand Ambassador 2A 0/2 18:00-20:00 (2h) single-neutral-actions single-neutral-…" at bounding box center [754, 524] width 208 height 90
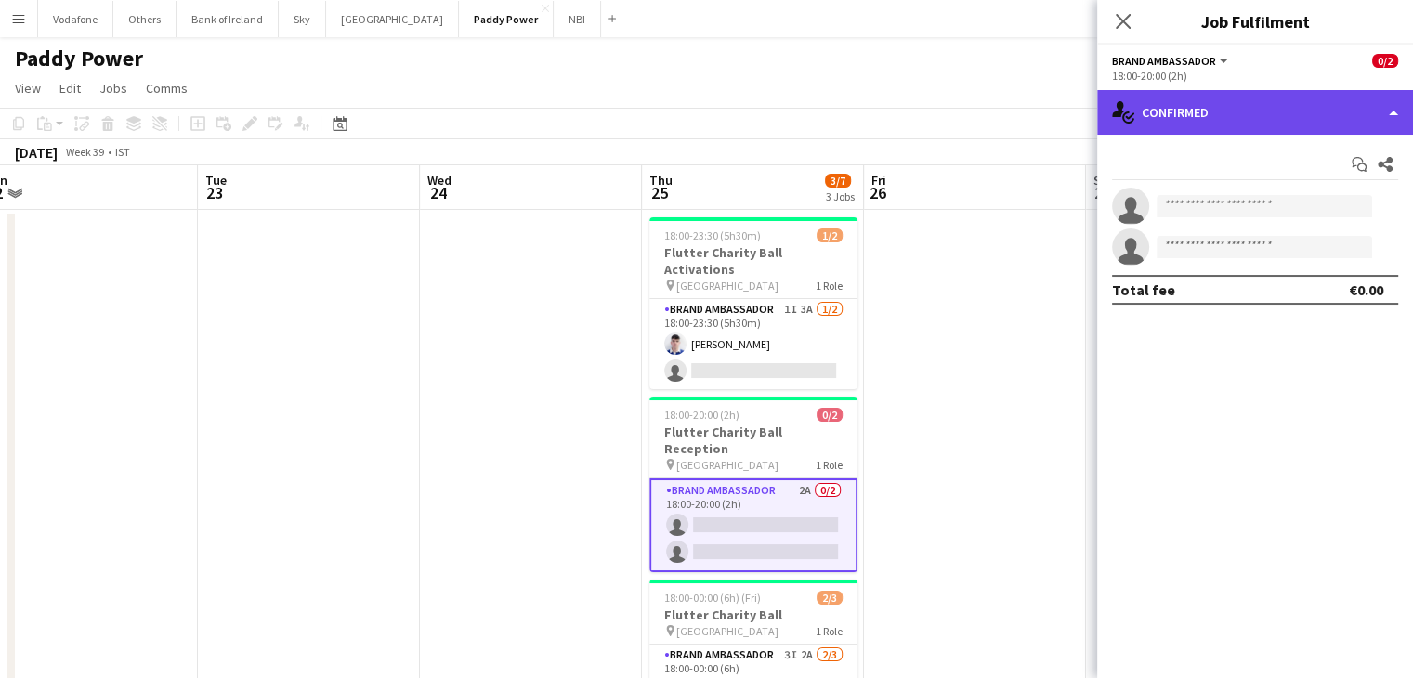
click at [1182, 98] on div "single-neutral-actions-check-2 Confirmed" at bounding box center [1255, 112] width 316 height 45
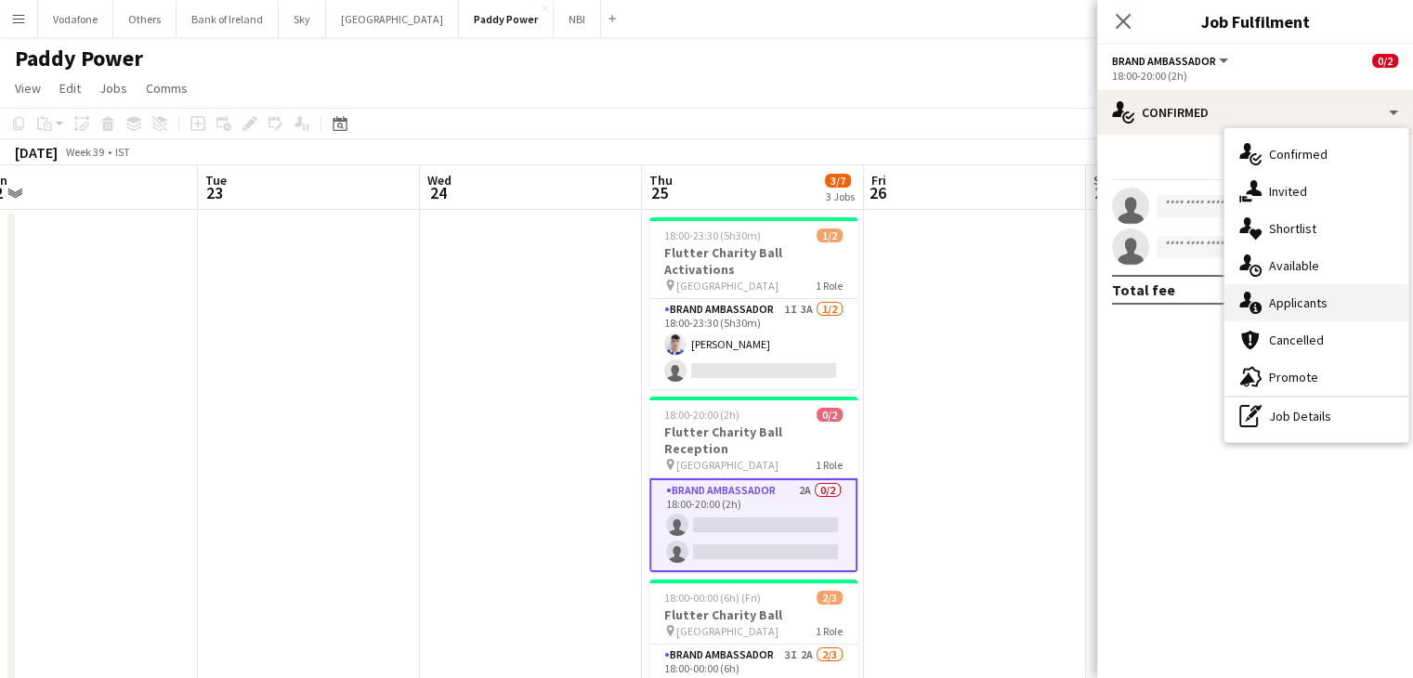
click at [1284, 291] on div "single-neutral-actions-information Applicants" at bounding box center [1317, 302] width 184 height 37
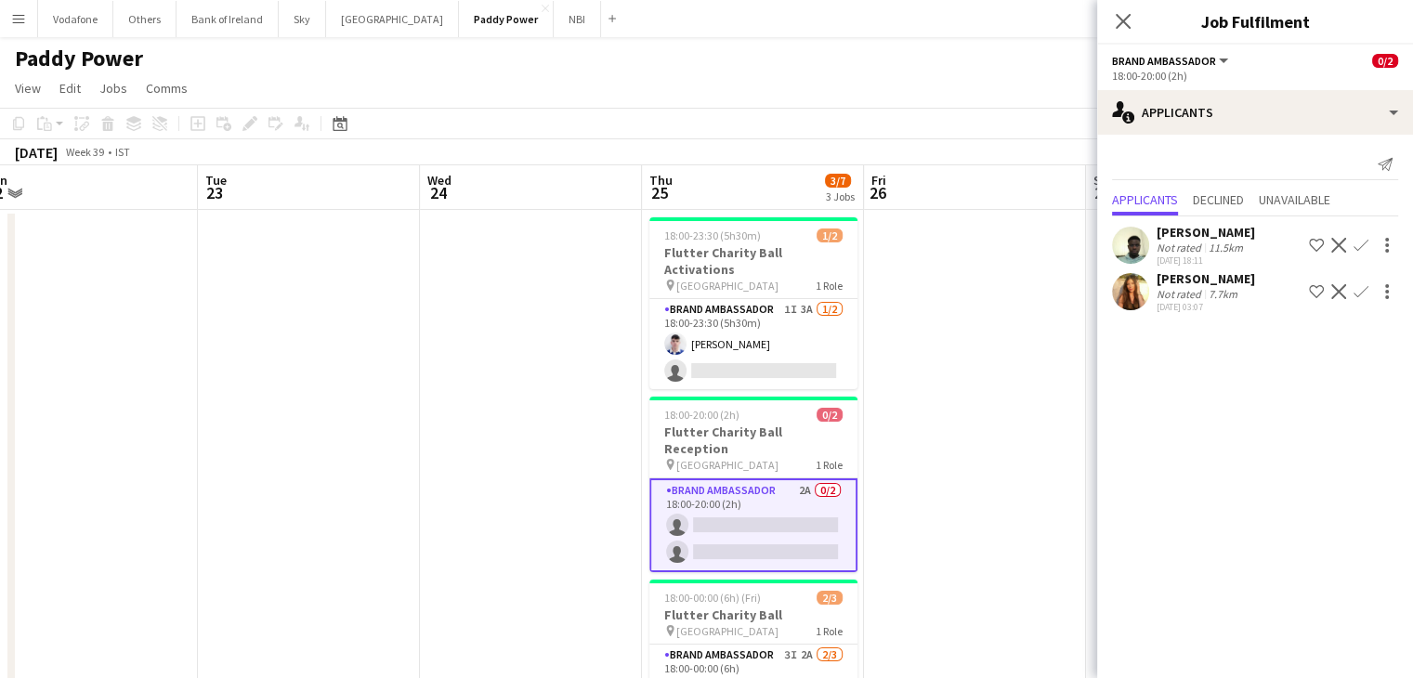
click at [1019, 314] on app-date-cell at bounding box center [975, 505] width 222 height 590
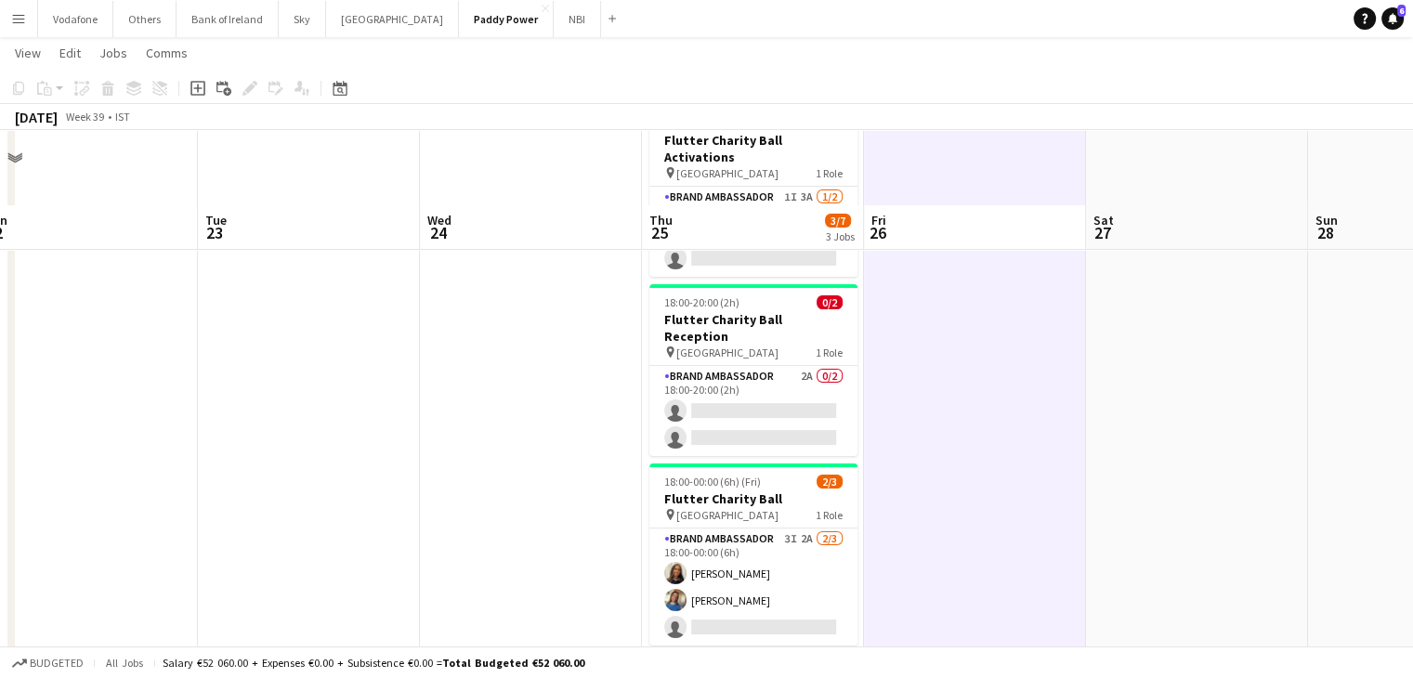
scroll to position [186, 0]
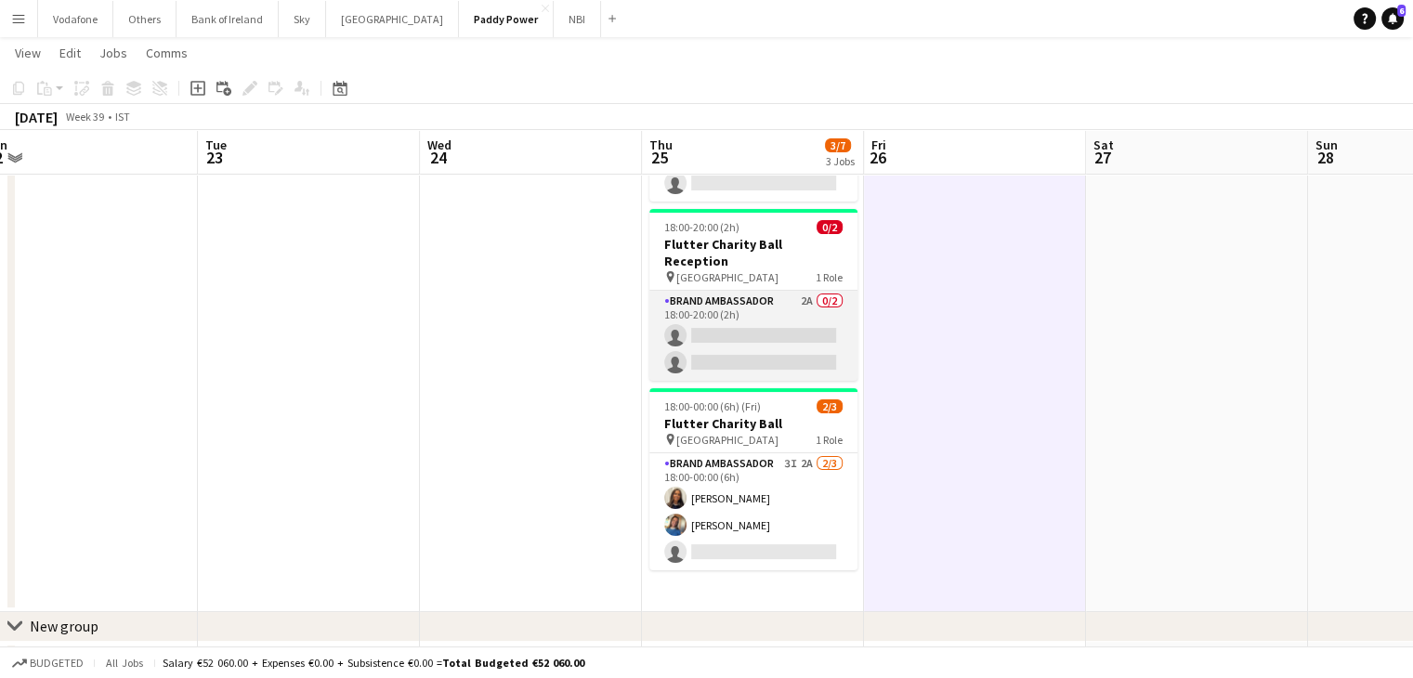
click at [658, 291] on app-card-role "Brand Ambassador 2A 0/2 18:00-20:00 (2h) single-neutral-actions single-neutral-…" at bounding box center [754, 336] width 208 height 90
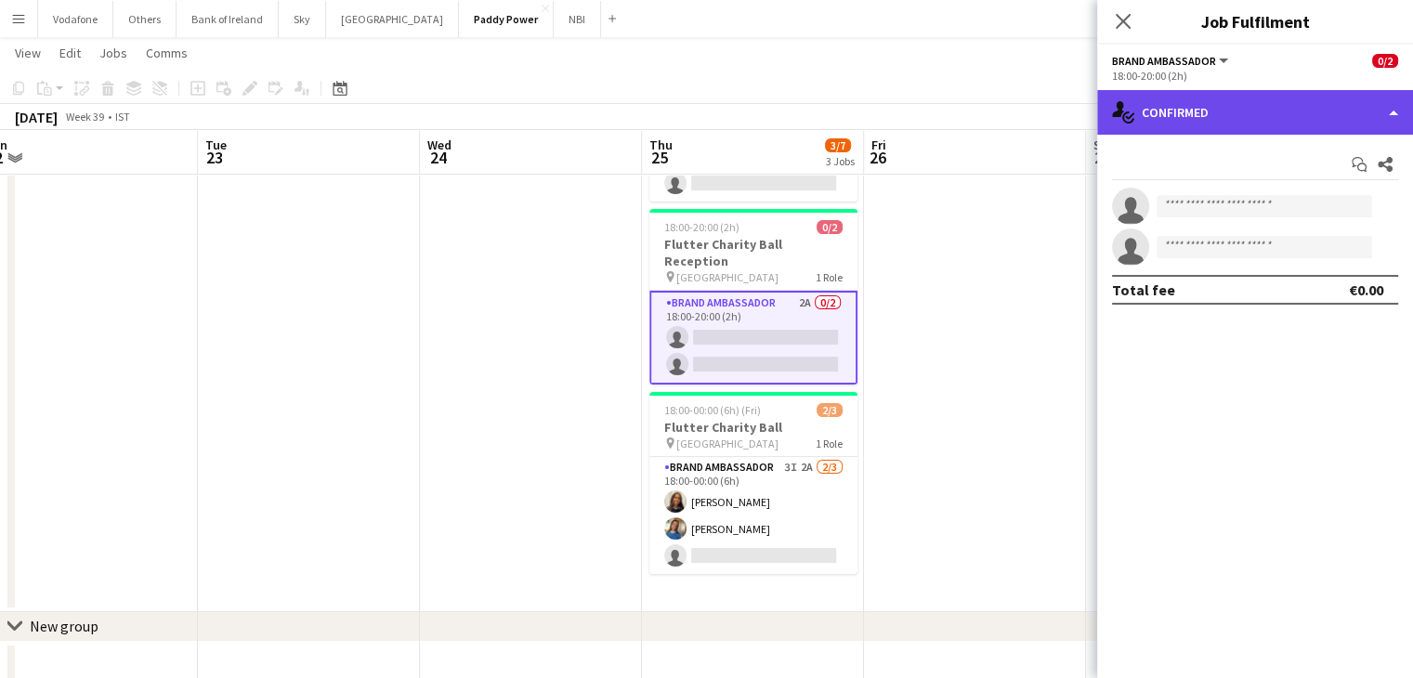
click at [1215, 116] on div "single-neutral-actions-check-2 Confirmed" at bounding box center [1255, 112] width 316 height 45
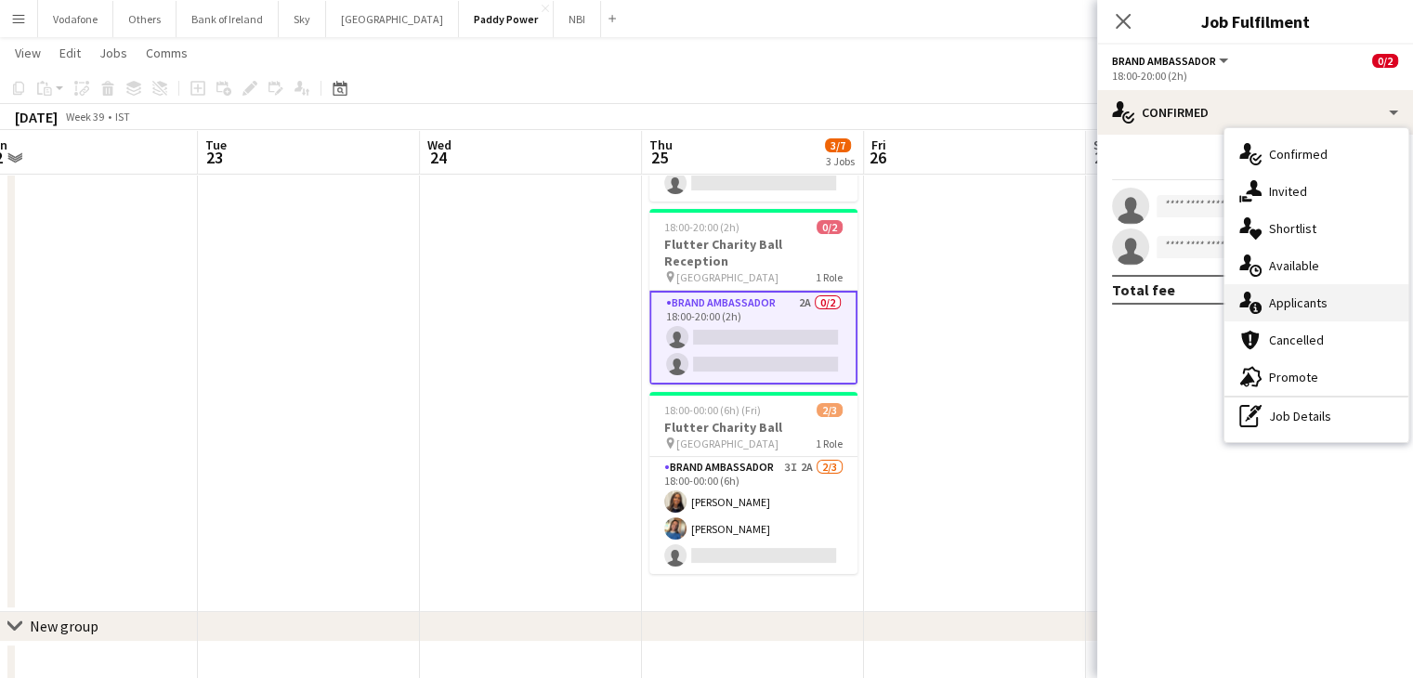
click at [1296, 291] on div "single-neutral-actions-information Applicants" at bounding box center [1317, 302] width 184 height 37
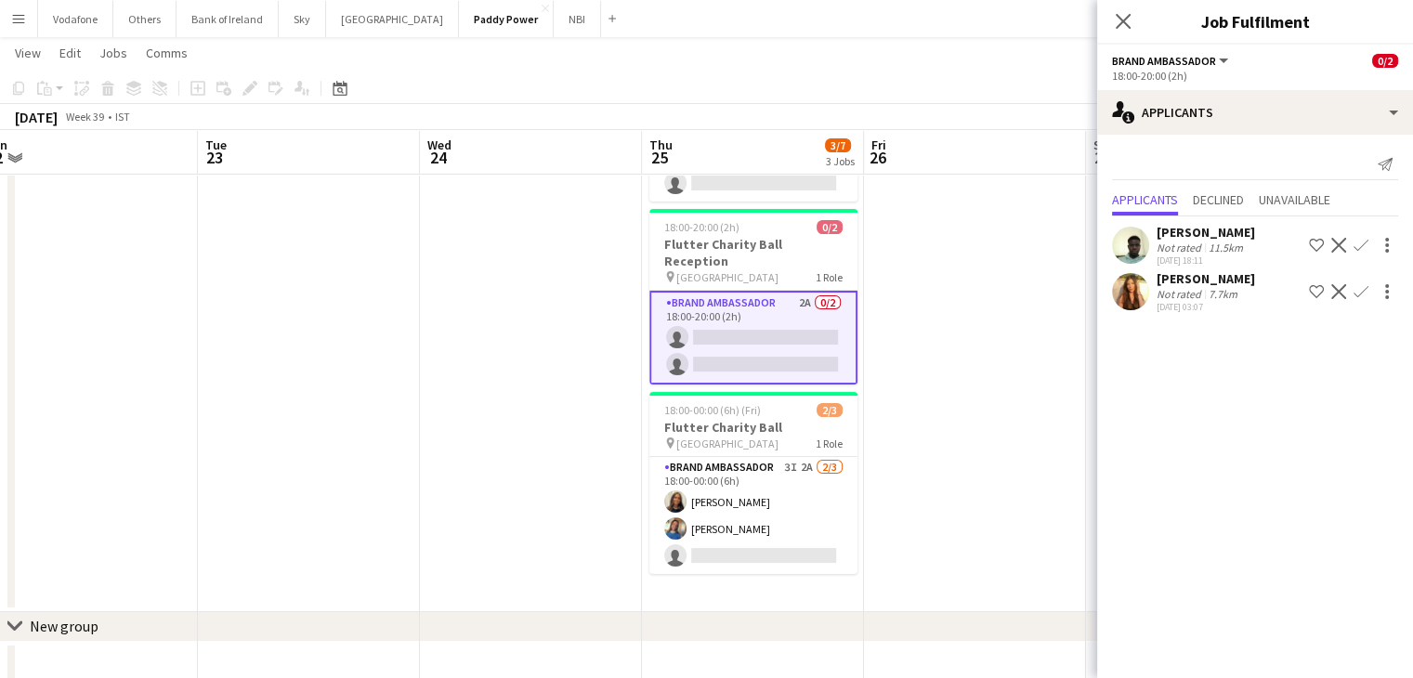
click at [1146, 289] on app-user-avatar at bounding box center [1130, 291] width 37 height 37
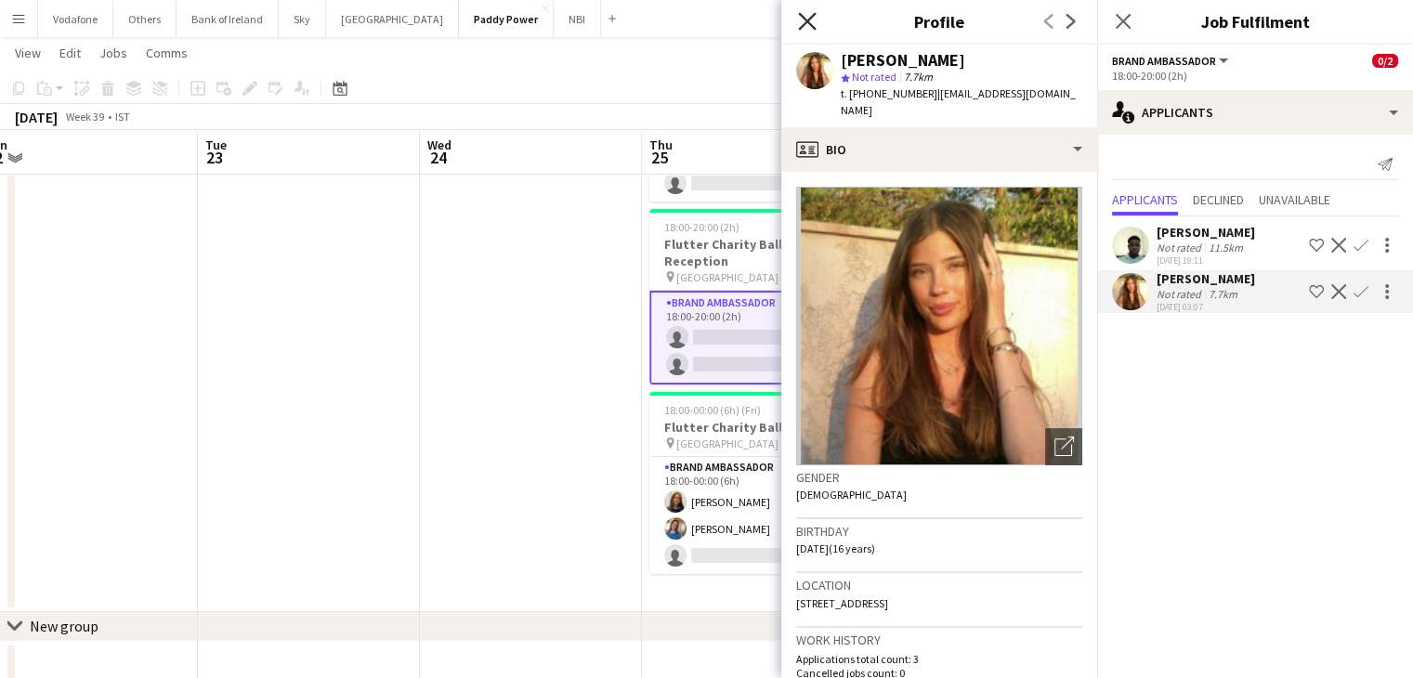
click at [799, 23] on icon "Close pop-in" at bounding box center [807, 21] width 18 height 18
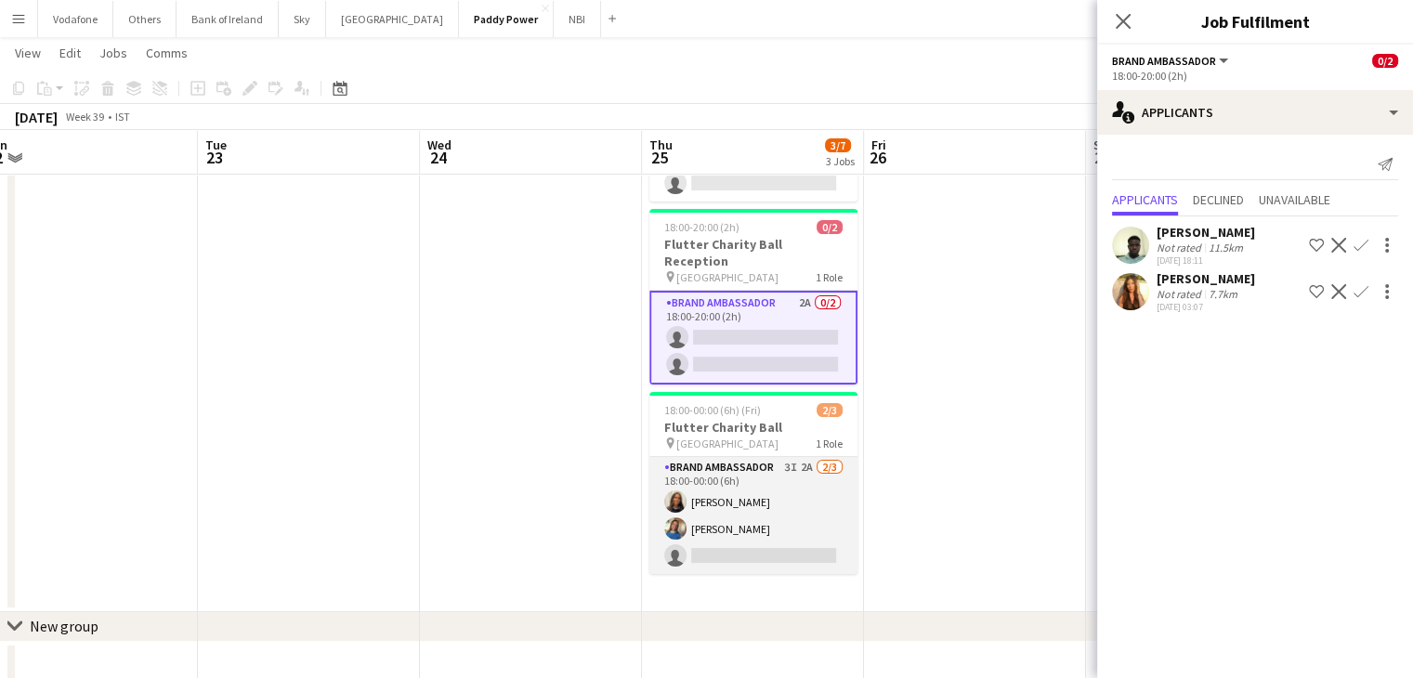
click at [769, 512] on app-card-role "Brand Ambassador 3I 2A [DATE] 18:00-00:00 (6h) [PERSON_NAME] [PERSON_NAME] sing…" at bounding box center [754, 515] width 208 height 117
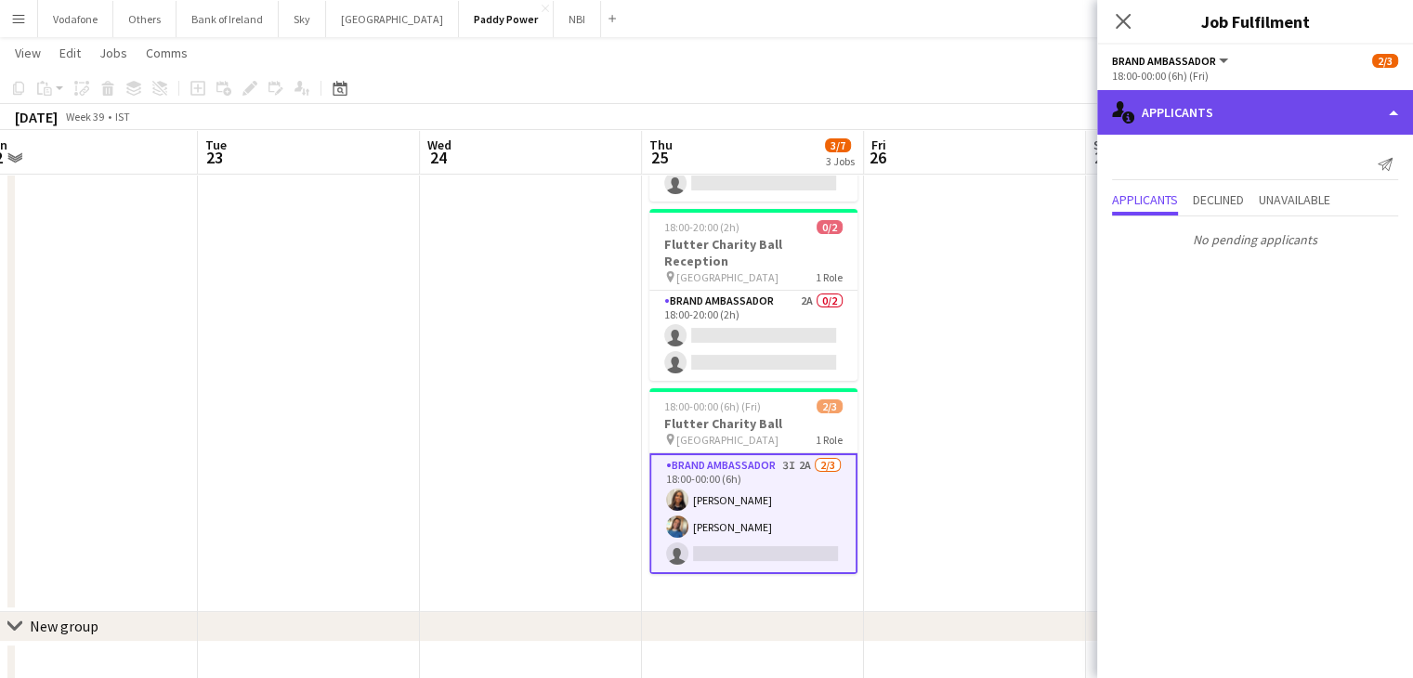
click at [1168, 98] on div "single-neutral-actions-information Applicants" at bounding box center [1255, 112] width 316 height 45
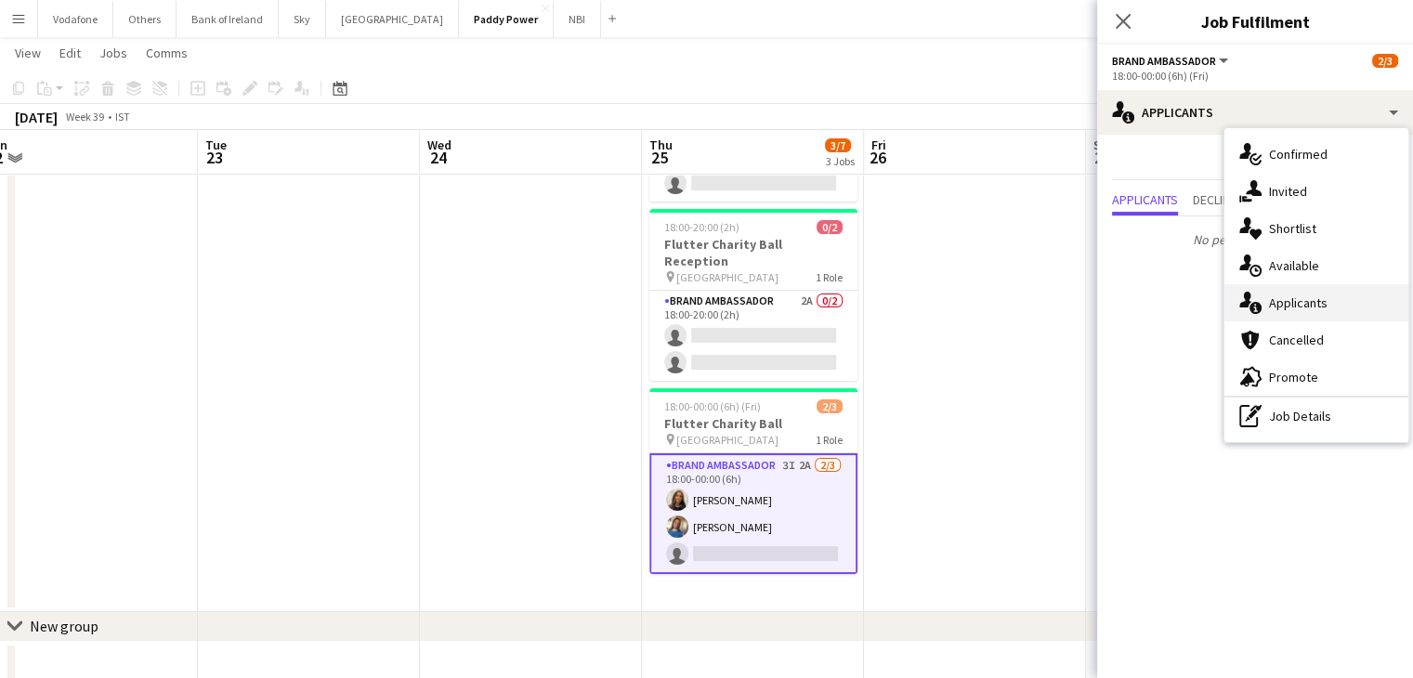
click at [1282, 291] on div "single-neutral-actions-information Applicants" at bounding box center [1317, 302] width 184 height 37
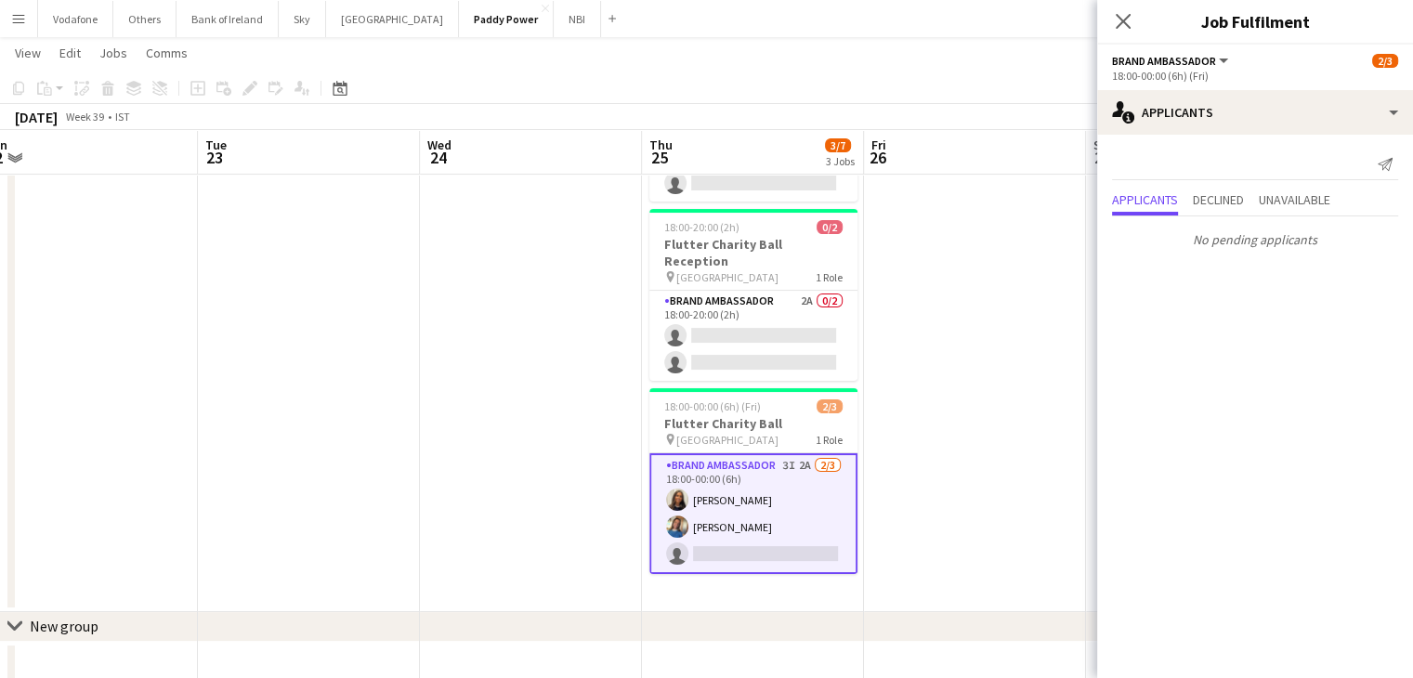
click at [1007, 298] on app-date-cell at bounding box center [975, 317] width 222 height 590
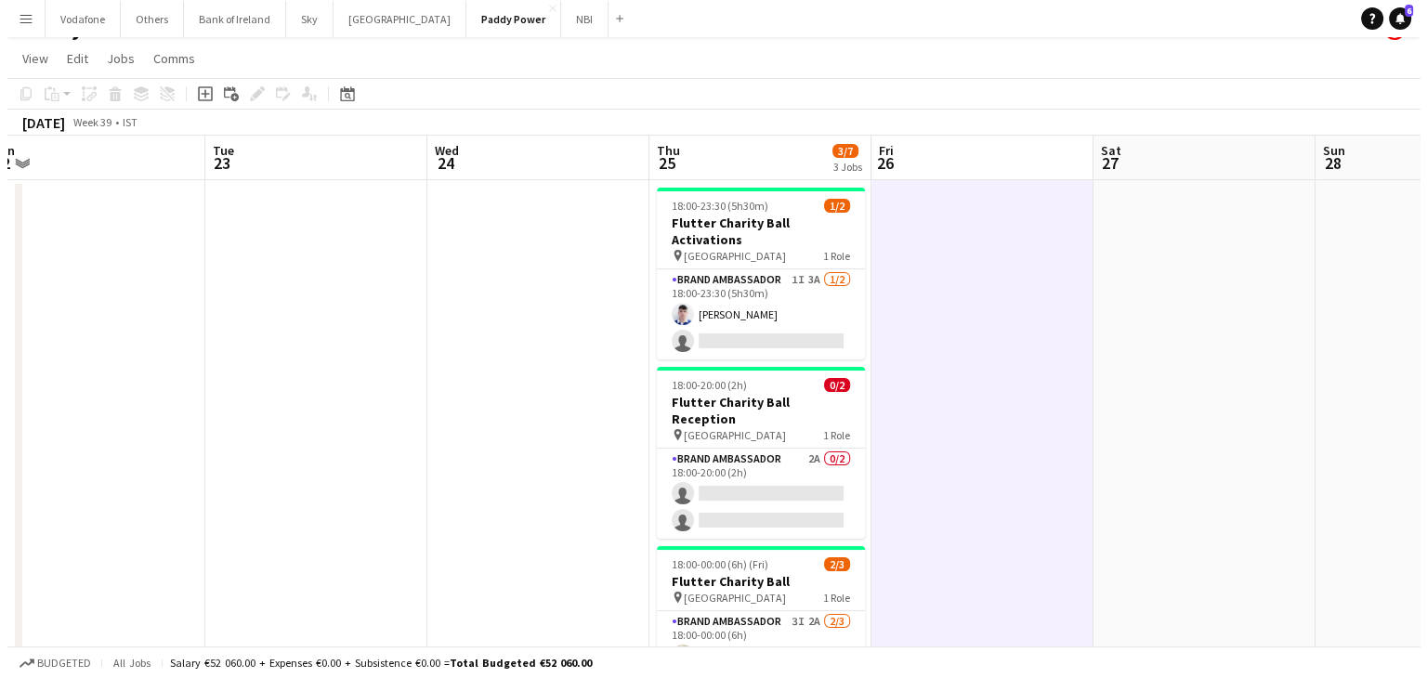
scroll to position [0, 0]
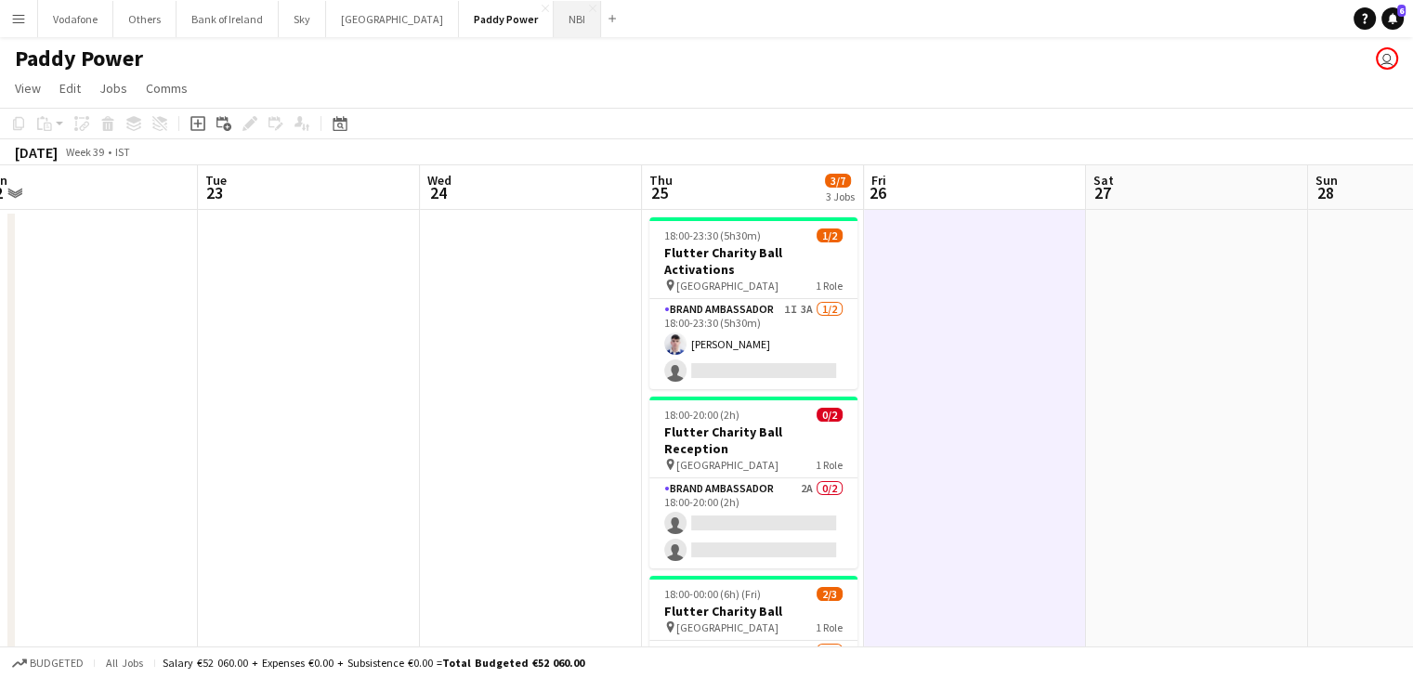
click at [554, 31] on button "NBI Close" at bounding box center [577, 19] width 47 height 36
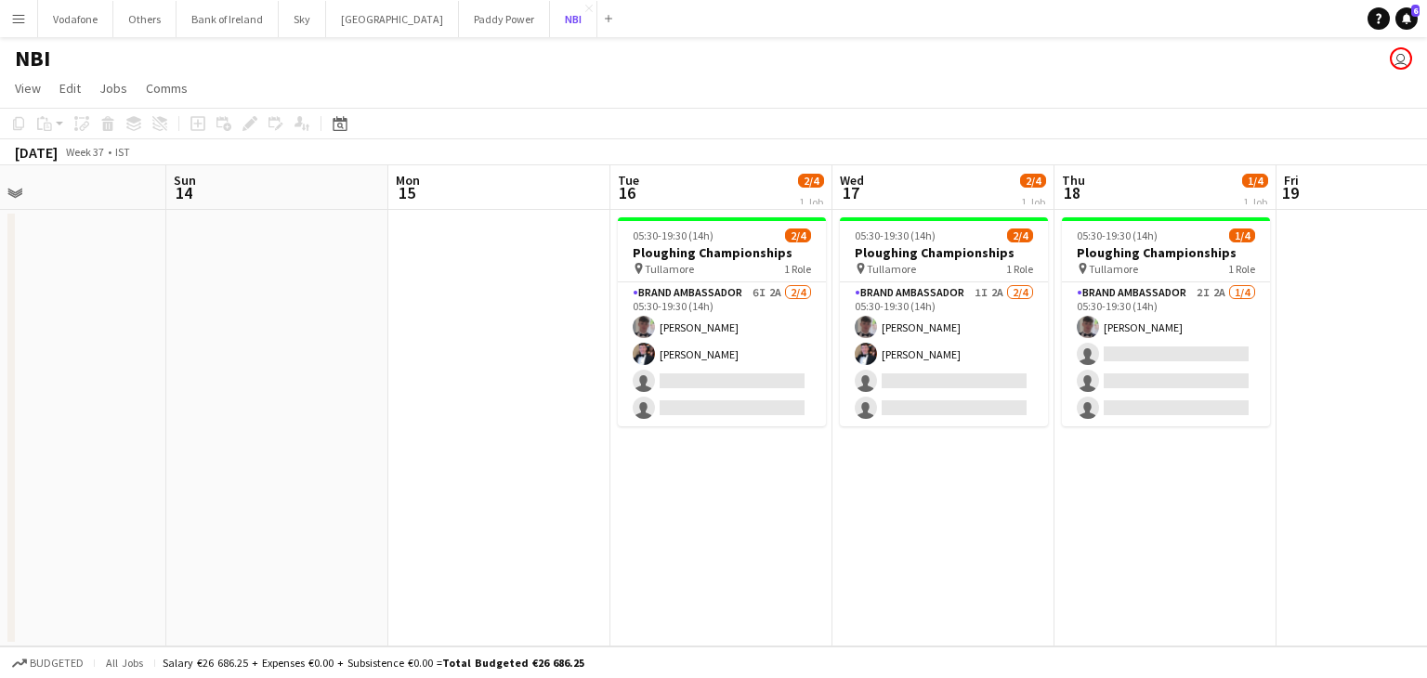
scroll to position [0, 723]
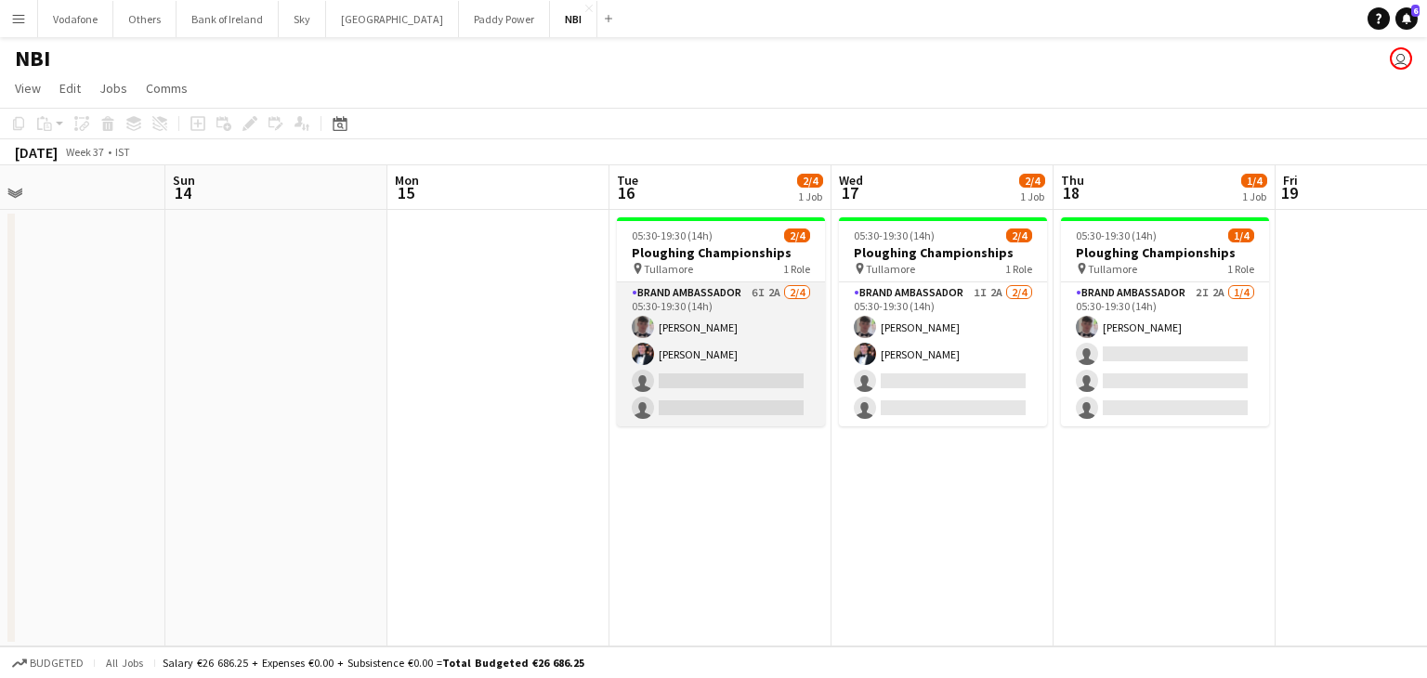
click at [760, 384] on app-card-role "Brand Ambassador 6I 2A [DATE] 05:30-19:30 (14h) [PERSON_NAME] [PERSON_NAME] sin…" at bounding box center [721, 354] width 208 height 144
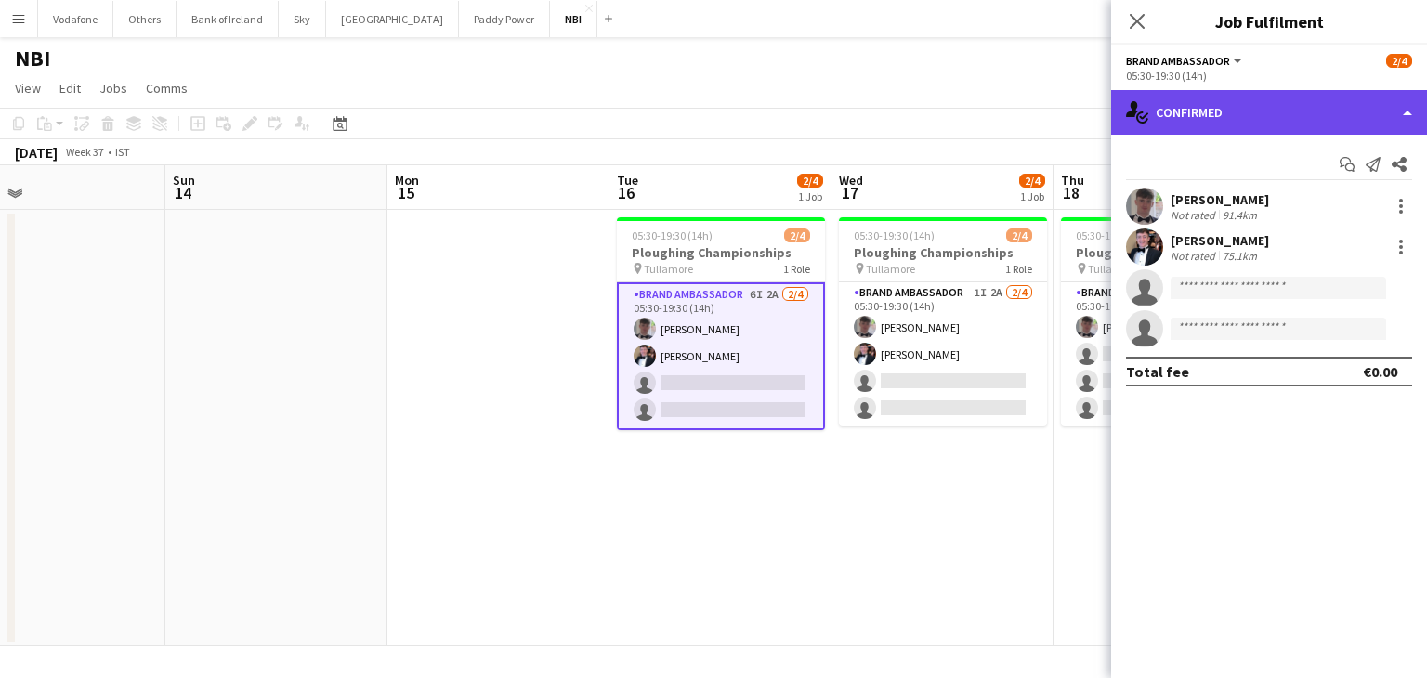
click at [1163, 113] on div "single-neutral-actions-check-2 Confirmed" at bounding box center [1269, 112] width 316 height 45
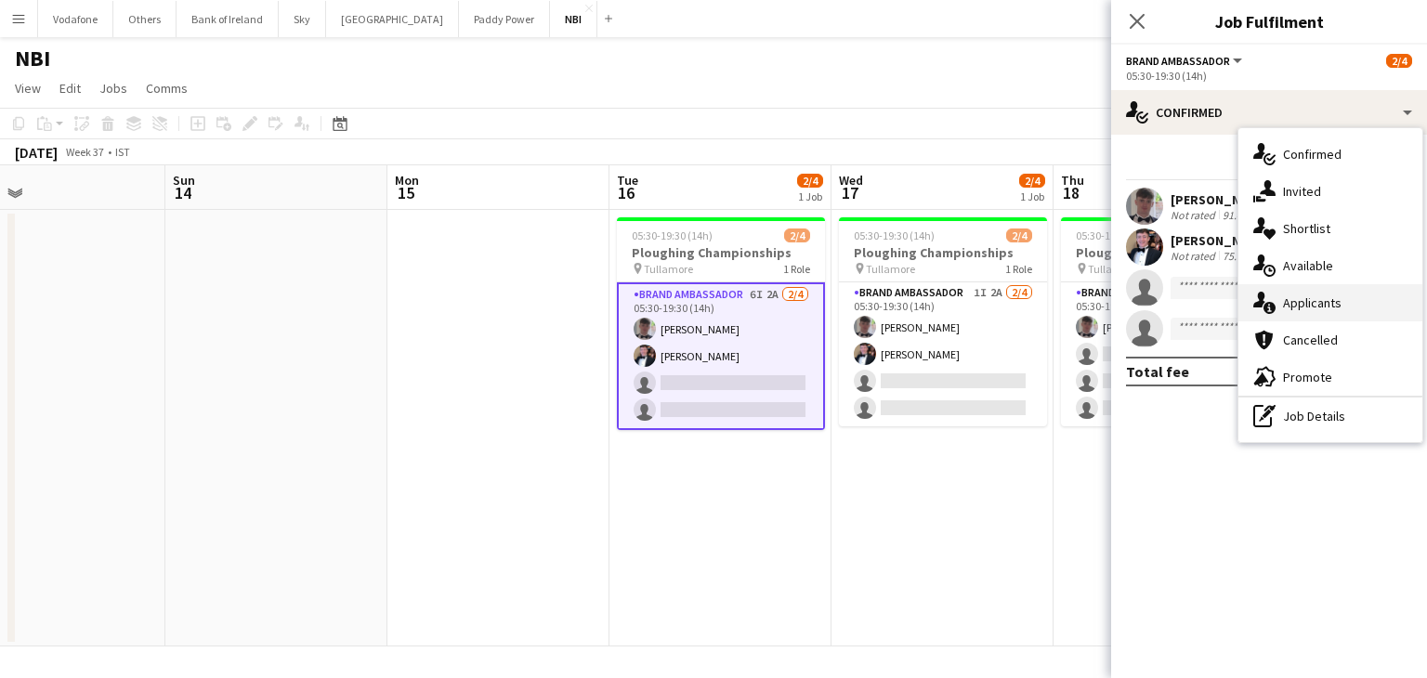
click at [1365, 303] on div "single-neutral-actions-information Applicants" at bounding box center [1331, 302] width 184 height 37
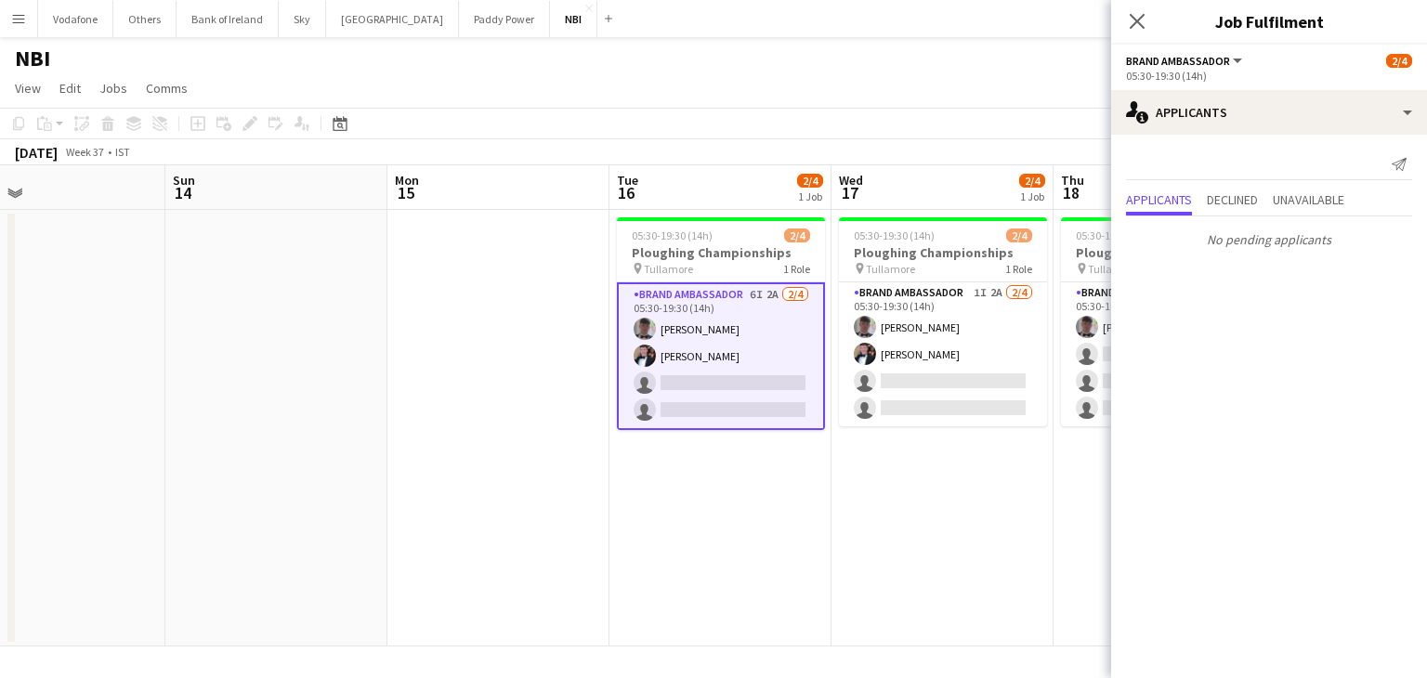
click at [461, 319] on app-date-cell at bounding box center [498, 428] width 222 height 437
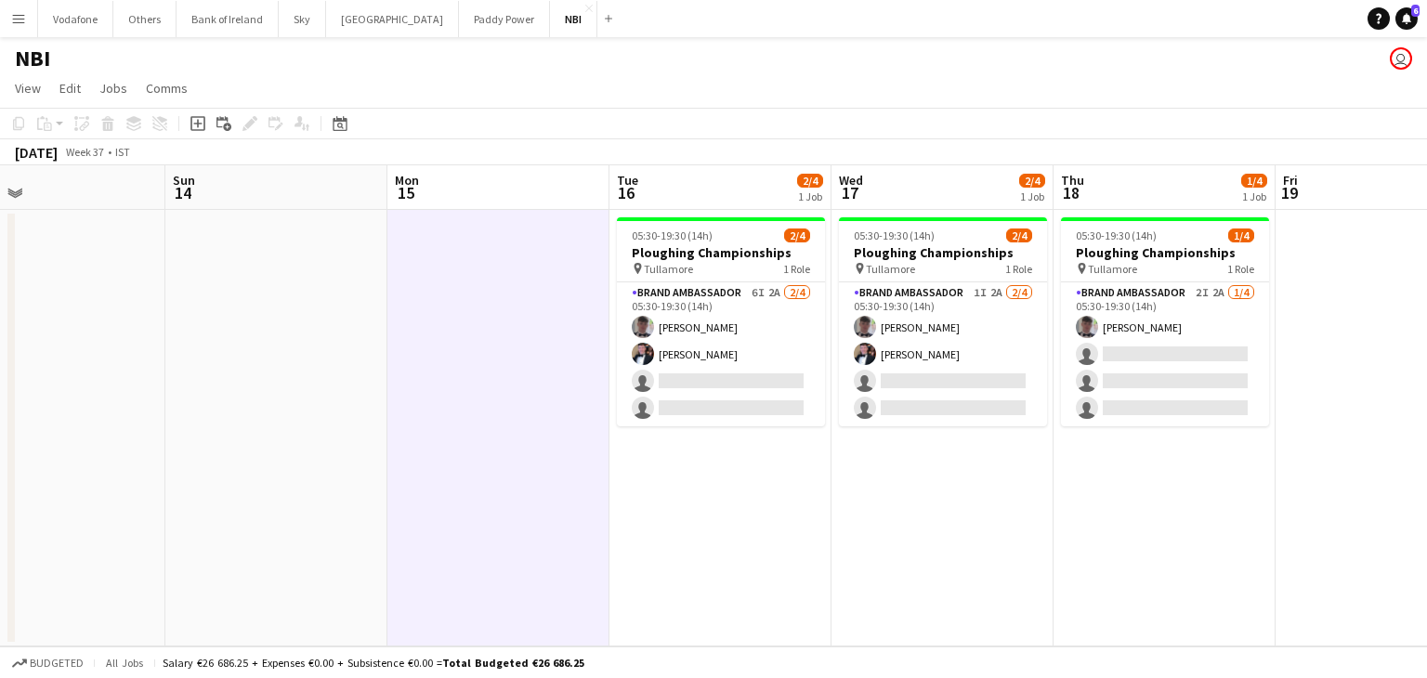
click at [21, 9] on button "Menu" at bounding box center [18, 18] width 37 height 37
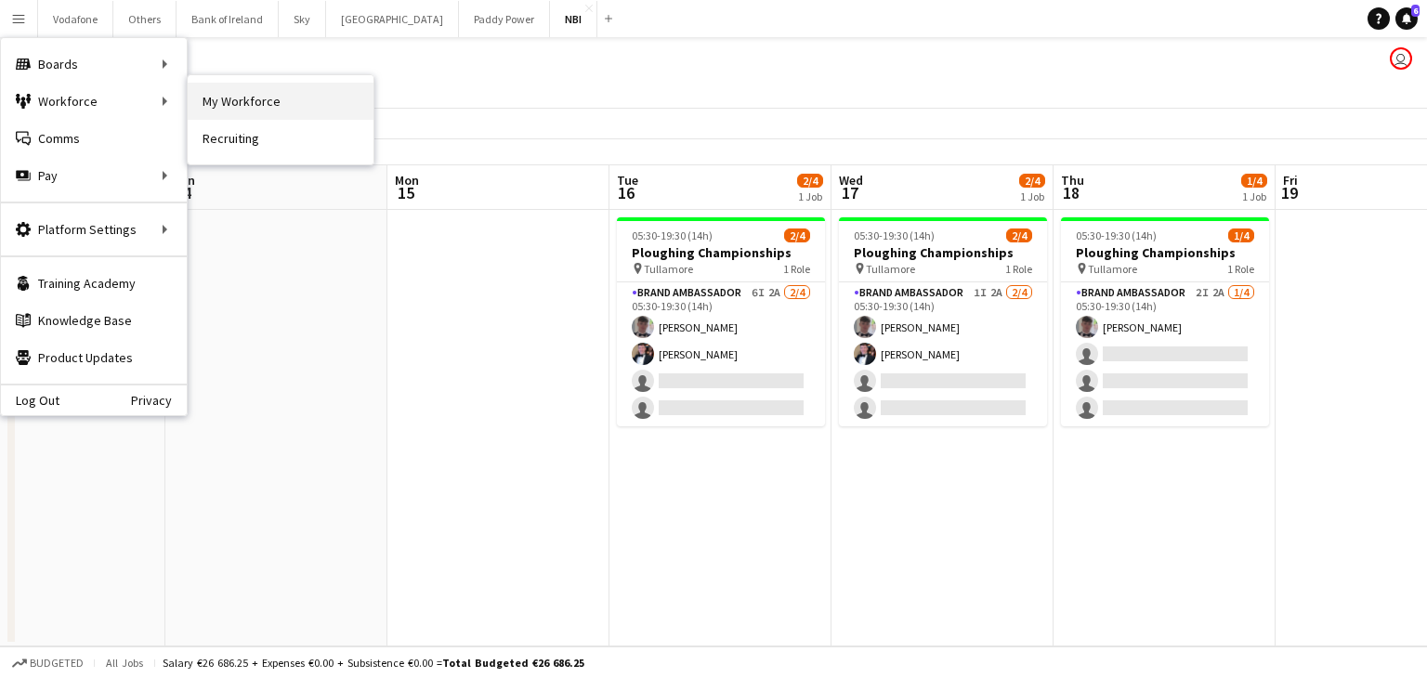
click at [253, 109] on link "My Workforce" at bounding box center [281, 101] width 186 height 37
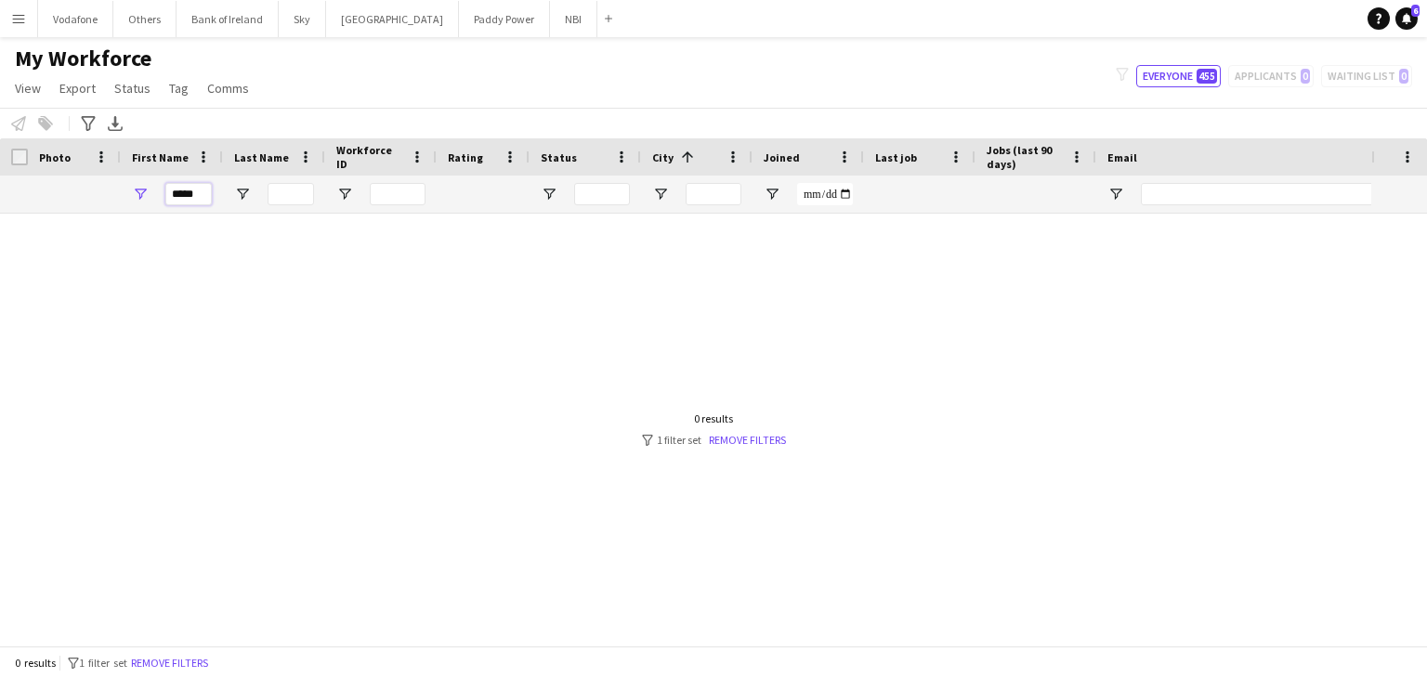
drag, startPoint x: 199, startPoint y: 191, endPoint x: 153, endPoint y: 192, distance: 45.5
click at [154, 192] on div "****" at bounding box center [172, 194] width 102 height 37
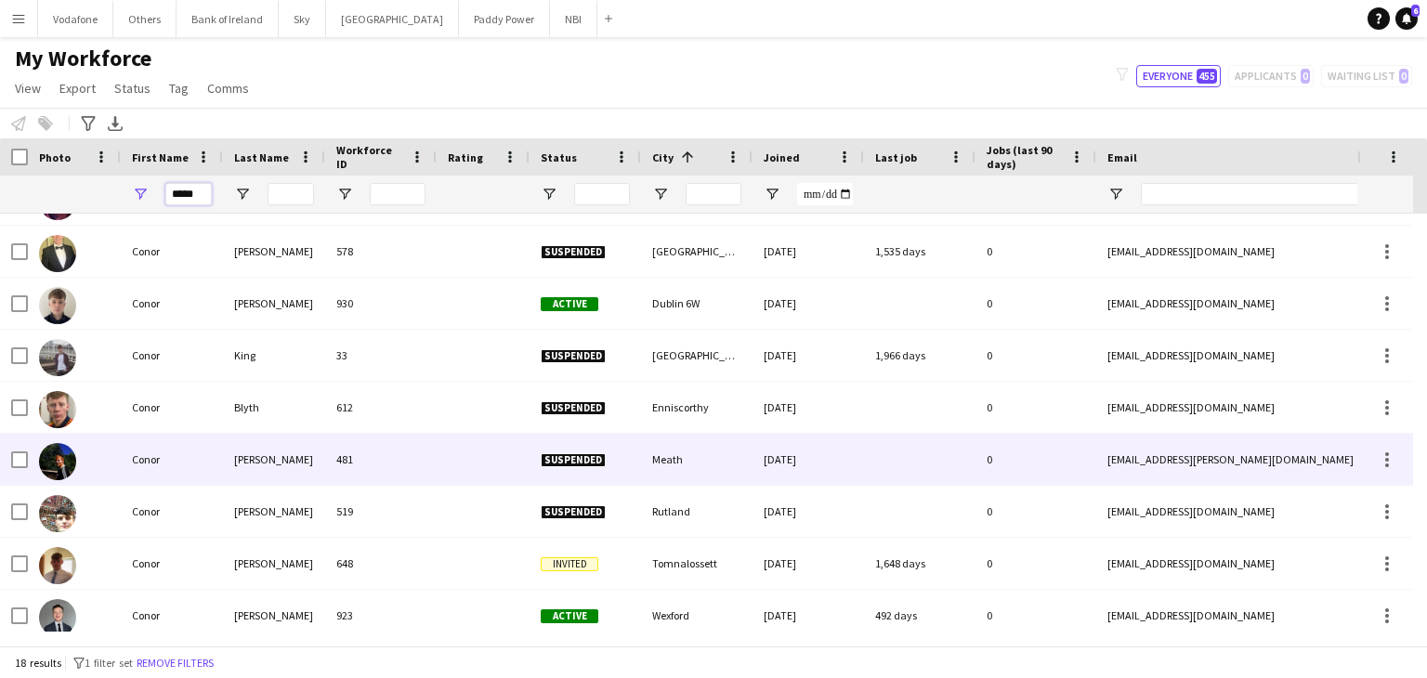
scroll to position [518, 0]
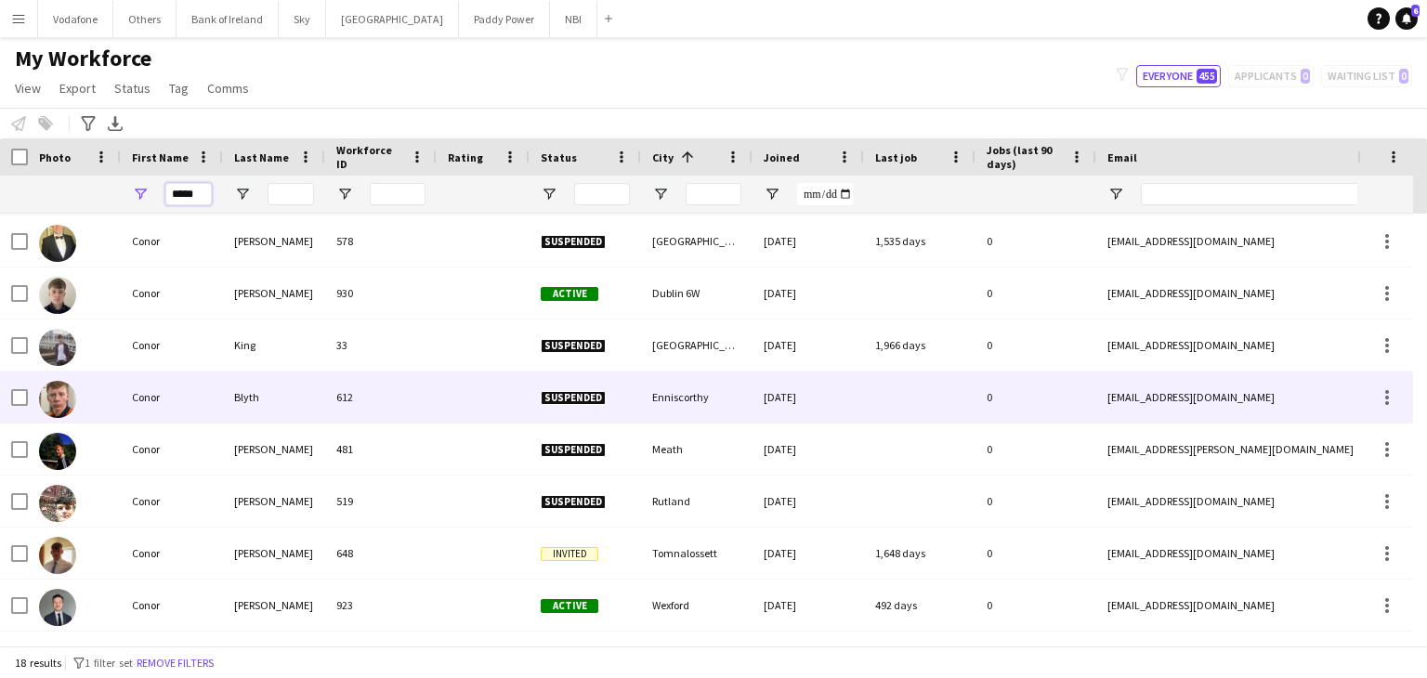
type input "*****"
click at [253, 414] on div "Blyth" at bounding box center [274, 397] width 102 height 51
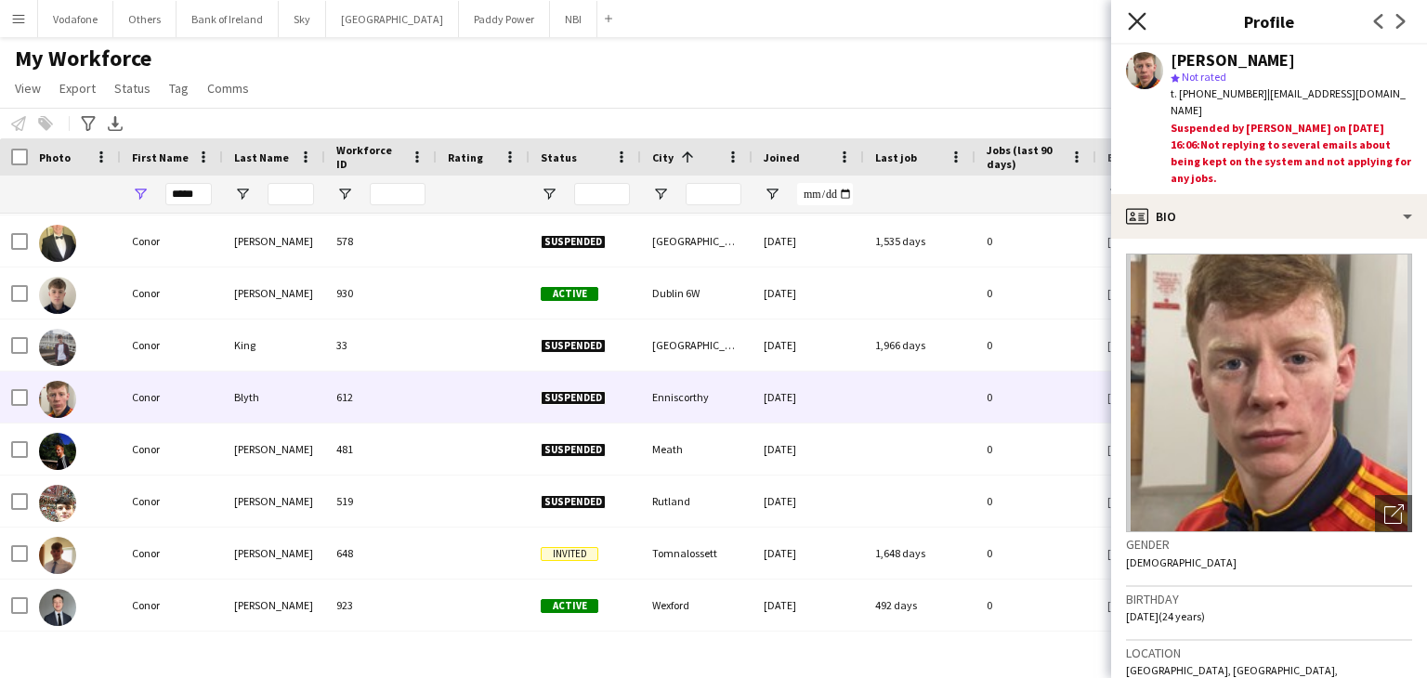
click at [1134, 26] on icon "Close pop-in" at bounding box center [1137, 21] width 18 height 18
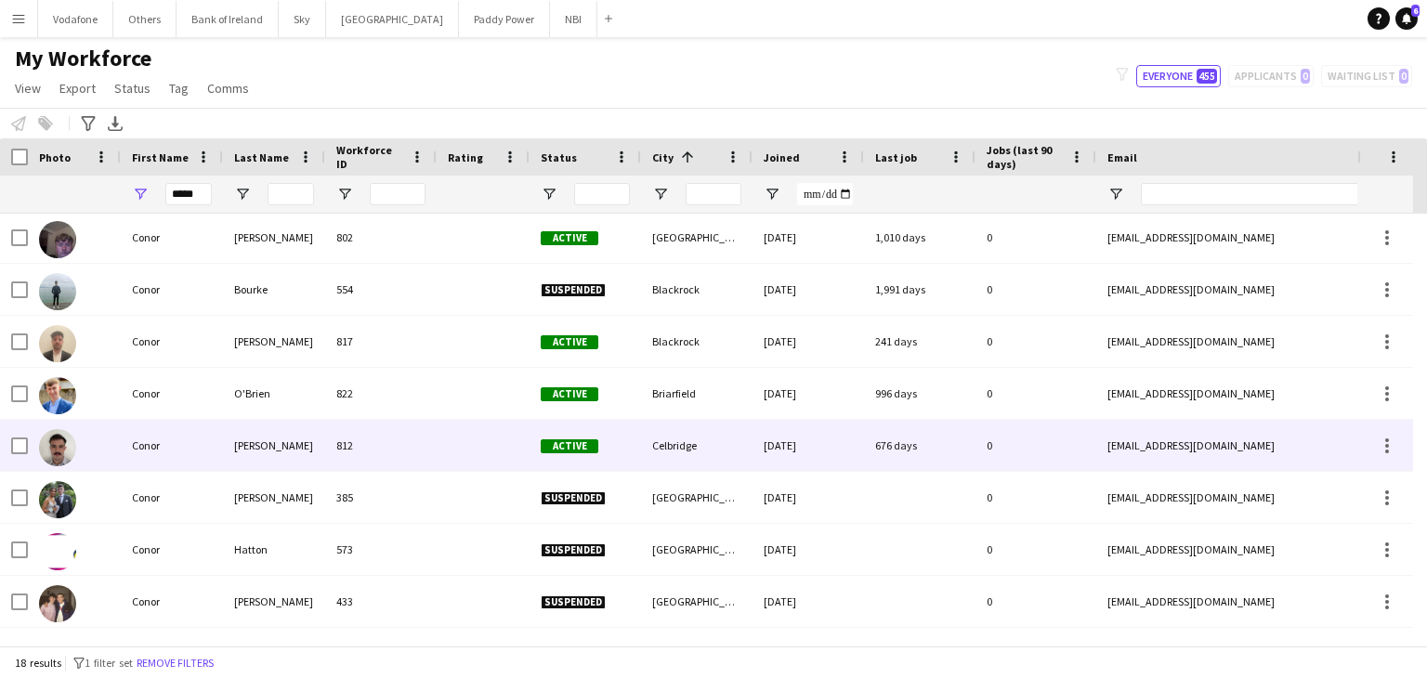
scroll to position [0, 0]
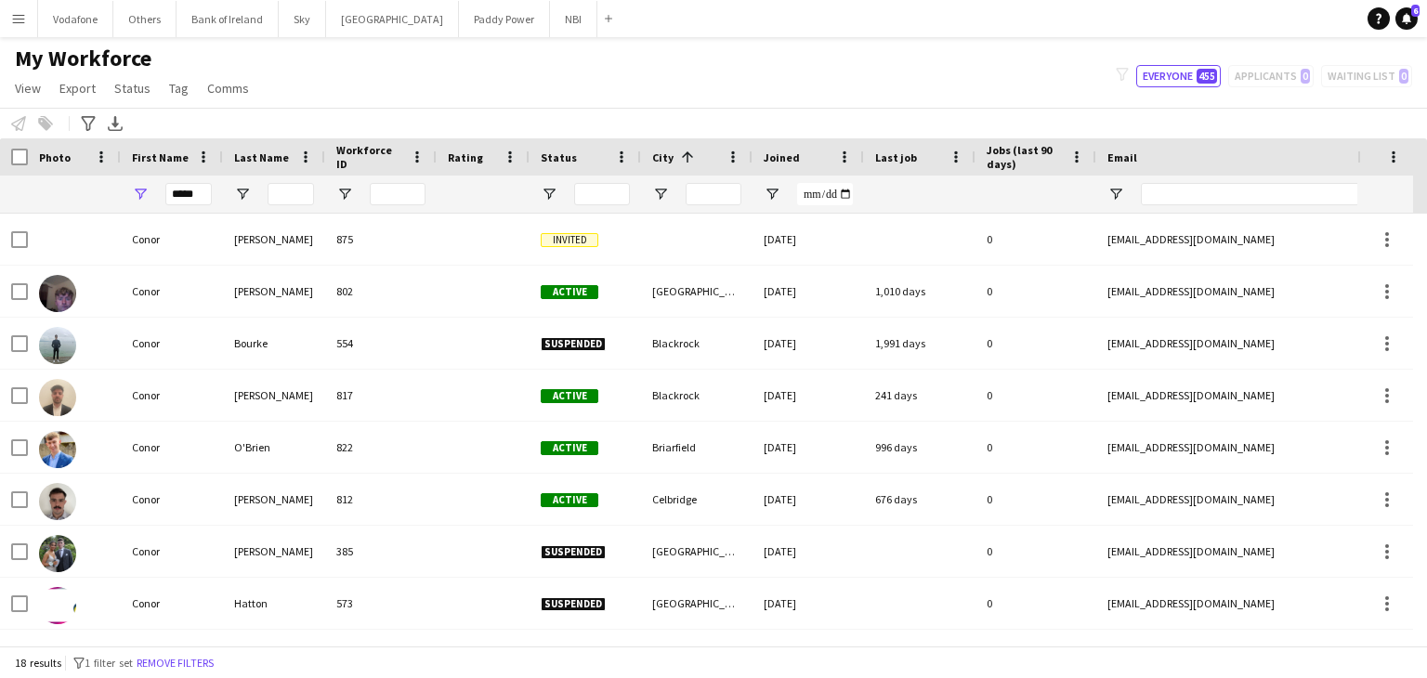
click at [282, 205] on div at bounding box center [291, 194] width 46 height 37
click at [290, 198] on input "Last Name Filter Input" at bounding box center [291, 194] width 46 height 22
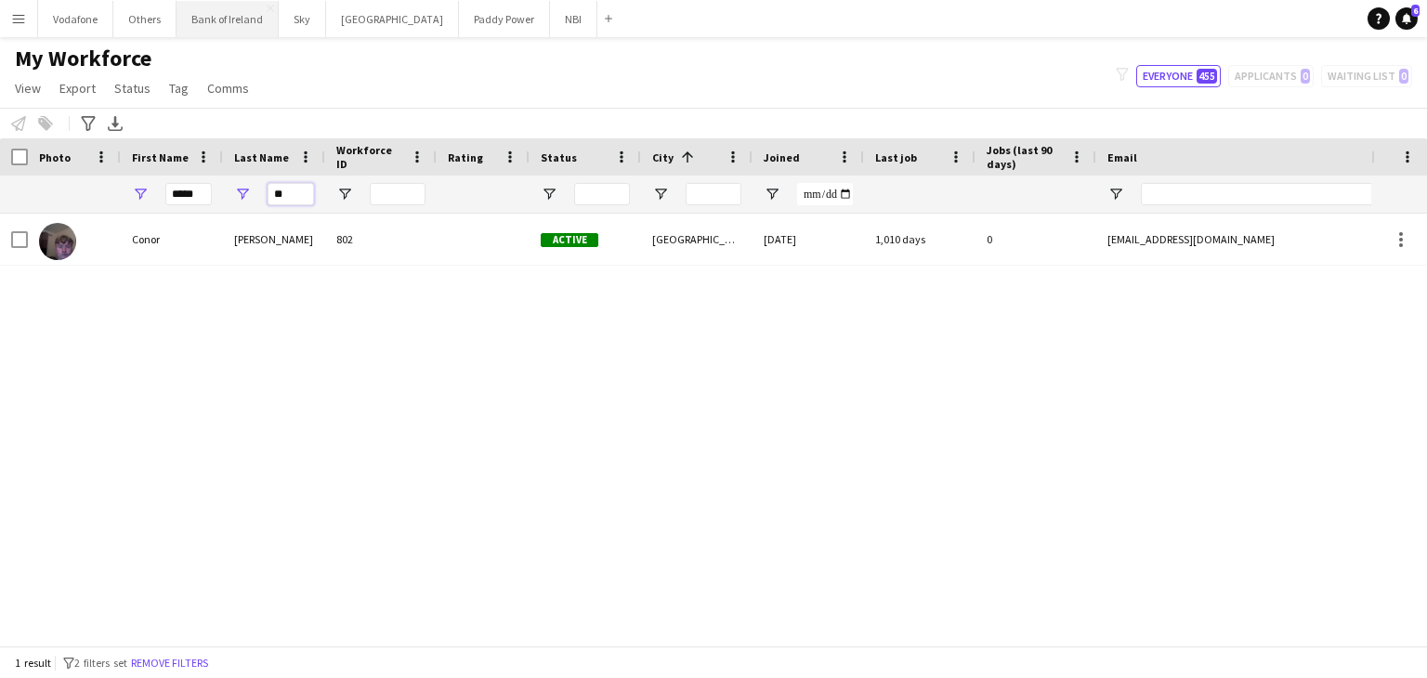
type input "**"
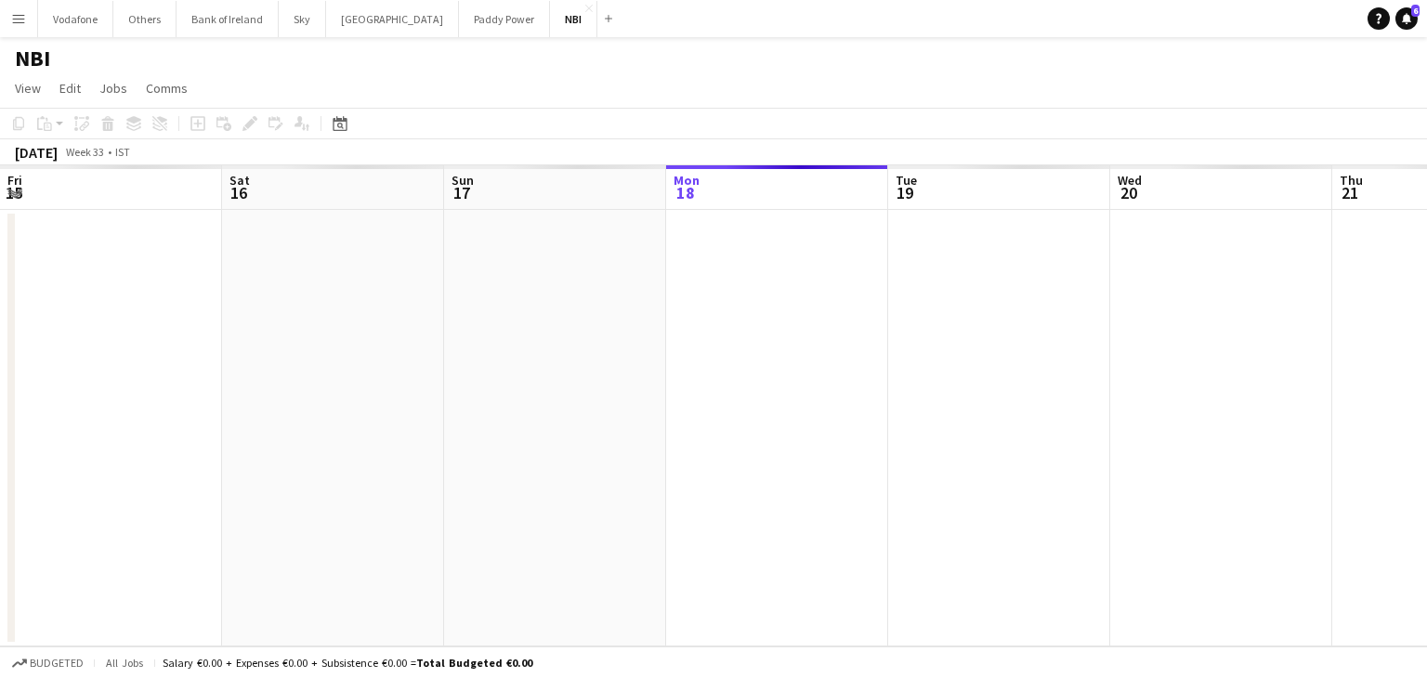
scroll to position [0, 444]
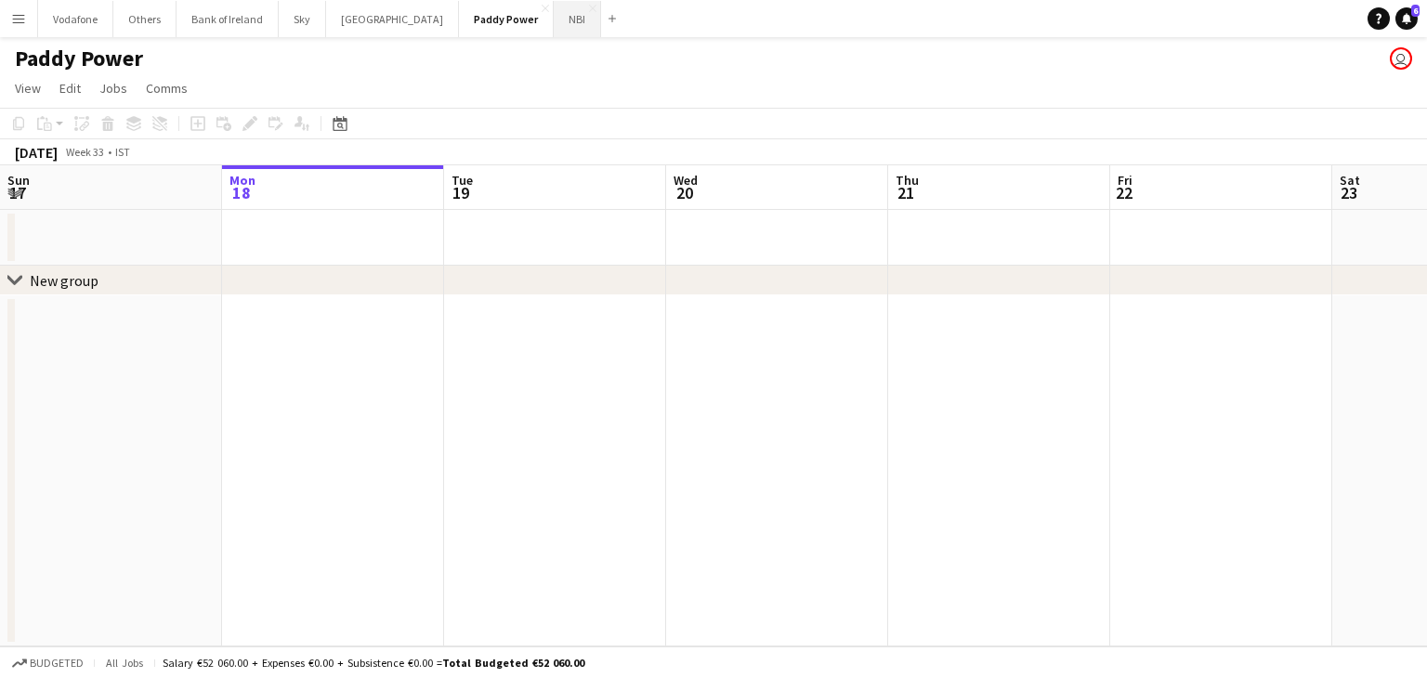
click at [554, 31] on button "NBI Close" at bounding box center [577, 19] width 47 height 36
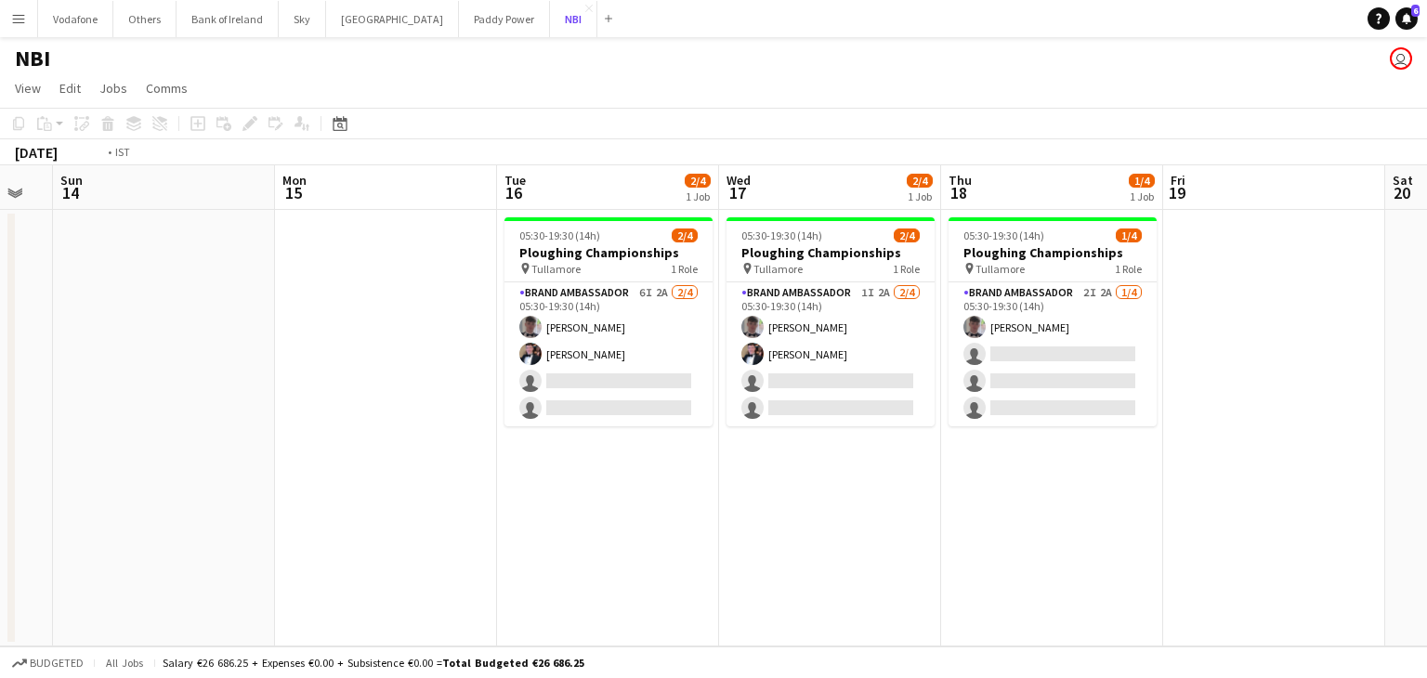
scroll to position [0, 623]
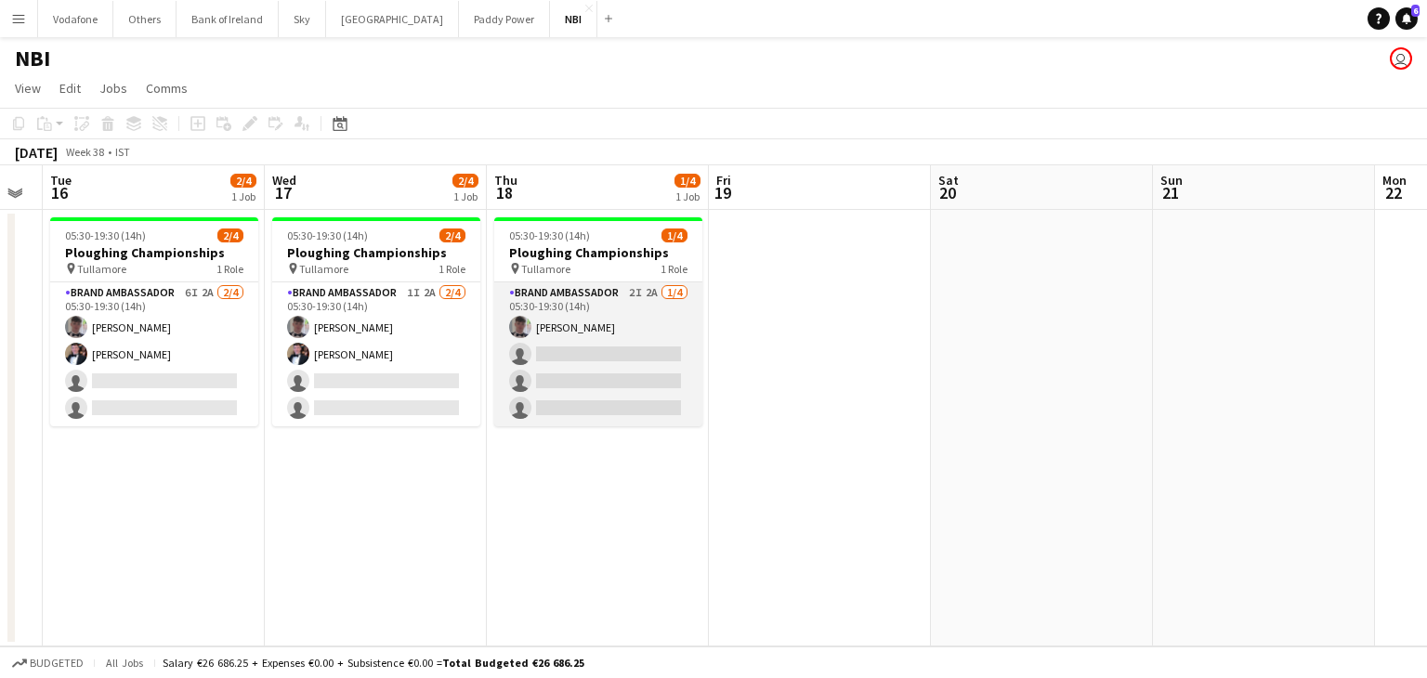
click at [602, 376] on app-card-role "Brand Ambassador 2I 2A [DATE] 05:30-19:30 (14h) [PERSON_NAME] single-neutral-ac…" at bounding box center [598, 354] width 208 height 144
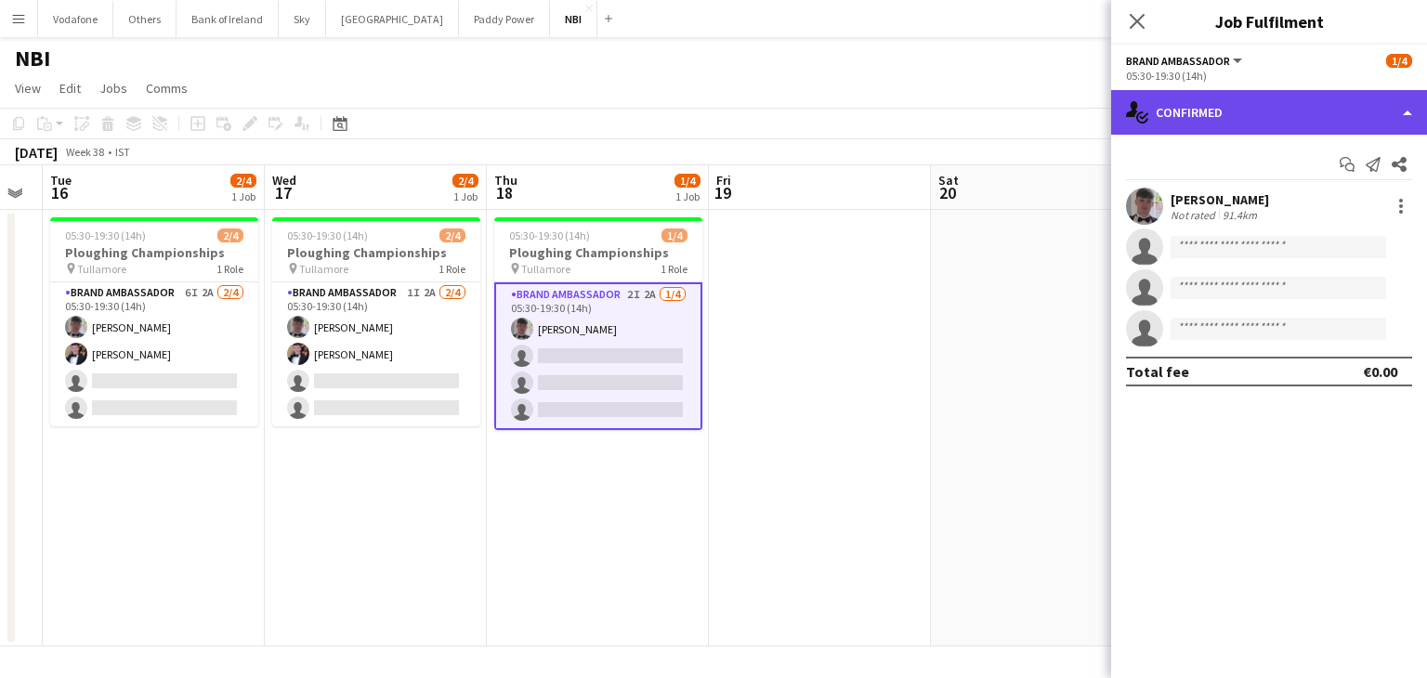
click at [1159, 128] on div "single-neutral-actions-check-2 Confirmed" at bounding box center [1269, 112] width 316 height 45
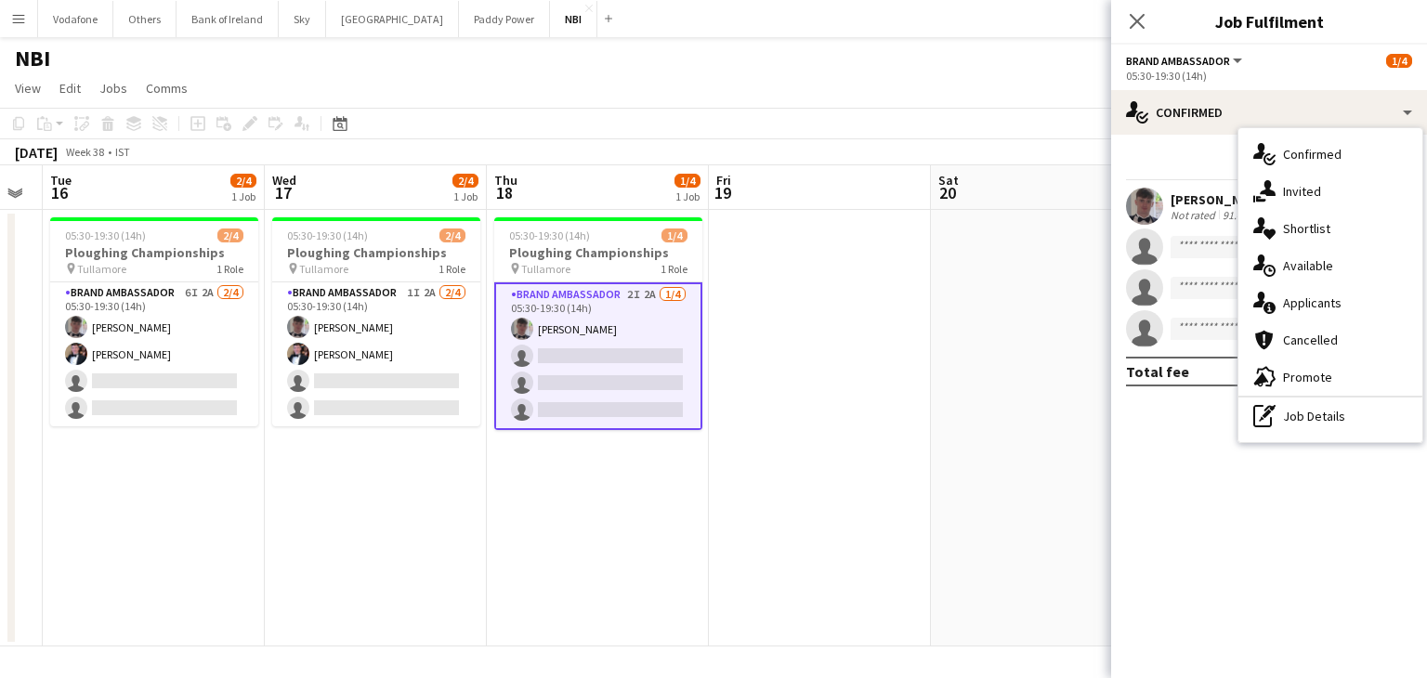
click at [1366, 296] on div "single-neutral-actions-information Applicants" at bounding box center [1331, 302] width 184 height 37
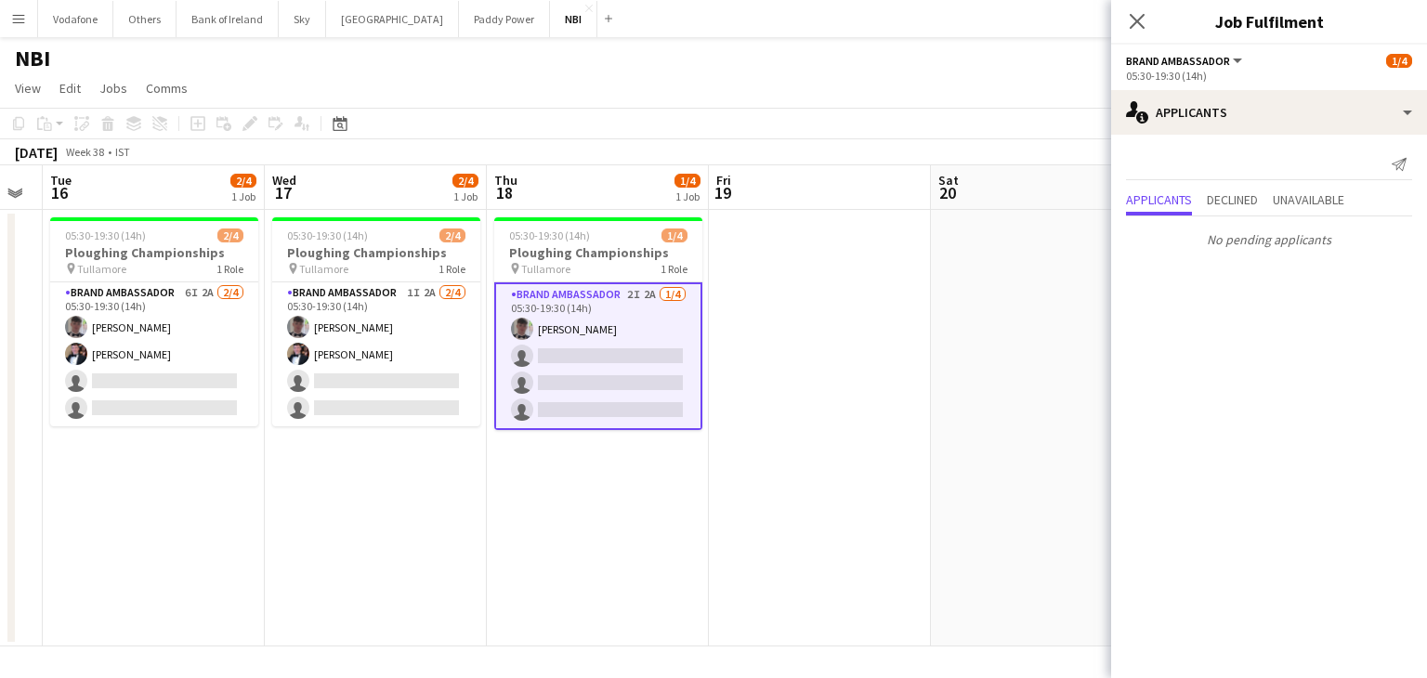
click at [574, 318] on app-card-role "Brand Ambassador 2I 2A [DATE] 05:30-19:30 (14h) [PERSON_NAME] single-neutral-ac…" at bounding box center [598, 356] width 208 height 148
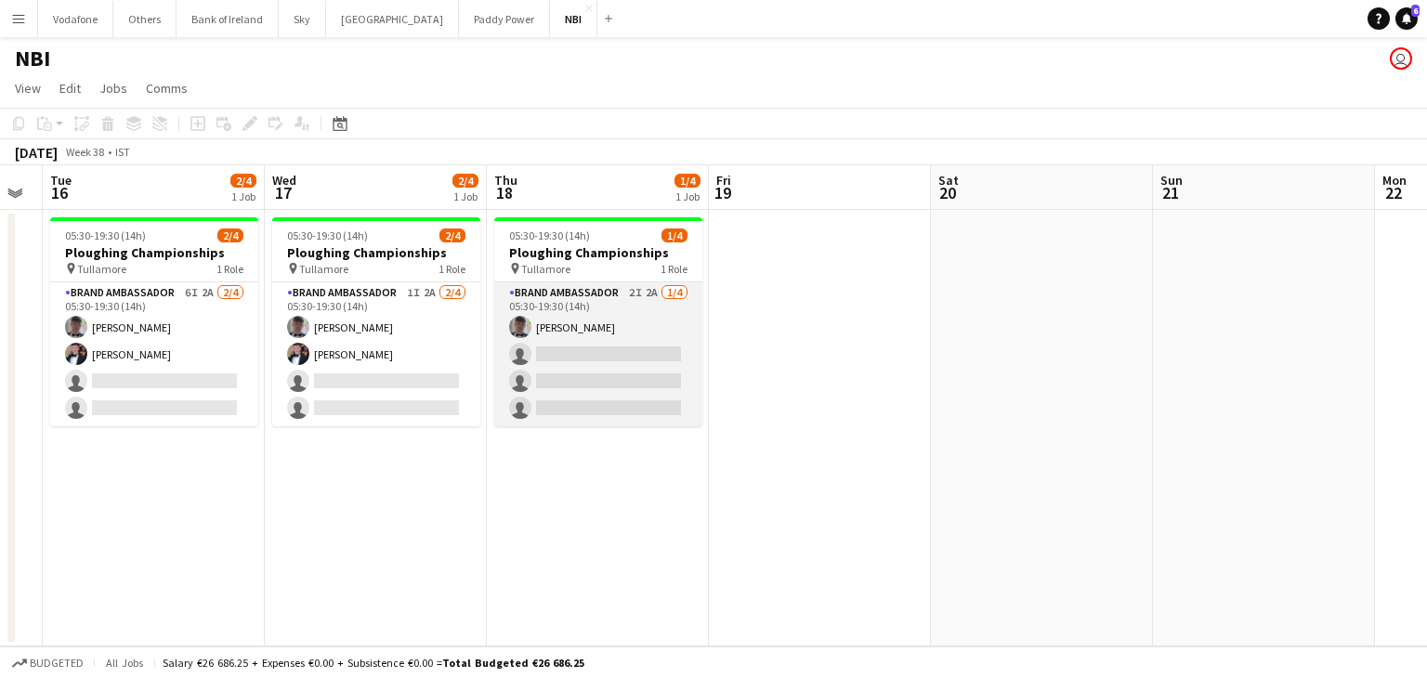
click at [532, 319] on app-card-role "Brand Ambassador 2I 2A [DATE] 05:30-19:30 (14h) [PERSON_NAME] single-neutral-ac…" at bounding box center [598, 354] width 208 height 144
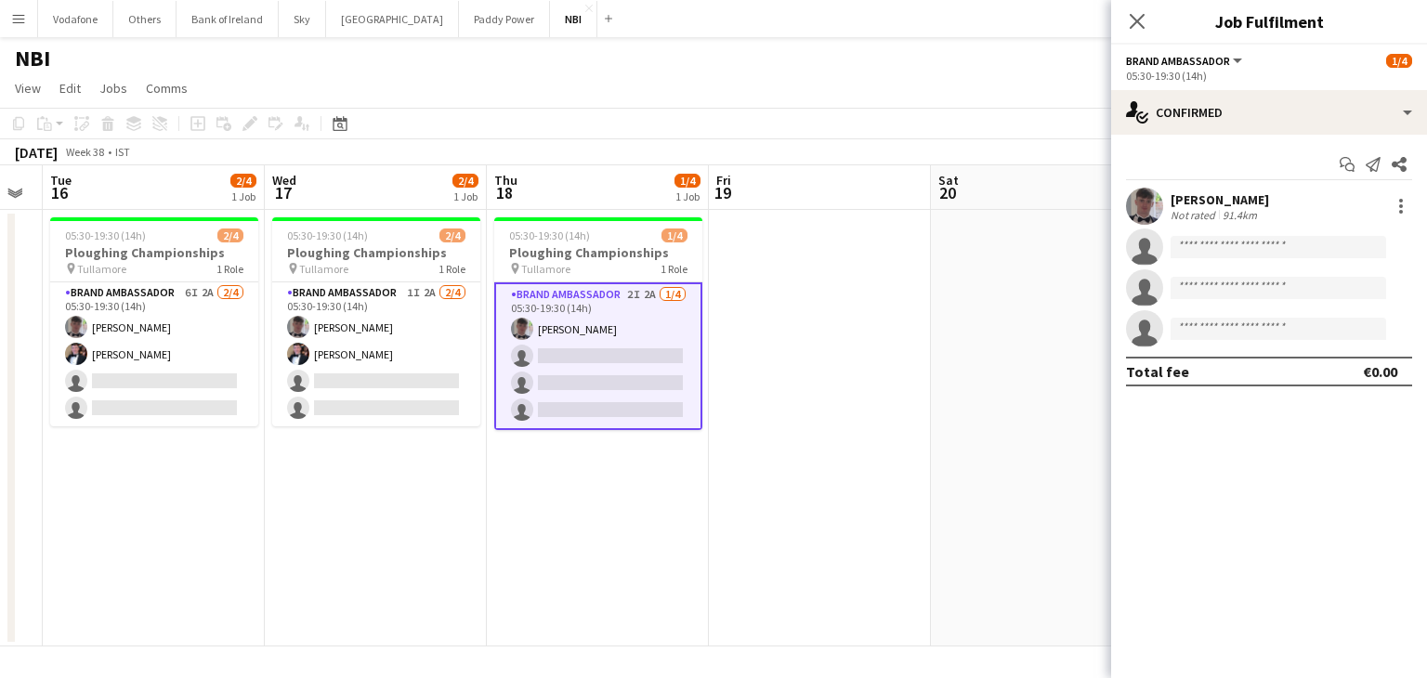
click at [1137, 209] on app-user-avatar at bounding box center [1144, 206] width 37 height 37
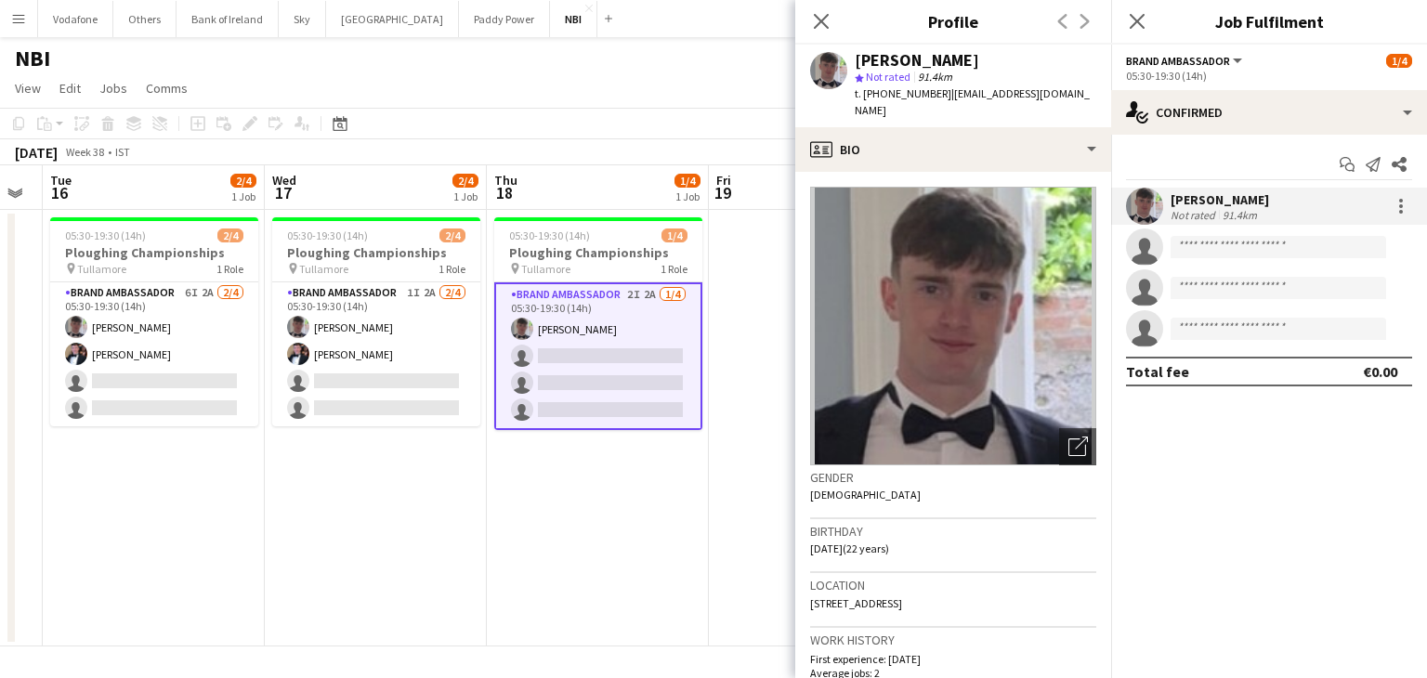
click at [651, 576] on app-date-cell "05:30-19:30 (14h) 1/4 Ploughing Championships pin Tullamore 1 Role Brand Ambass…" at bounding box center [598, 428] width 222 height 437
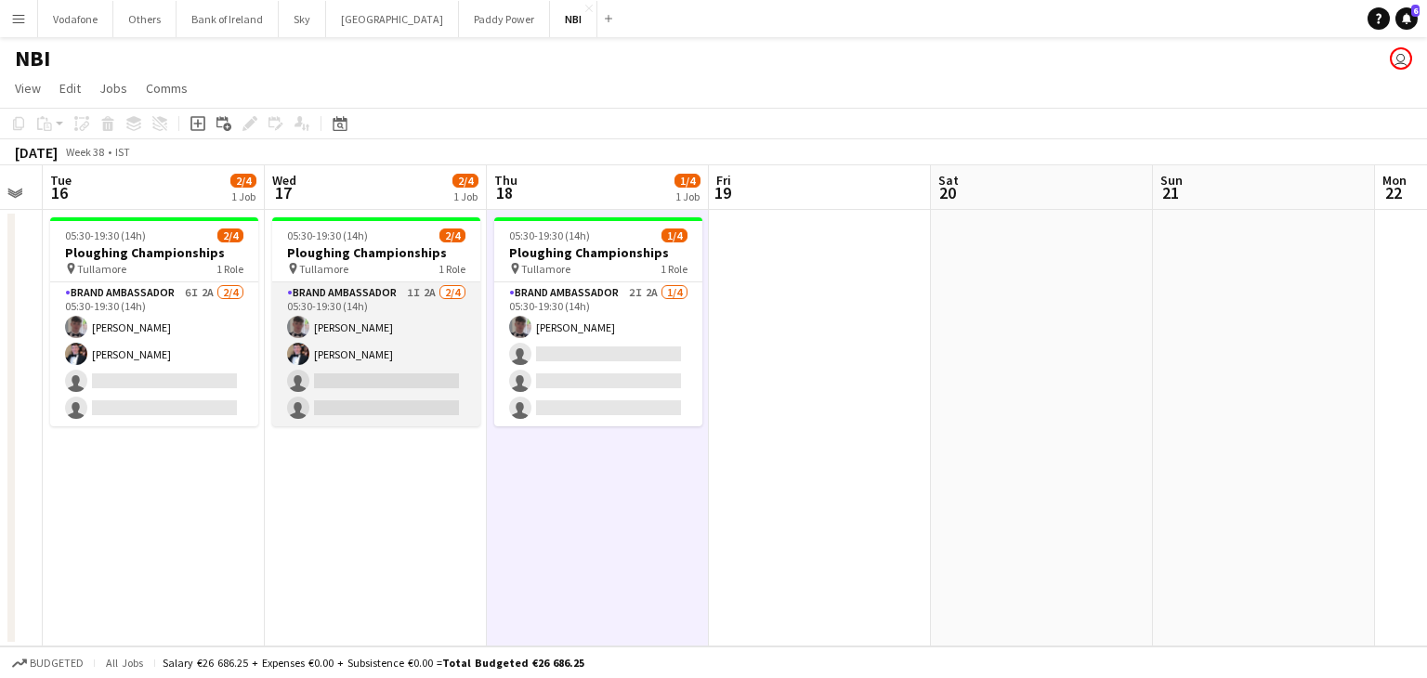
click at [407, 404] on app-card-role "Brand Ambassador 1I 2A [DATE] 05:30-19:30 (14h) [PERSON_NAME] [PERSON_NAME] sin…" at bounding box center [376, 354] width 208 height 144
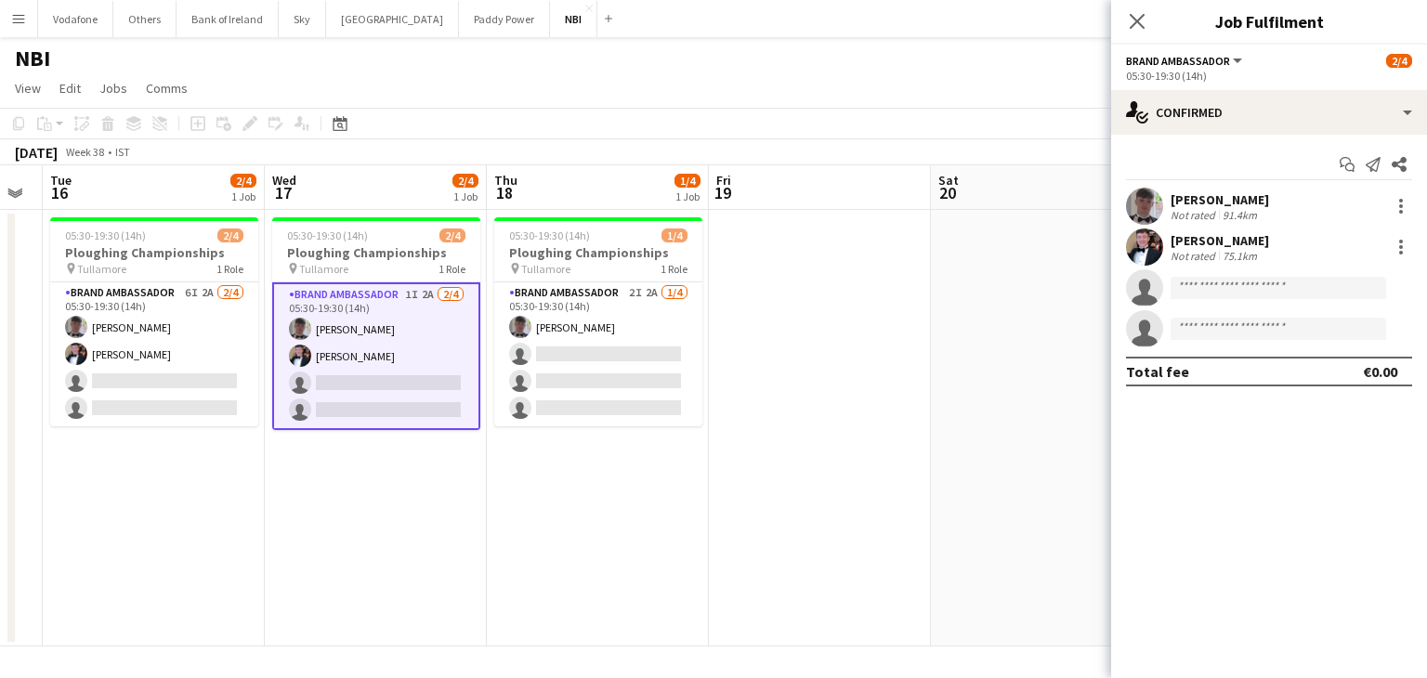
click at [1130, 233] on div at bounding box center [1144, 247] width 37 height 37
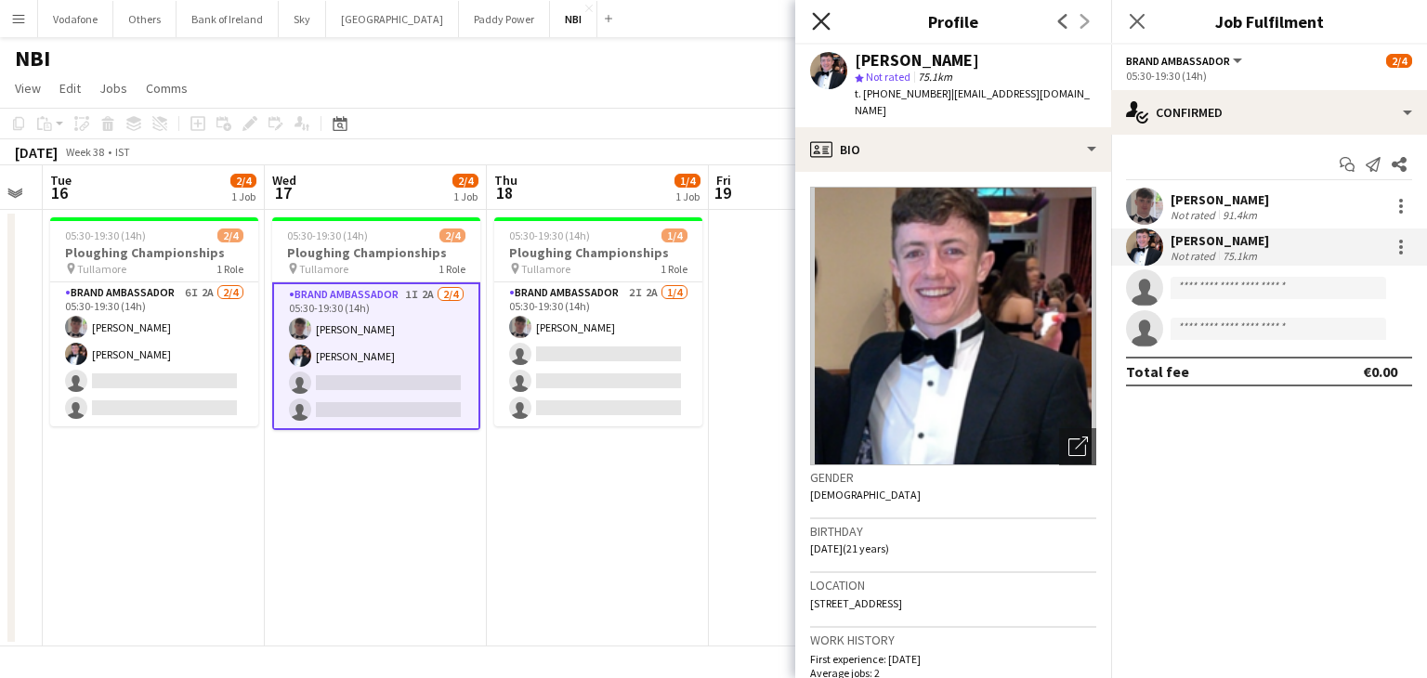
click at [825, 23] on icon "Close pop-in" at bounding box center [821, 21] width 18 height 18
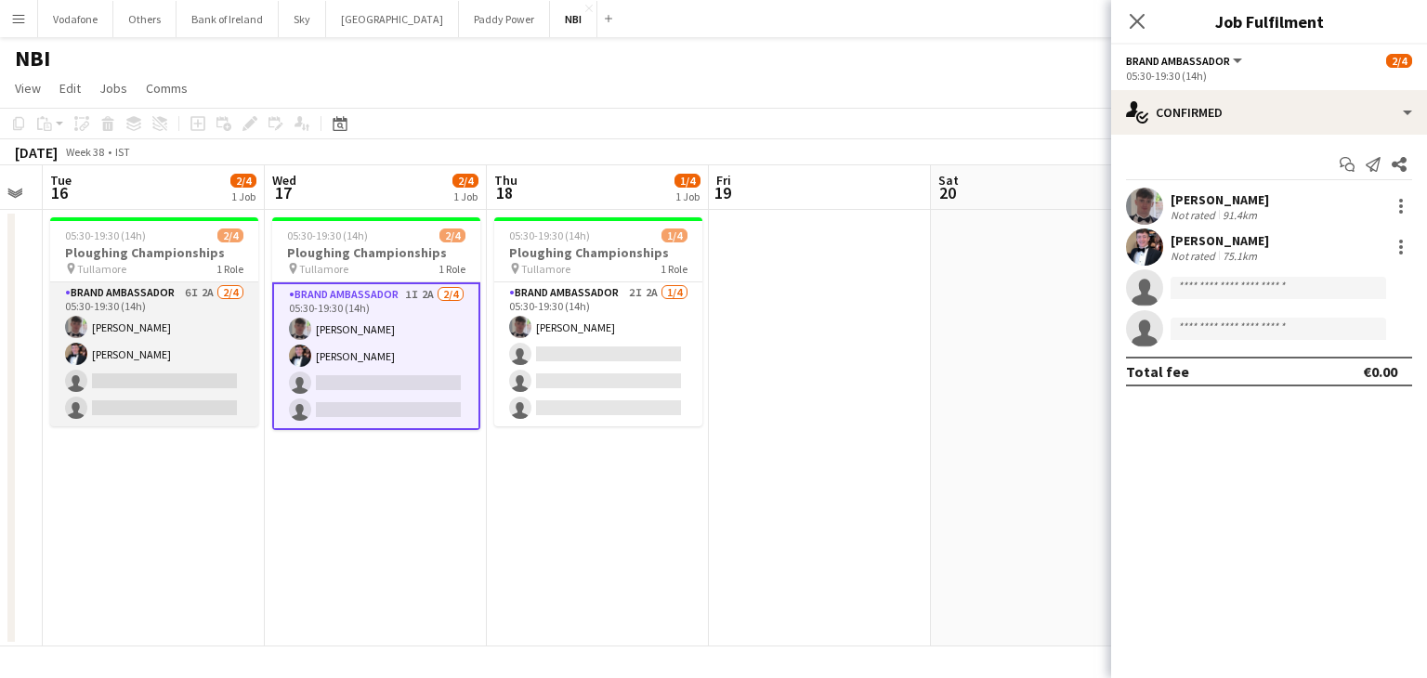
click at [177, 373] on app-card-role "Brand Ambassador 6I 2A [DATE] 05:30-19:30 (14h) [PERSON_NAME] [PERSON_NAME] sin…" at bounding box center [154, 354] width 208 height 144
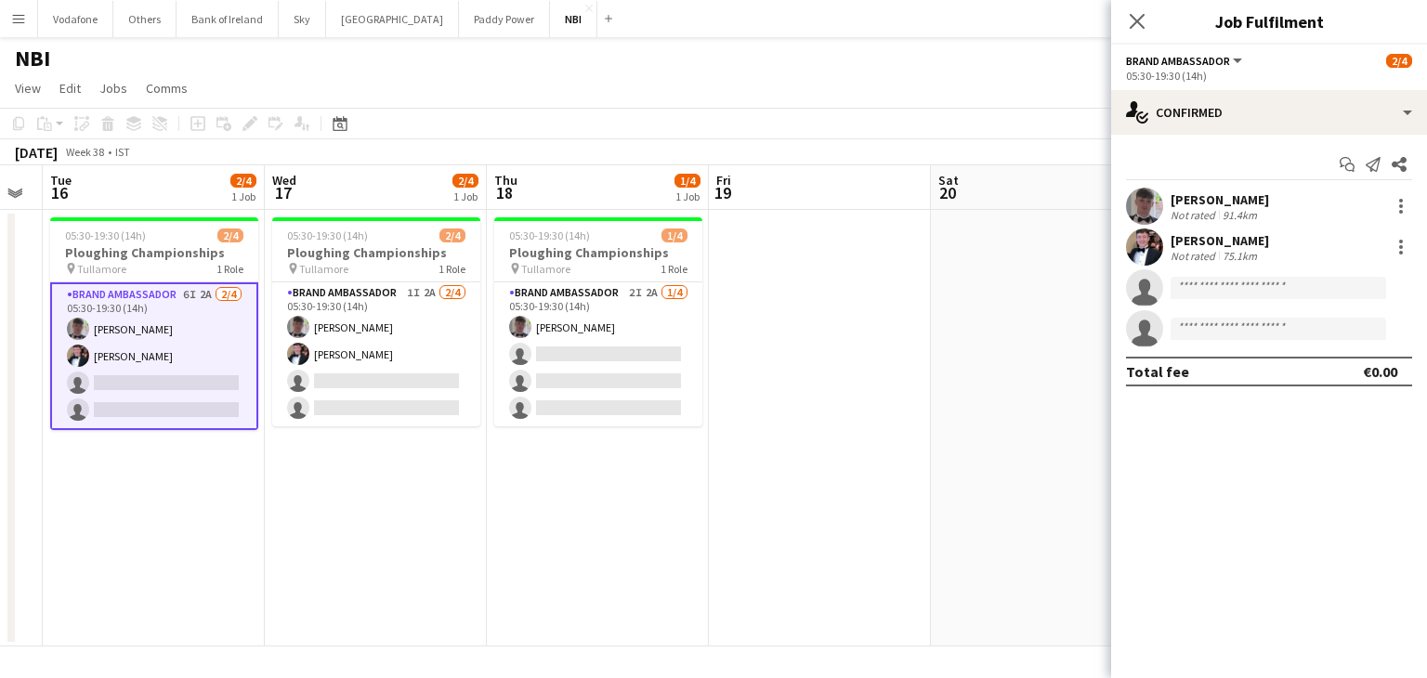
click at [1115, 257] on div "[PERSON_NAME] Not rated 75.1km" at bounding box center [1269, 247] width 316 height 37
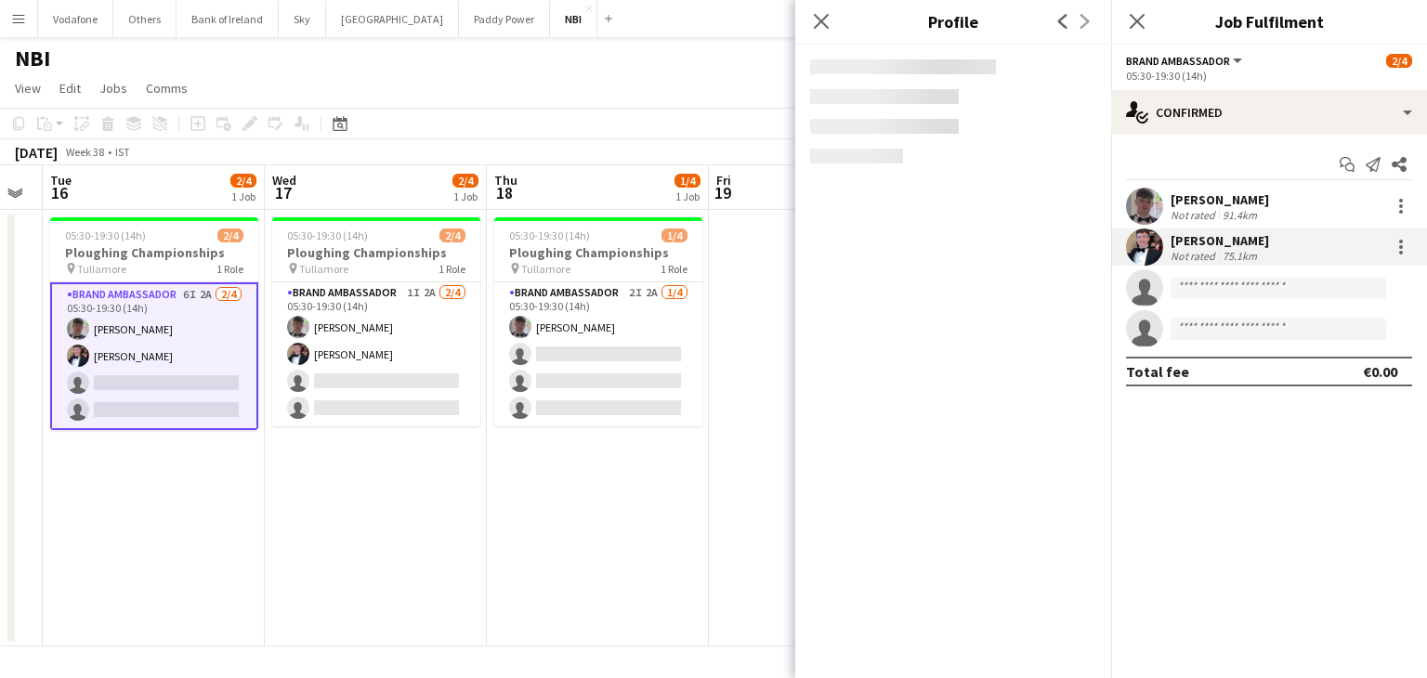
click at [1141, 250] on app-user-avatar at bounding box center [1144, 247] width 37 height 37
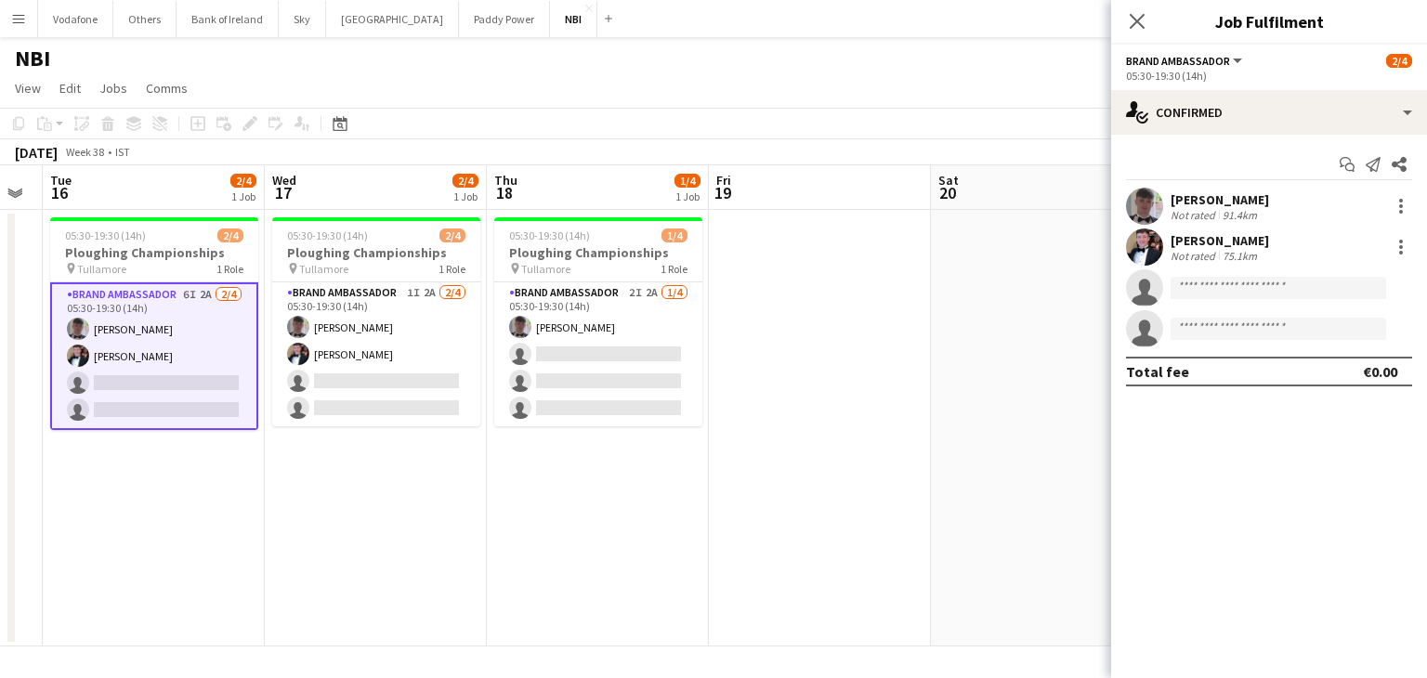
click at [1139, 240] on app-user-avatar at bounding box center [1144, 247] width 37 height 37
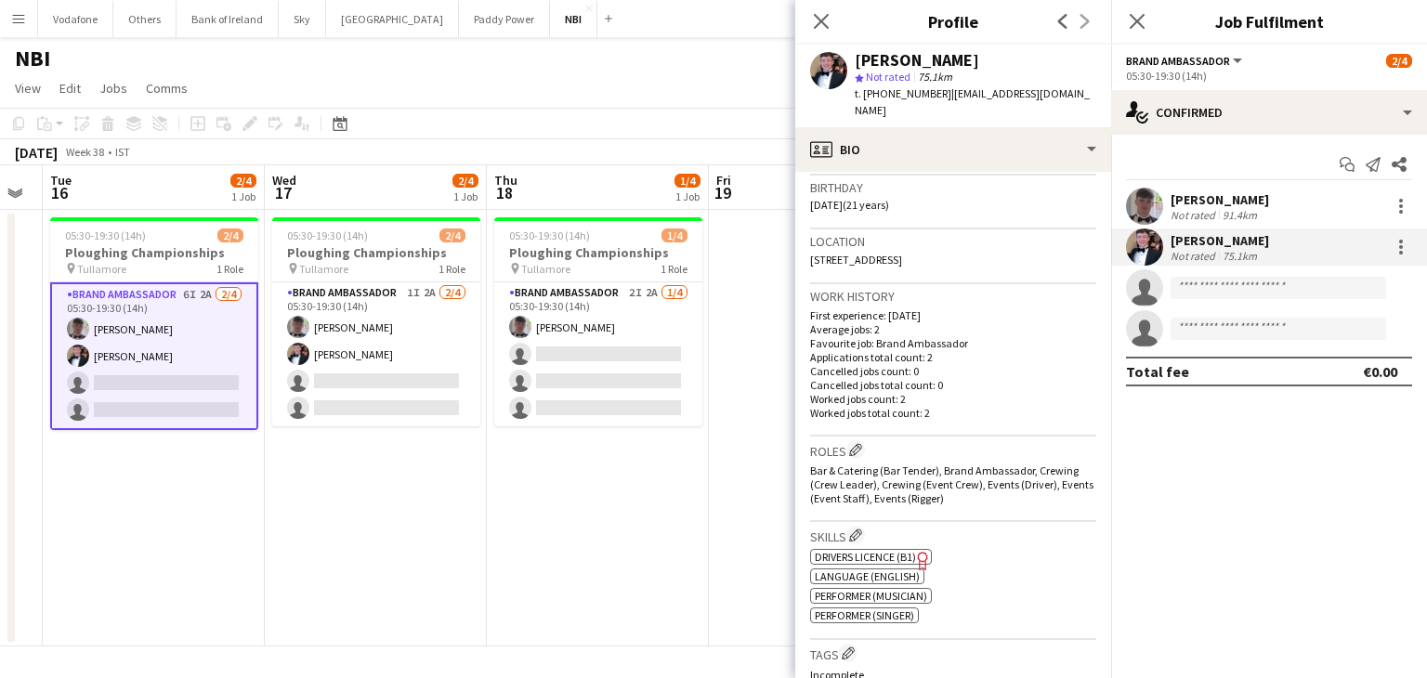
scroll to position [372, 0]
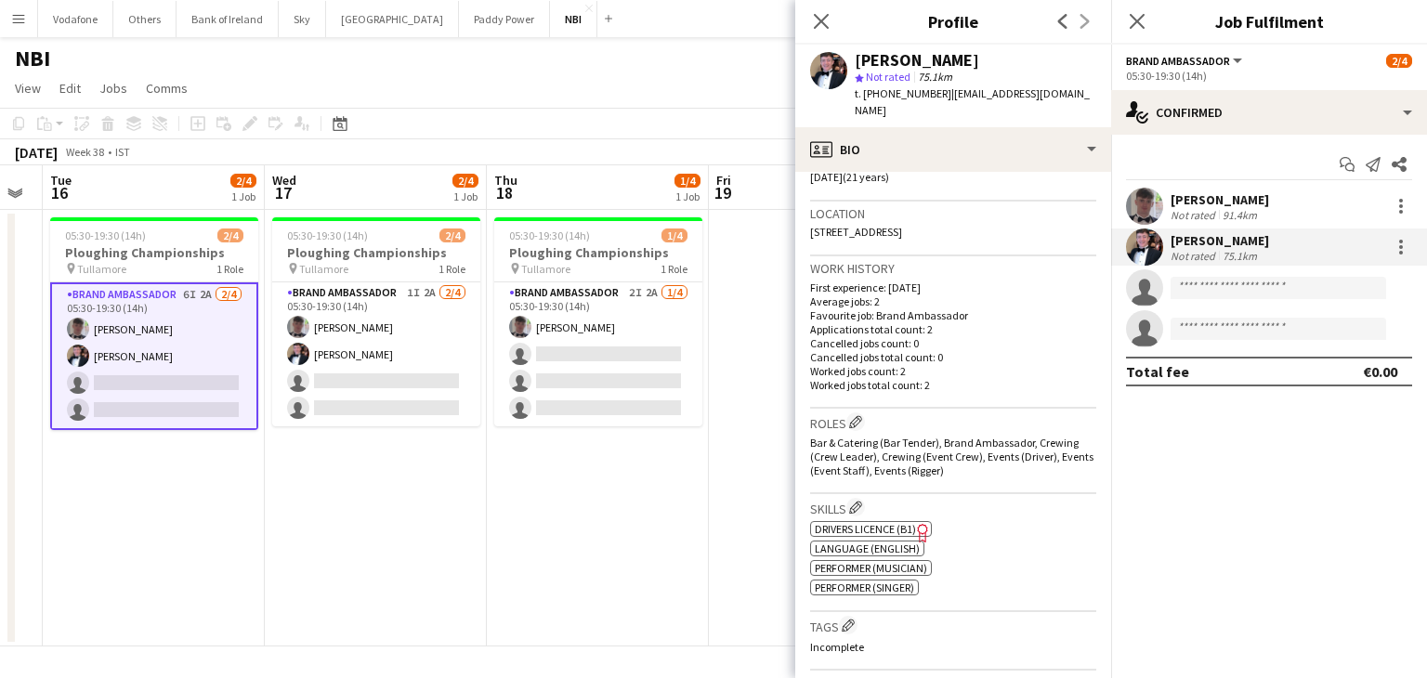
click at [910, 522] on span "Drivers Licence (B1)" at bounding box center [865, 529] width 101 height 14
